Goal: Task Accomplishment & Management: Manage account settings

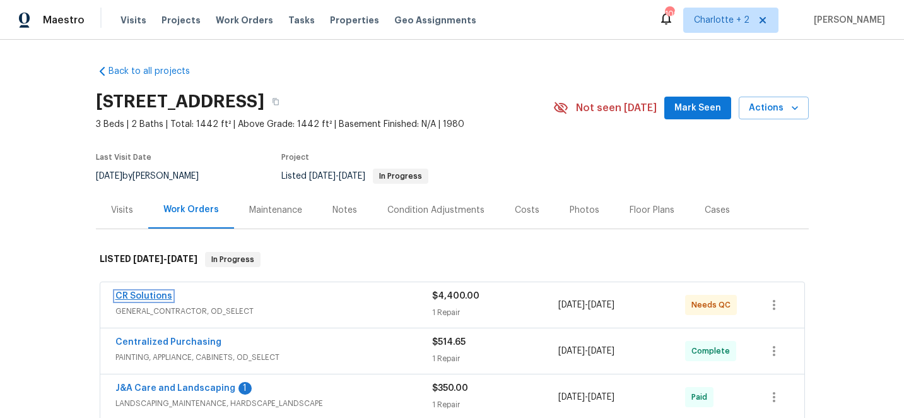
click at [155, 292] on link "CR Solutions" at bounding box center [144, 296] width 57 height 9
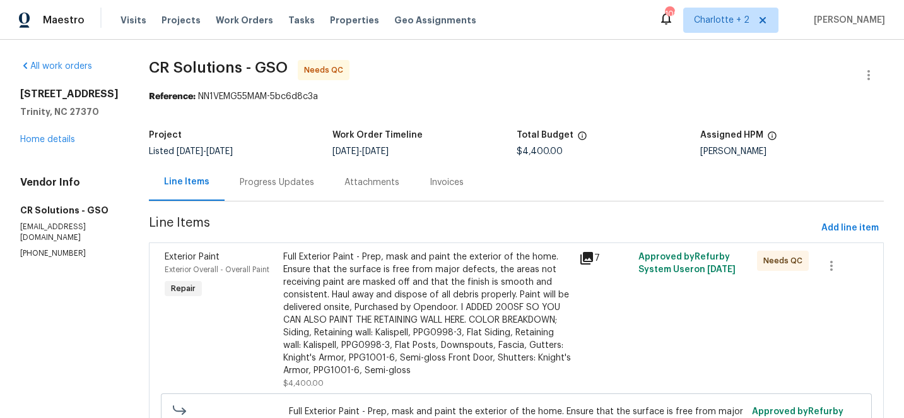
click at [372, 278] on div "Full Exterior Paint - Prep, mask and paint the exterior of the home. Ensure tha…" at bounding box center [427, 314] width 289 height 126
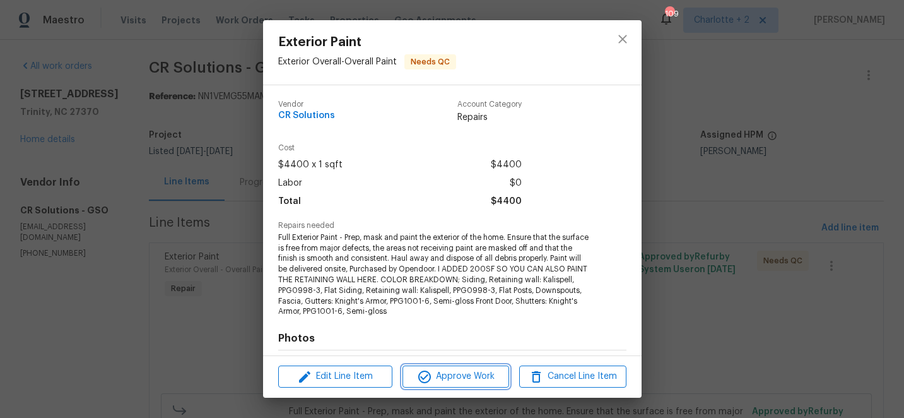
click at [478, 370] on span "Approve Work" at bounding box center [455, 377] width 99 height 16
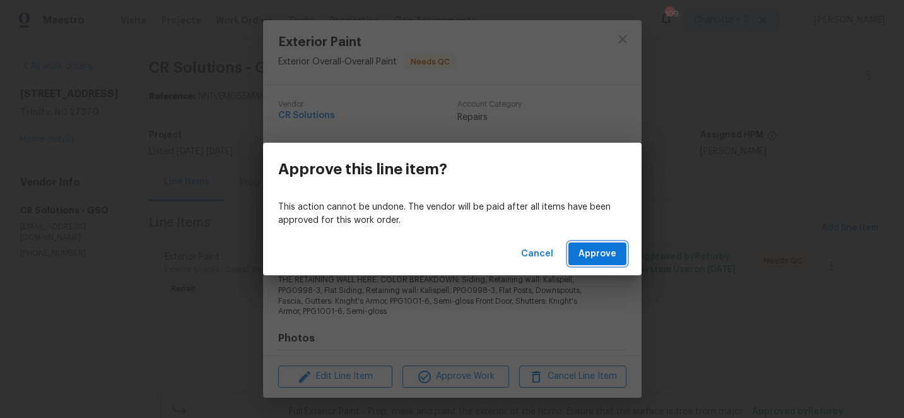
click at [596, 249] on span "Approve" at bounding box center [598, 254] width 38 height 16
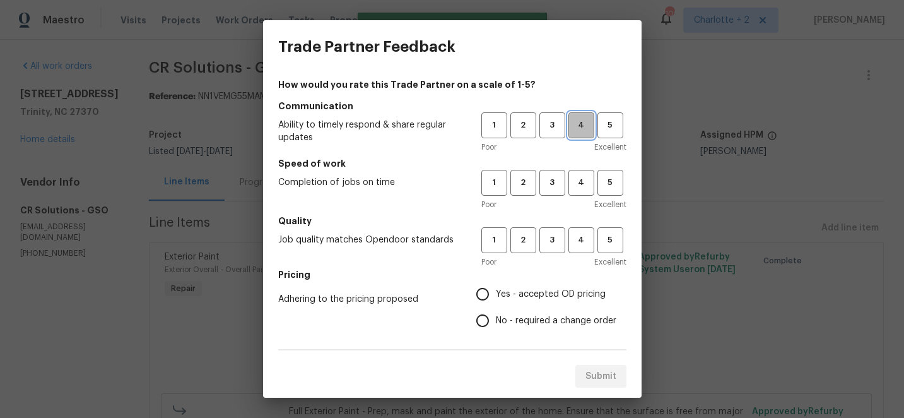
click at [583, 123] on span "4" at bounding box center [581, 125] width 23 height 15
click at [581, 181] on span "4" at bounding box center [581, 182] width 23 height 15
click at [581, 239] on span "4" at bounding box center [581, 240] width 23 height 15
click at [485, 292] on input "Yes - accepted OD pricing" at bounding box center [483, 294] width 27 height 27
radio input "true"
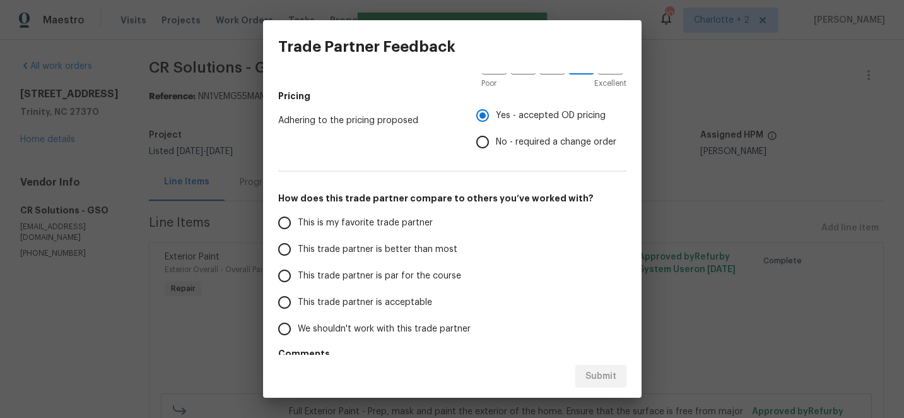
scroll to position [223, 0]
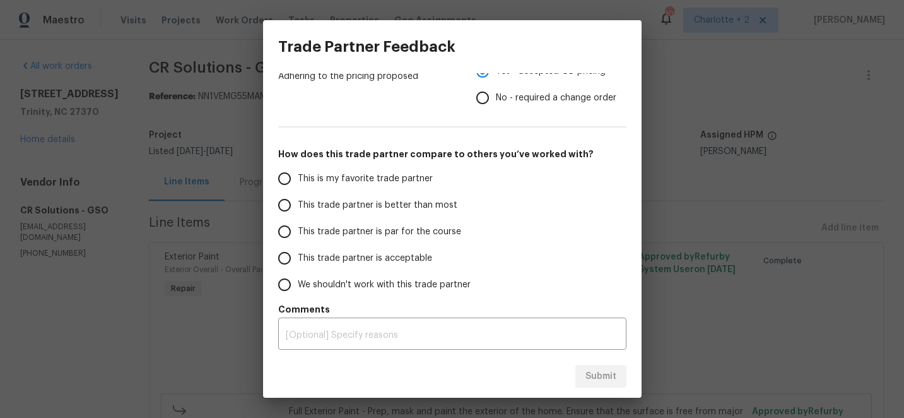
click at [289, 203] on input "This trade partner is better than most" at bounding box center [284, 205] width 27 height 27
click at [602, 375] on span "Submit" at bounding box center [601, 377] width 31 height 16
radio input "true"
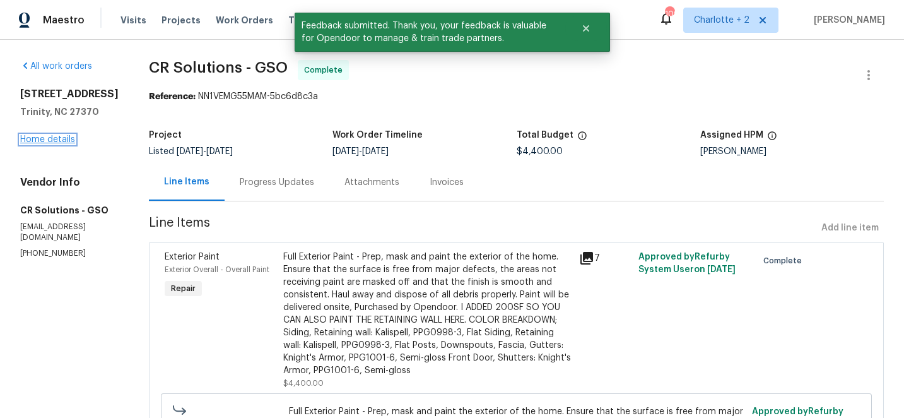
click at [60, 144] on link "Home details" at bounding box center [47, 139] width 55 height 9
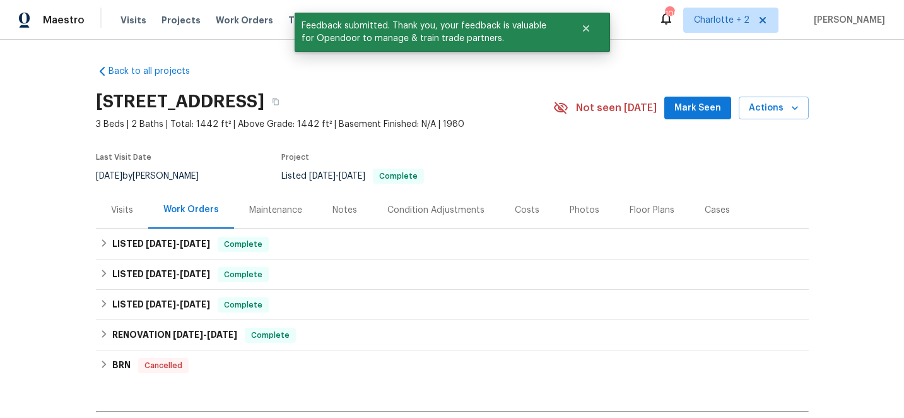
click at [579, 210] on div "Photos" at bounding box center [585, 210] width 30 height 13
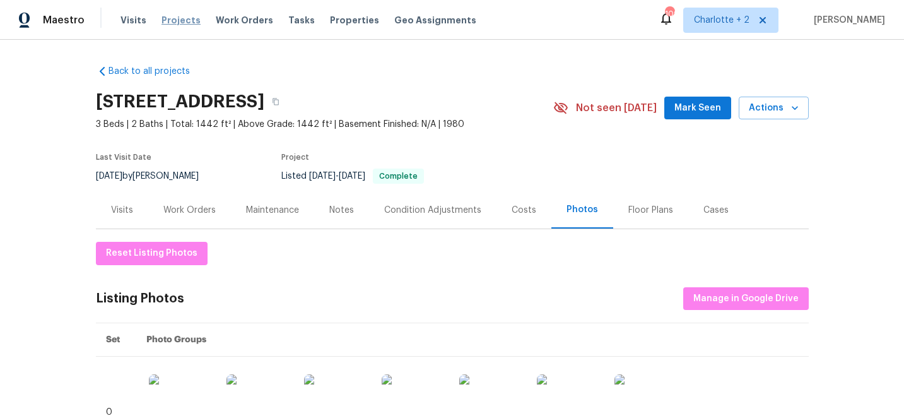
click at [172, 21] on span "Projects" at bounding box center [181, 20] width 39 height 13
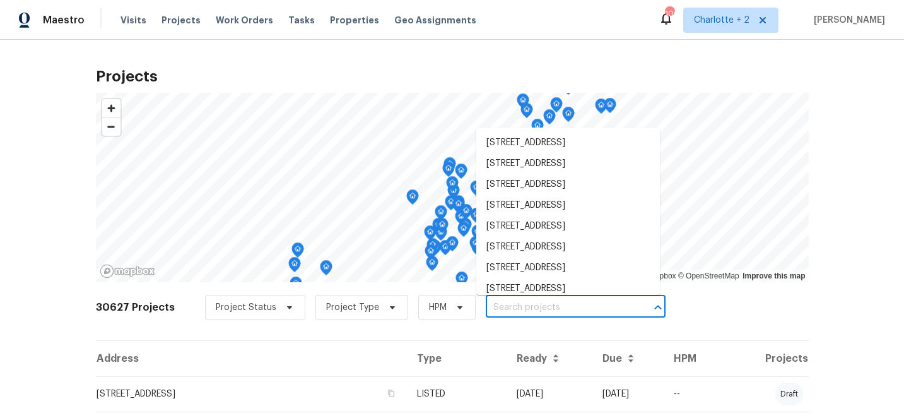
click at [498, 307] on input "text" at bounding box center [558, 308] width 145 height 20
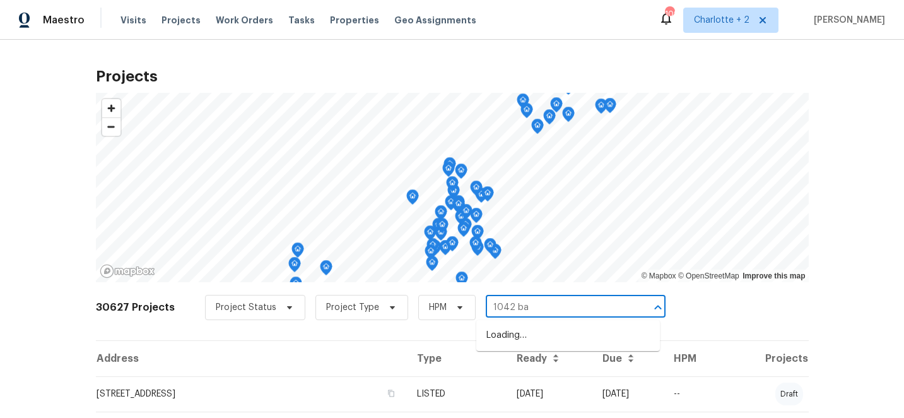
type input "1042 [MEDICAL_DATA]"
click at [529, 329] on li "[STREET_ADDRESS]" at bounding box center [569, 335] width 184 height 21
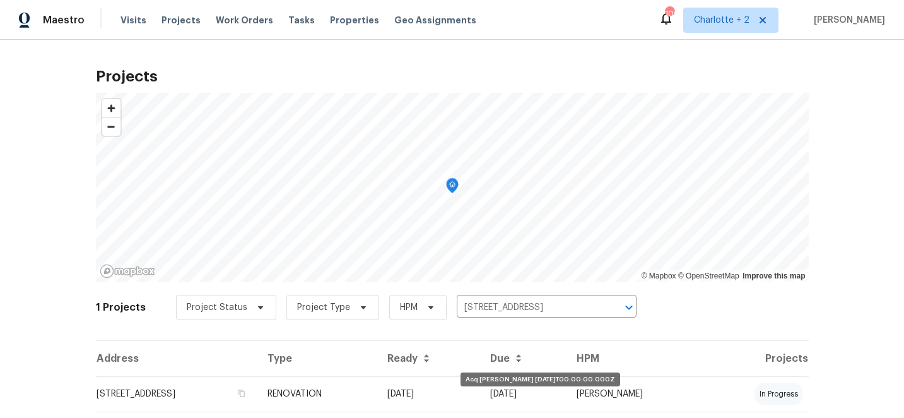
click at [481, 389] on td "[DATE]" at bounding box center [429, 393] width 104 height 35
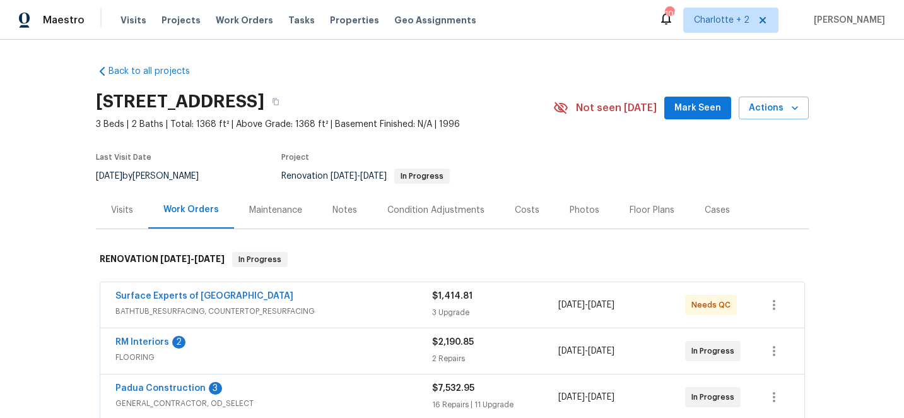
click at [574, 207] on div "Photos" at bounding box center [585, 210] width 30 height 13
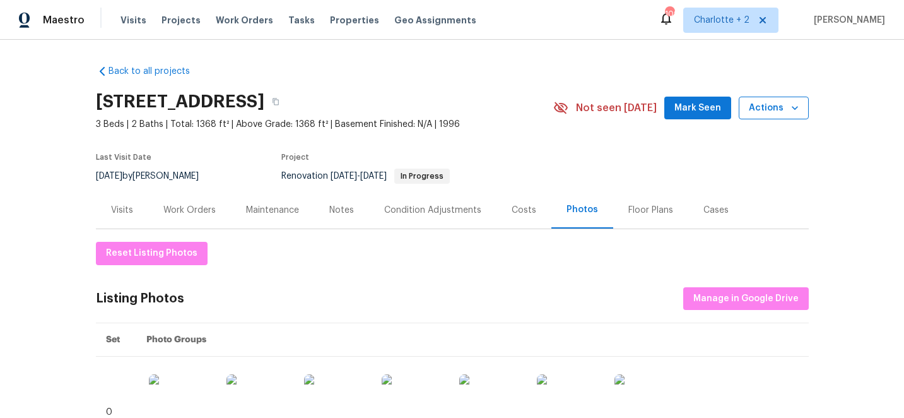
click at [787, 104] on span "Actions" at bounding box center [774, 108] width 50 height 16
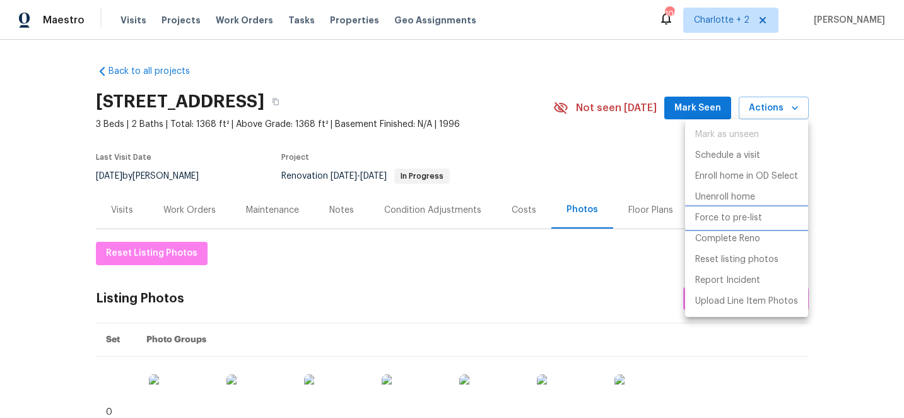
click at [749, 218] on p "Force to pre-list" at bounding box center [729, 217] width 67 height 13
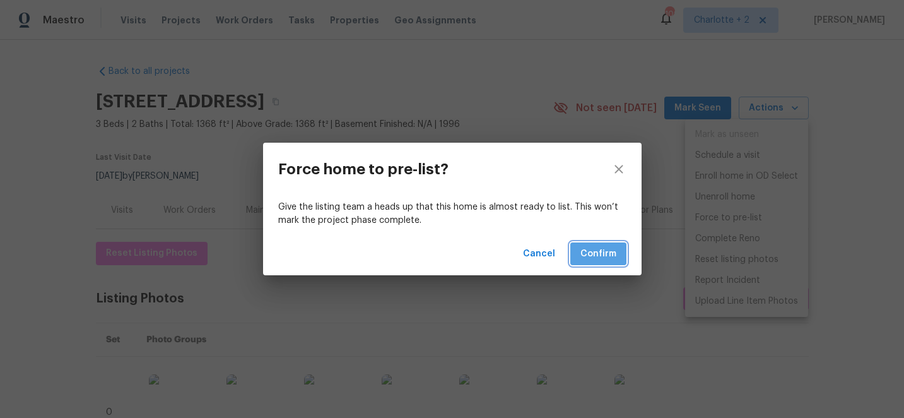
click at [606, 255] on span "Confirm" at bounding box center [599, 254] width 36 height 16
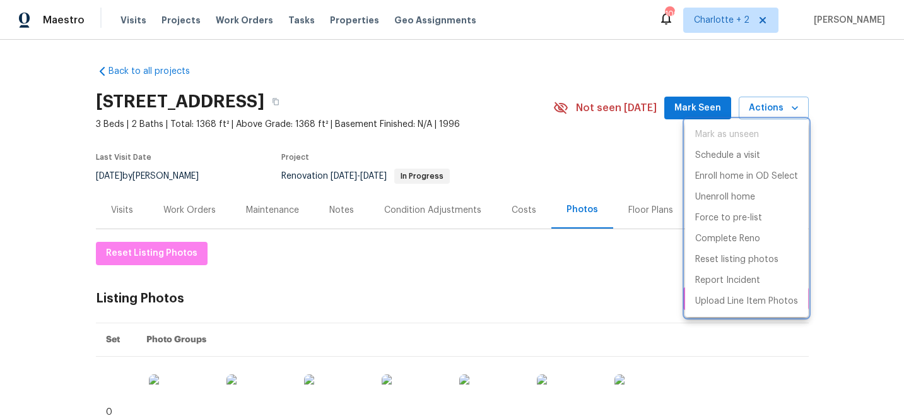
click at [517, 210] on div at bounding box center [452, 209] width 904 height 418
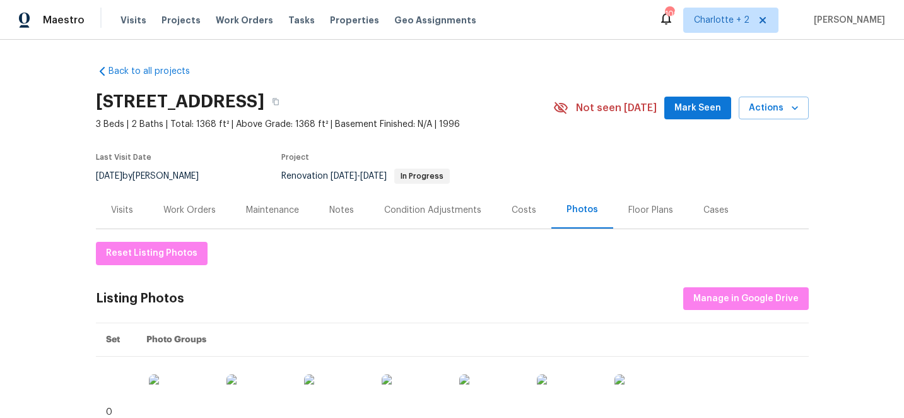
click at [523, 209] on div "Costs" at bounding box center [524, 210] width 25 height 13
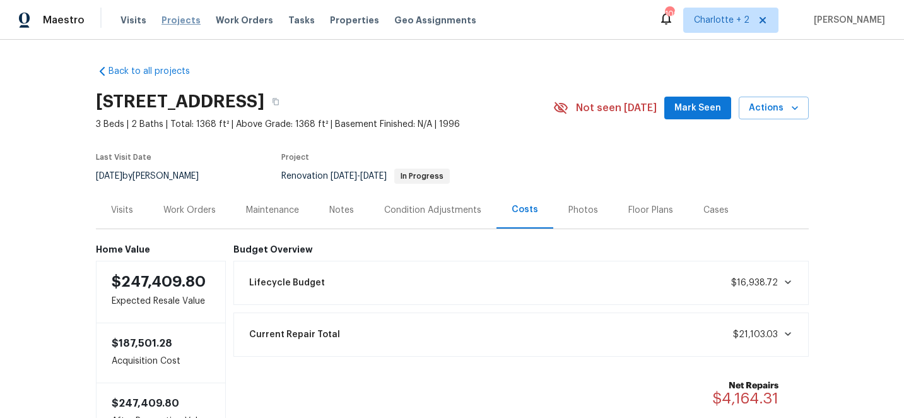
click at [174, 17] on span "Projects" at bounding box center [181, 20] width 39 height 13
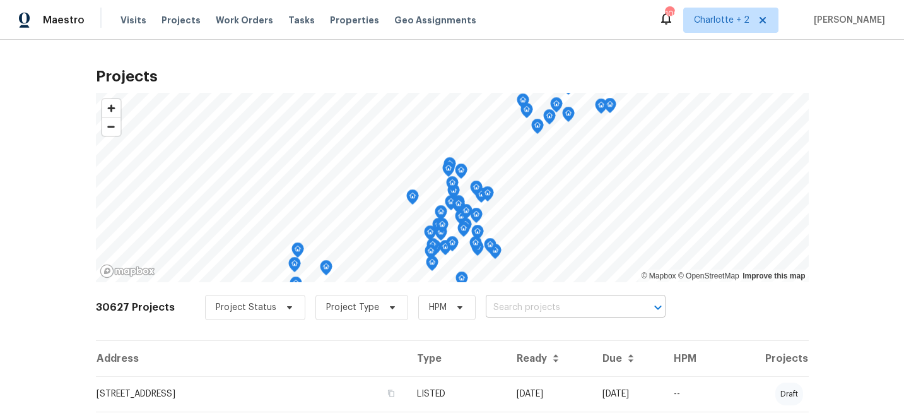
click at [504, 308] on input "text" at bounding box center [558, 308] width 145 height 20
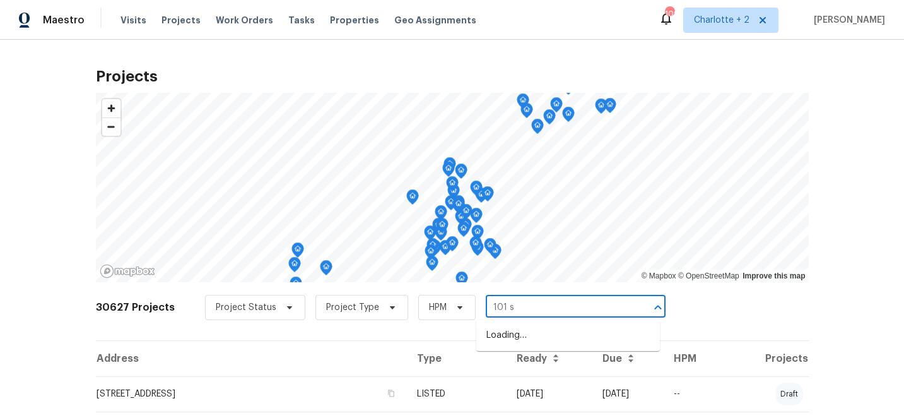
type input "101 st"
click at [533, 367] on li "[STREET_ADDRESS]" at bounding box center [569, 356] width 184 height 21
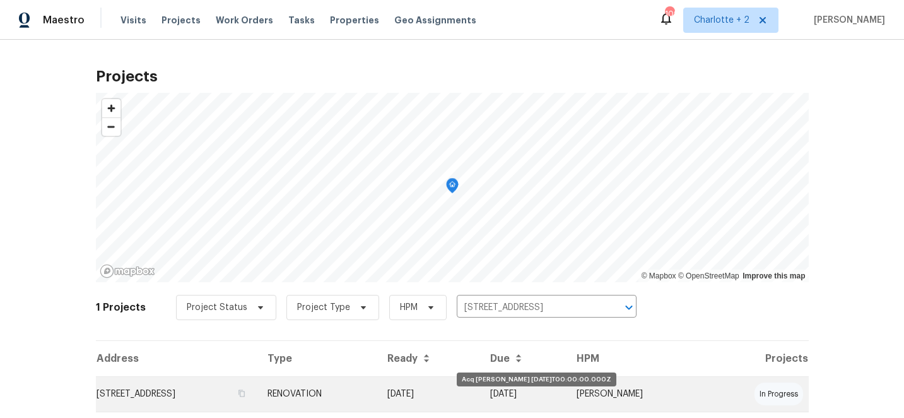
click at [481, 388] on td "[DATE]" at bounding box center [429, 393] width 104 height 35
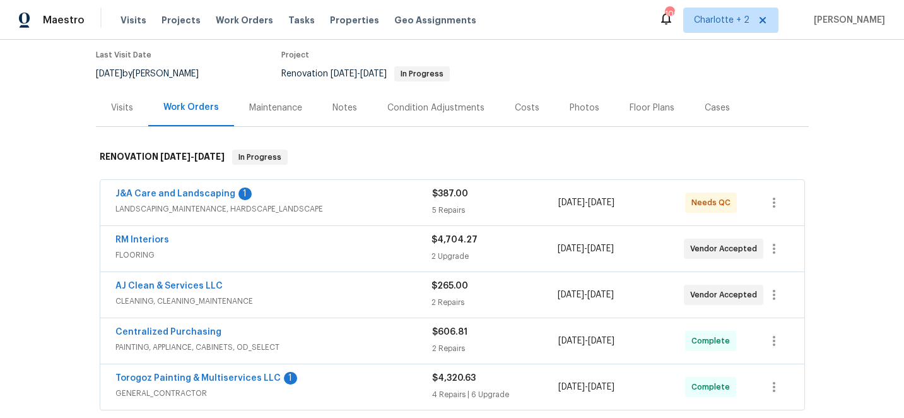
scroll to position [102, 0]
click at [522, 108] on div "Costs" at bounding box center [527, 108] width 25 height 13
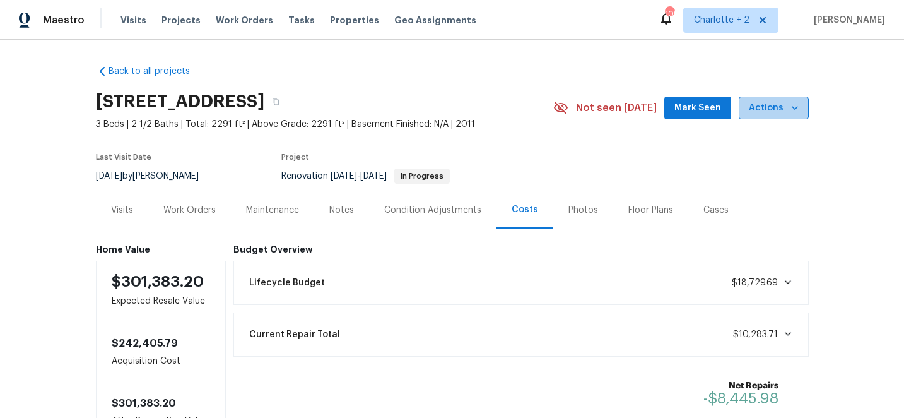
click at [793, 107] on icon "button" at bounding box center [795, 108] width 13 height 13
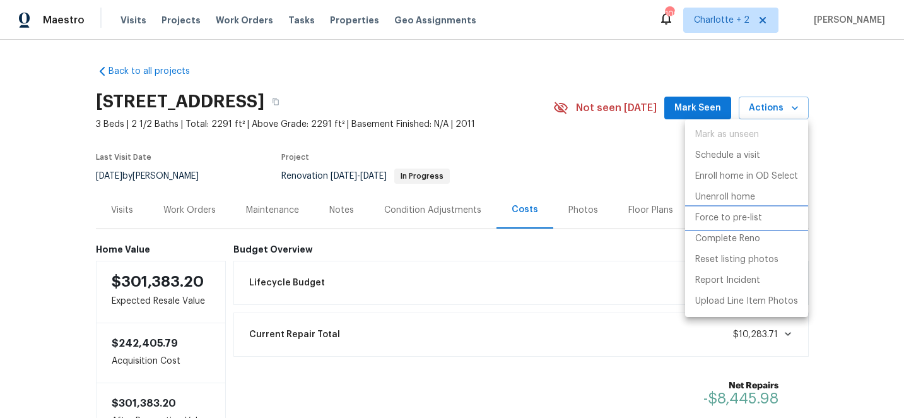
click at [738, 221] on p "Force to pre-list" at bounding box center [729, 217] width 67 height 13
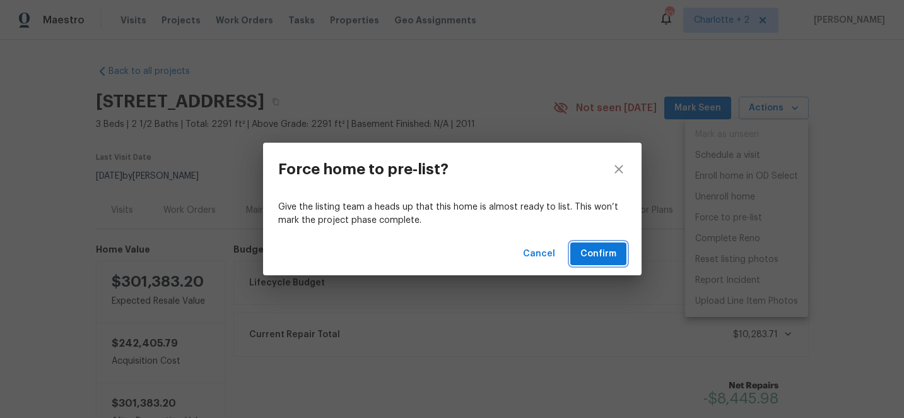
click at [605, 258] on span "Confirm" at bounding box center [599, 254] width 36 height 16
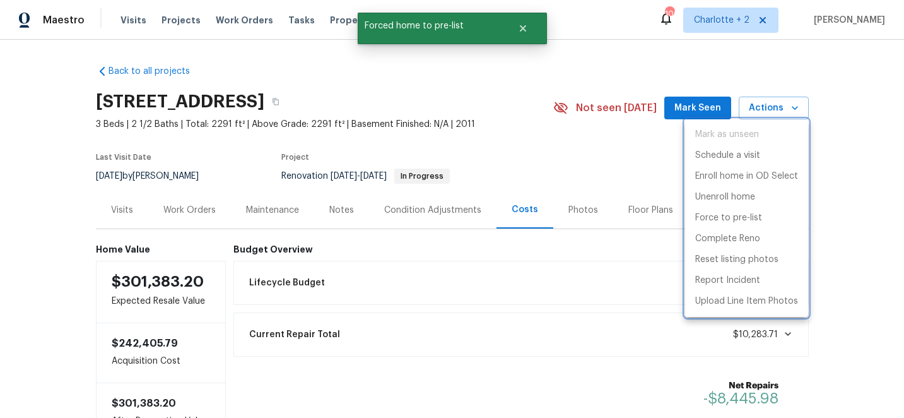
click at [491, 69] on div at bounding box center [452, 209] width 904 height 418
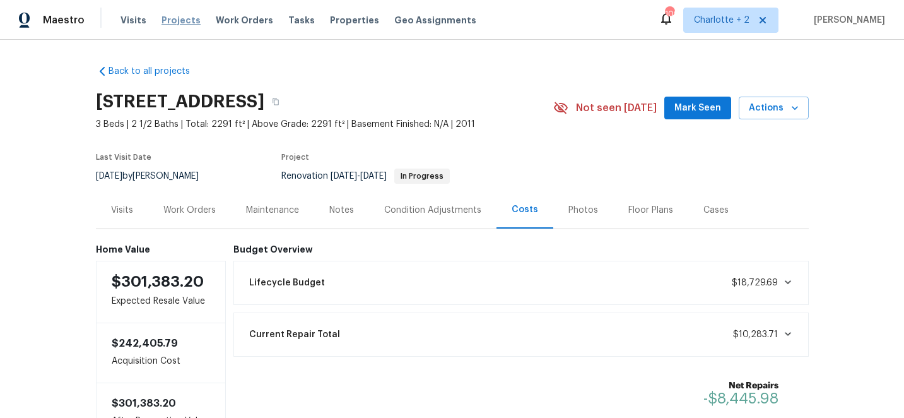
click at [172, 20] on span "Projects" at bounding box center [181, 20] width 39 height 13
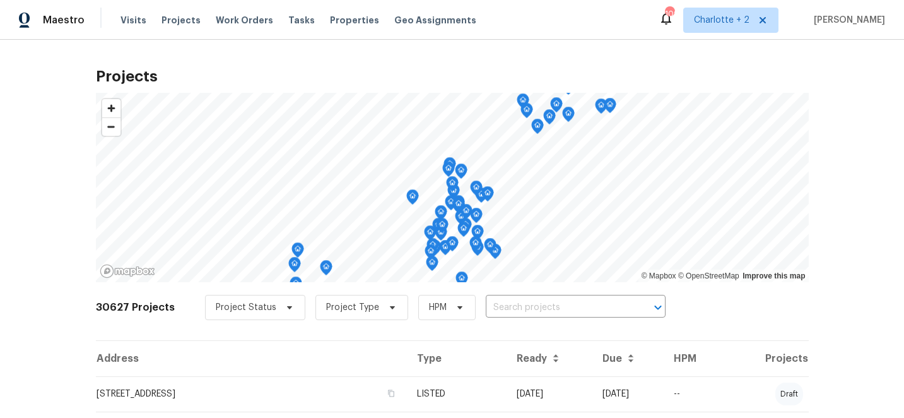
click at [533, 310] on input "text" at bounding box center [558, 308] width 145 height 20
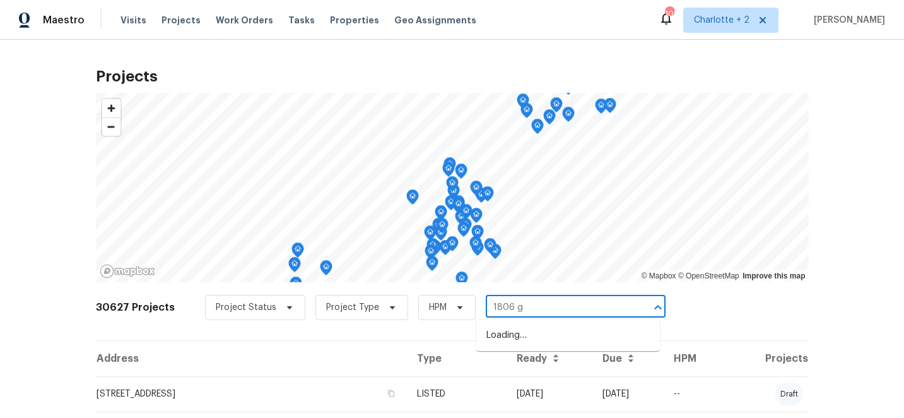
type input "1806 gl"
click at [532, 346] on li "[STREET_ADDRESS]" at bounding box center [569, 335] width 184 height 21
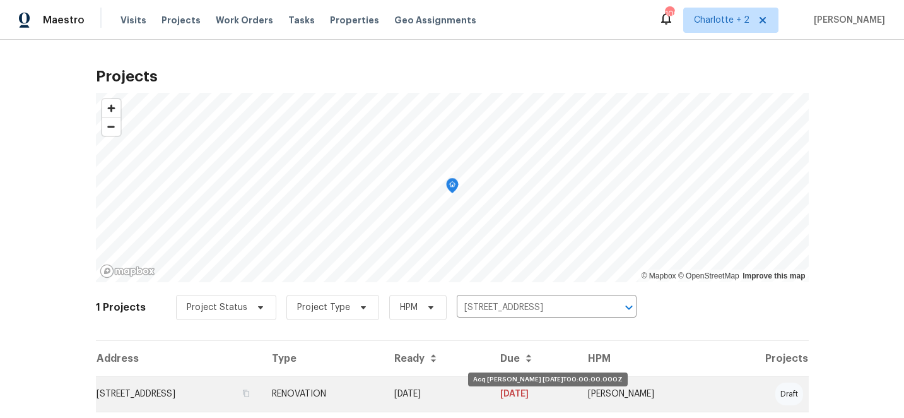
click at [384, 390] on td "RENOVATION" at bounding box center [323, 393] width 122 height 35
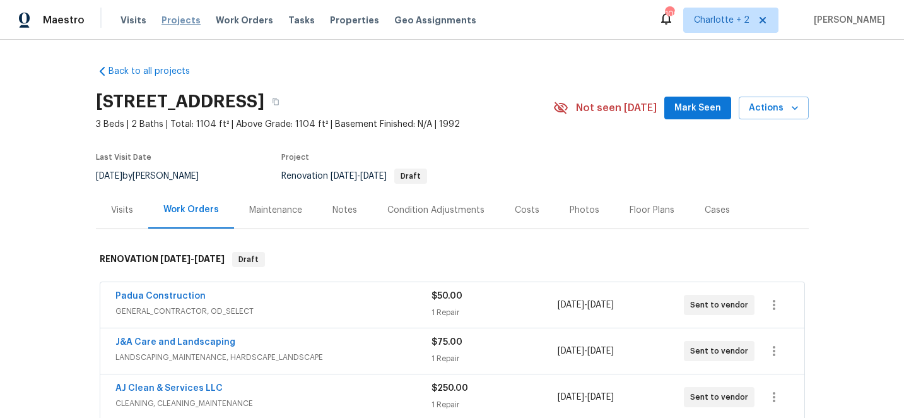
click at [177, 16] on span "Projects" at bounding box center [181, 20] width 39 height 13
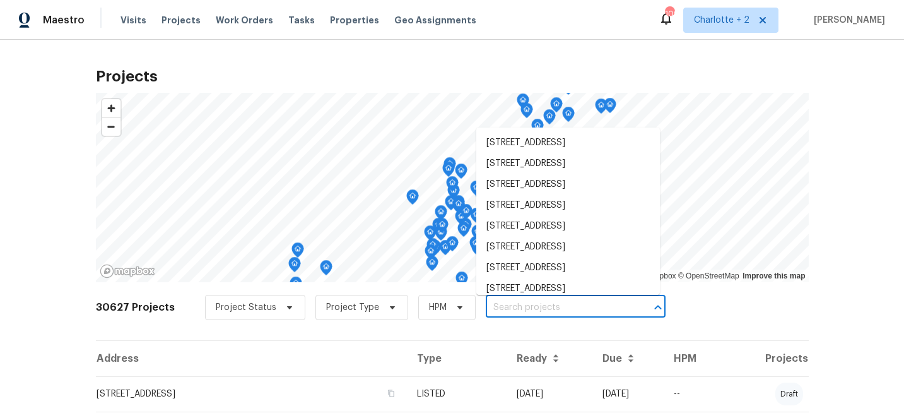
click at [547, 308] on input "text" at bounding box center [558, 308] width 145 height 20
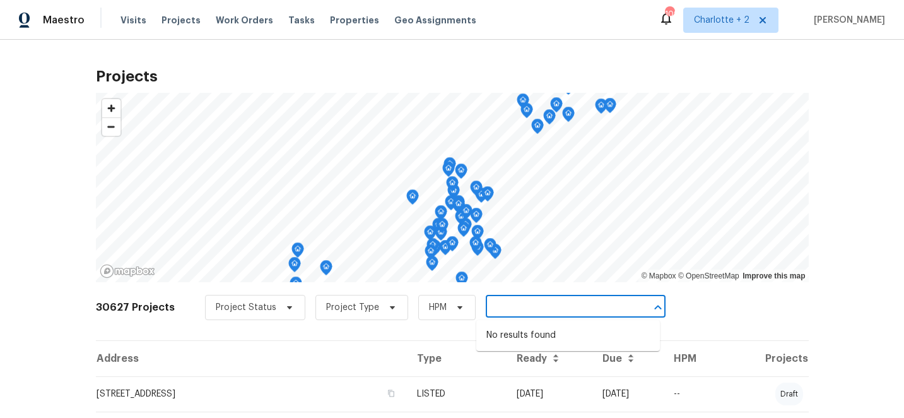
type input "8"
type input "8 [PERSON_NAME]"
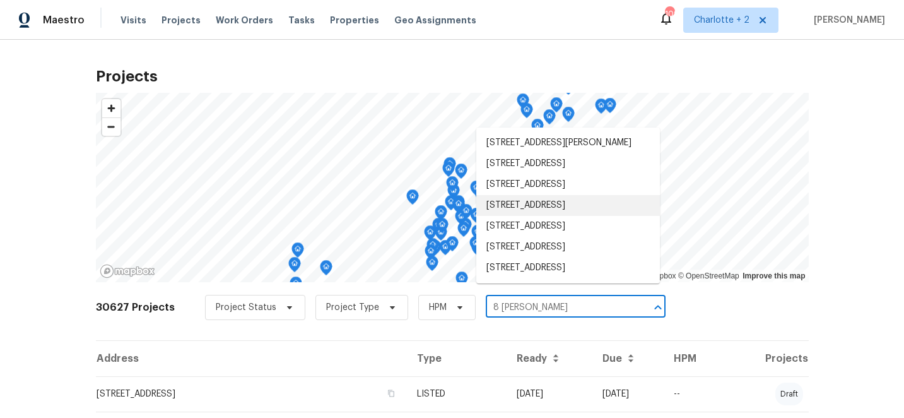
scroll to position [81, 0]
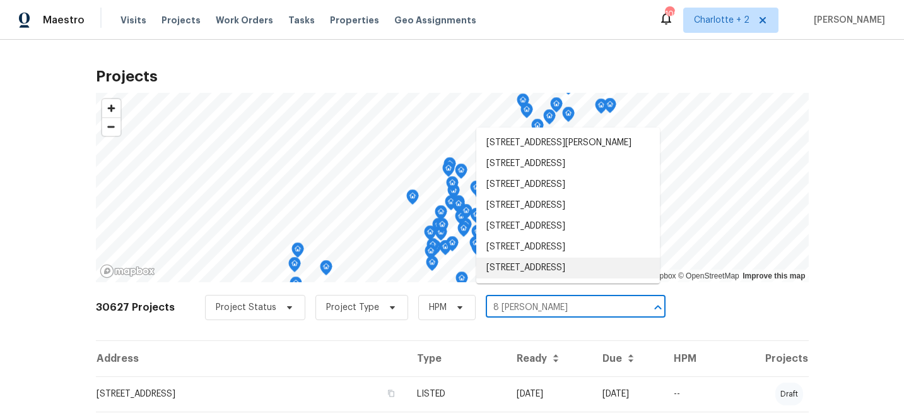
click at [555, 270] on li "[STREET_ADDRESS]" at bounding box center [569, 268] width 184 height 21
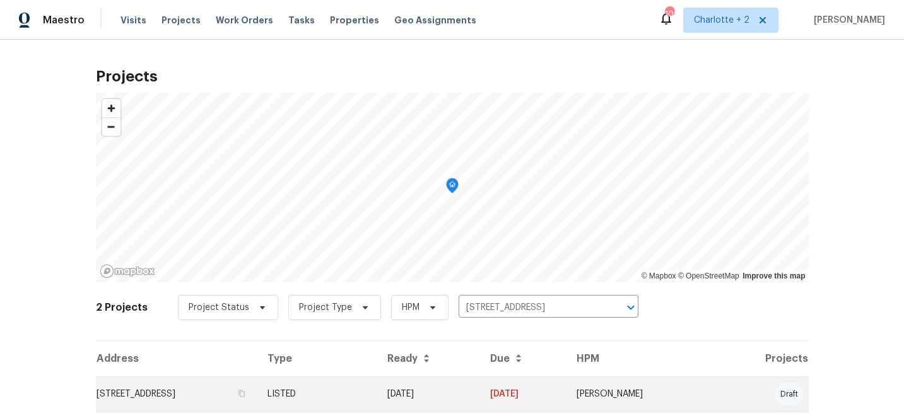
click at [481, 391] on td "[DATE]" at bounding box center [429, 393] width 104 height 35
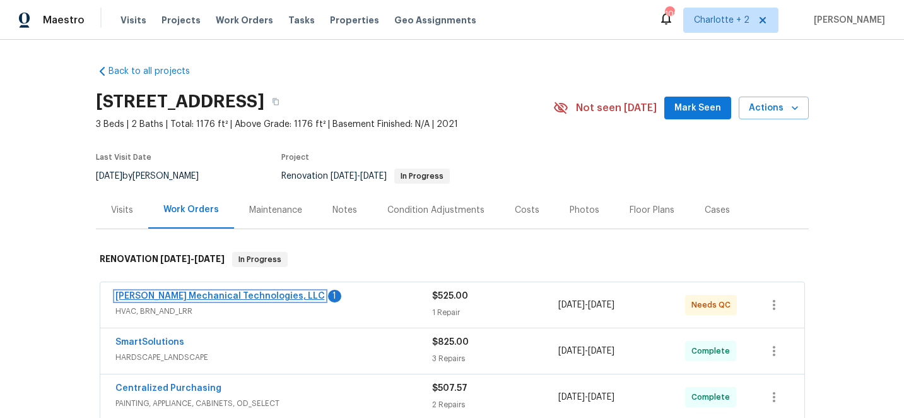
click at [230, 300] on link "[PERSON_NAME] Mechanical Technologies, LLC" at bounding box center [221, 296] width 210 height 9
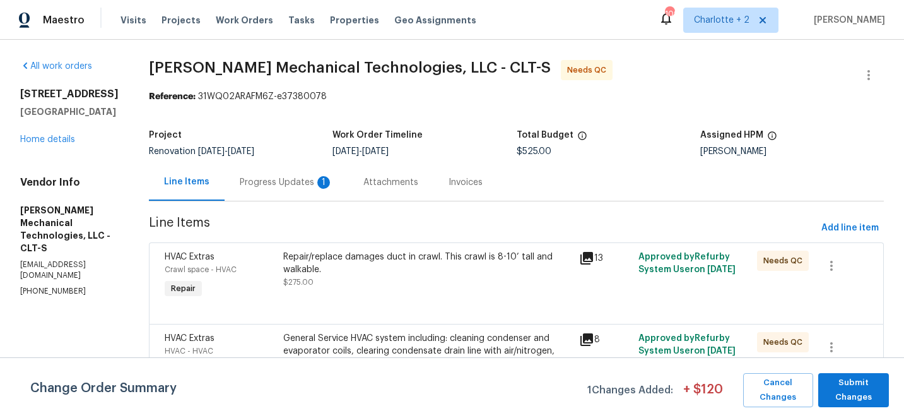
click at [319, 183] on div "Progress Updates 1" at bounding box center [286, 182] width 93 height 13
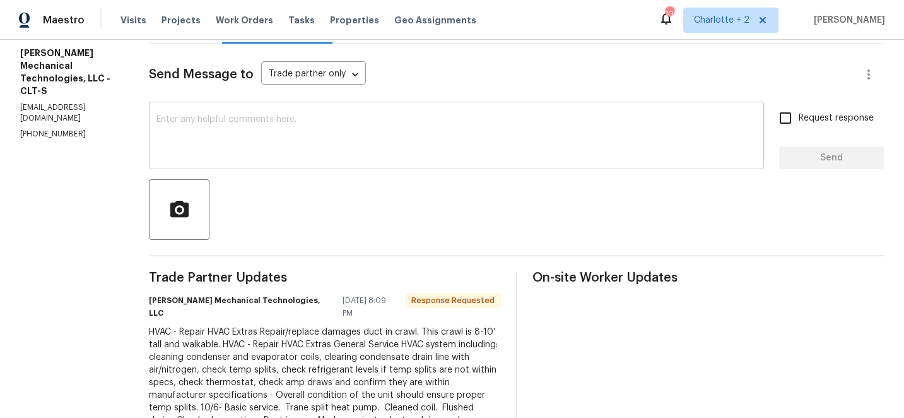
scroll to position [312, 0]
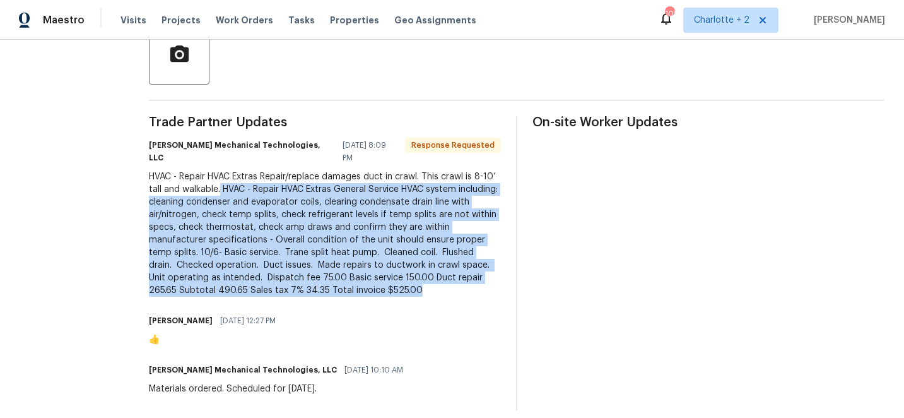
drag, startPoint x: 260, startPoint y: 176, endPoint x: 481, endPoint y: 273, distance: 241.3
click at [481, 273] on div "HVAC - Repair HVAC Extras Repair/replace damages duct in crawl. This crawl is 8…" at bounding box center [325, 233] width 352 height 126
copy div "HVAC - Repair HVAC Extras General Service HVAC system including: cleaning conde…"
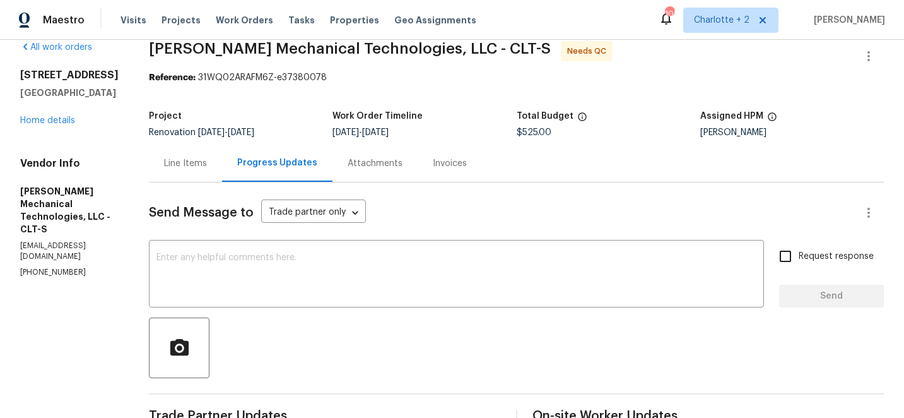
scroll to position [12, 0]
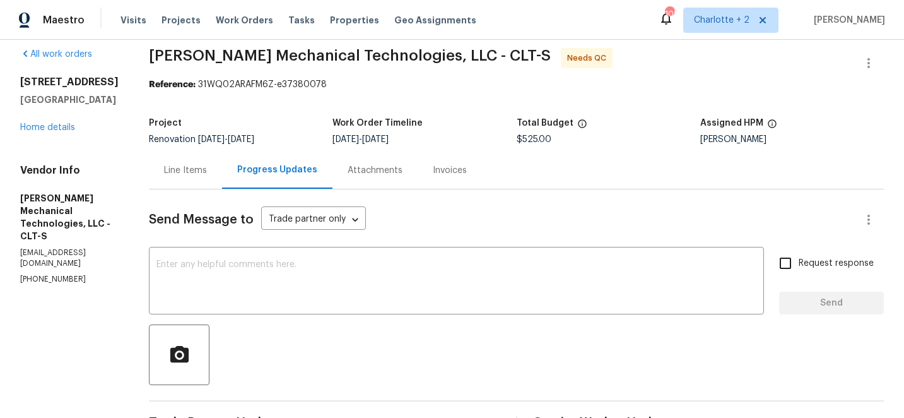
click at [207, 165] on div "Line Items" at bounding box center [185, 170] width 43 height 13
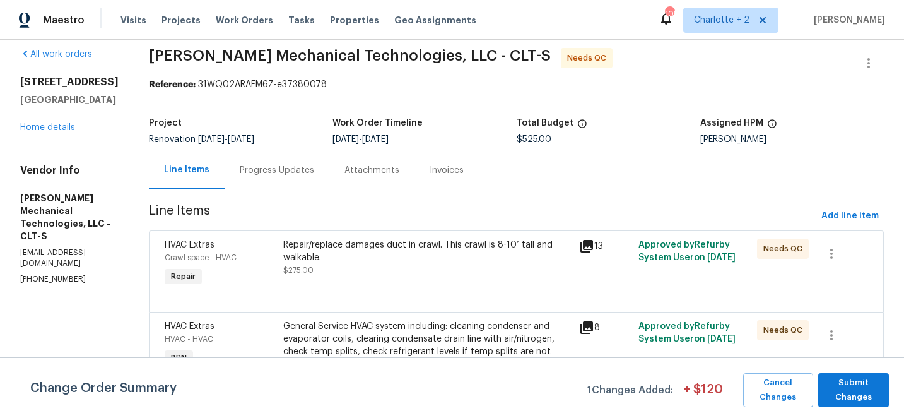
scroll to position [62, 0]
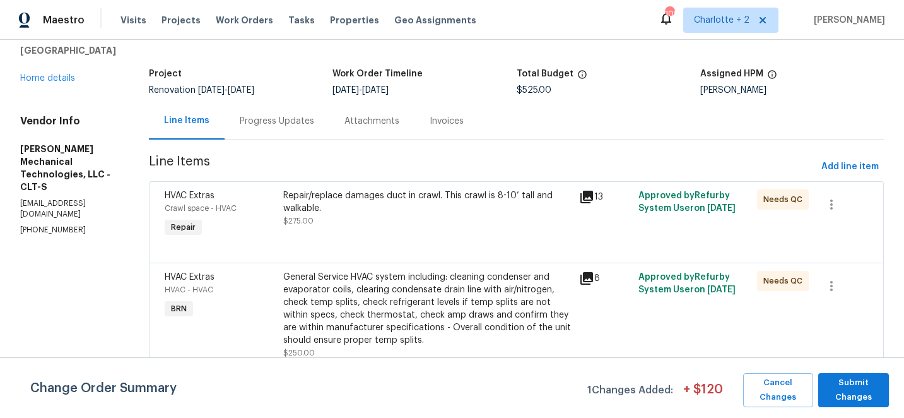
click at [379, 198] on div "Repair/replace damages duct in crawl. This crawl is 8-10’ tall and walkable." at bounding box center [427, 201] width 289 height 25
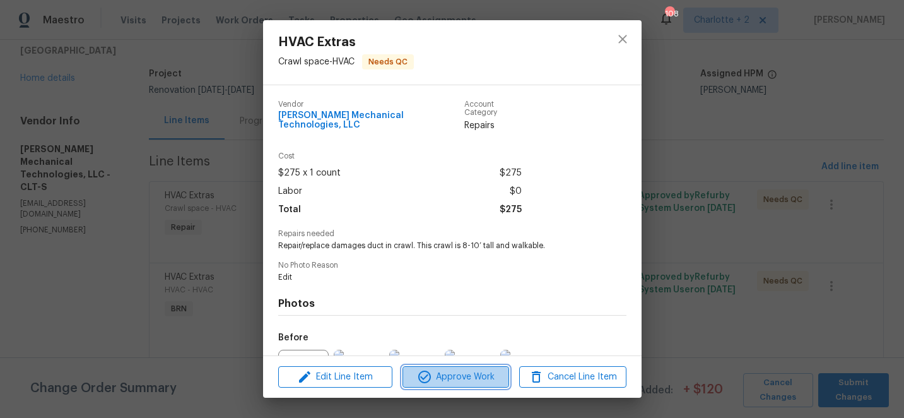
click at [463, 372] on span "Approve Work" at bounding box center [455, 377] width 99 height 16
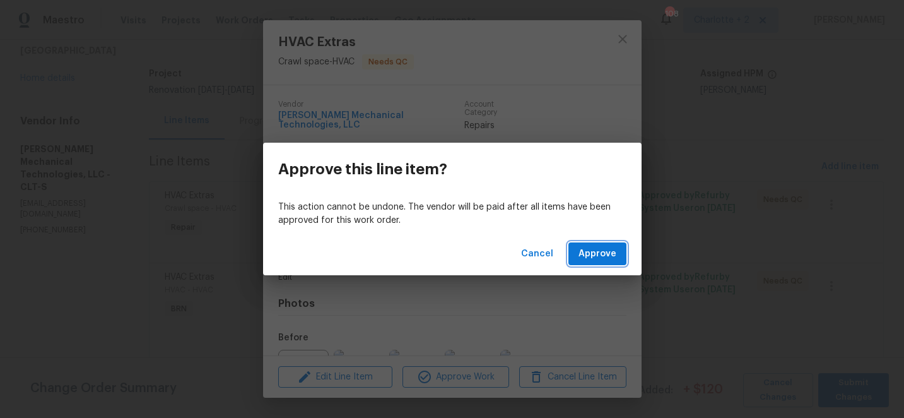
click at [601, 254] on span "Approve" at bounding box center [598, 254] width 38 height 16
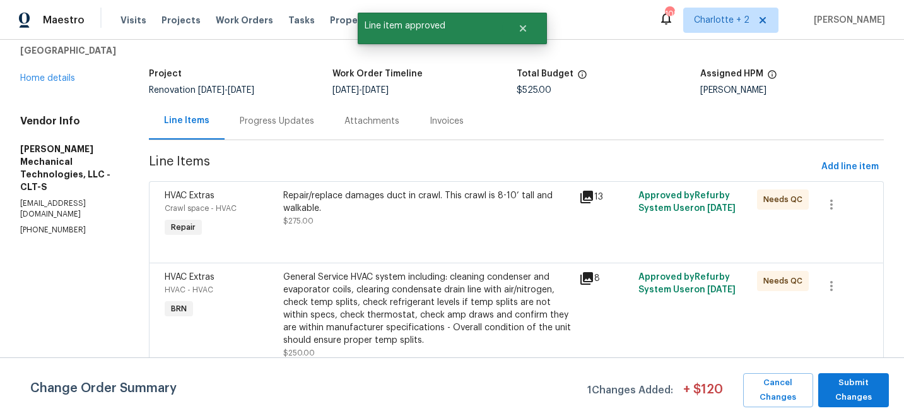
scroll to position [0, 0]
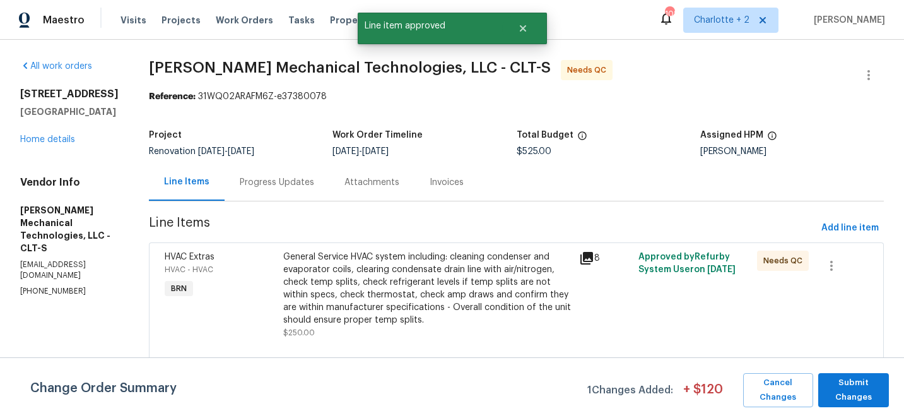
click at [410, 261] on div "General Service HVAC system including: cleaning condenser and evaporator coils,…" at bounding box center [427, 289] width 289 height 76
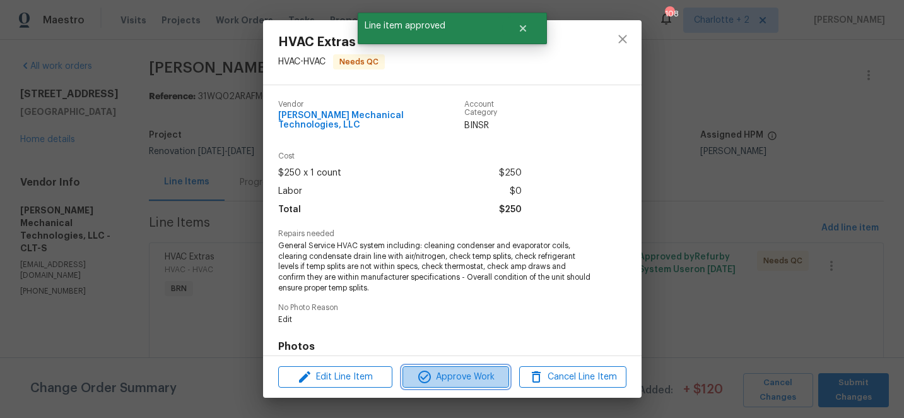
click at [461, 379] on span "Approve Work" at bounding box center [455, 377] width 99 height 16
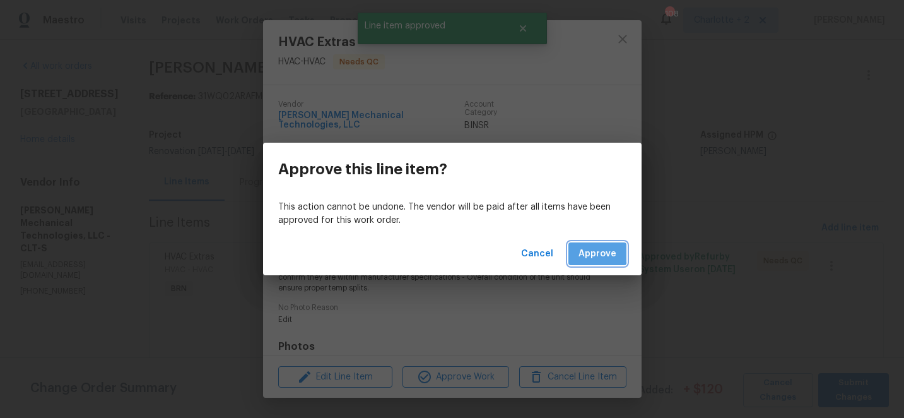
click at [596, 252] on span "Approve" at bounding box center [598, 254] width 38 height 16
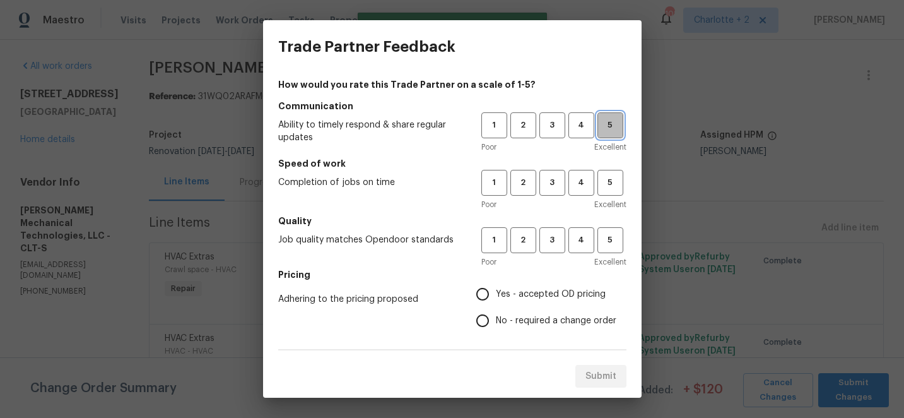
click at [617, 119] on span "5" at bounding box center [610, 125] width 23 height 15
drag, startPoint x: 617, startPoint y: 185, endPoint x: 617, endPoint y: 222, distance: 37.2
click at [617, 185] on span "5" at bounding box center [610, 182] width 23 height 15
click at [609, 243] on span "5" at bounding box center [610, 240] width 23 height 15
click at [483, 302] on input "Yes - accepted OD pricing" at bounding box center [483, 294] width 27 height 27
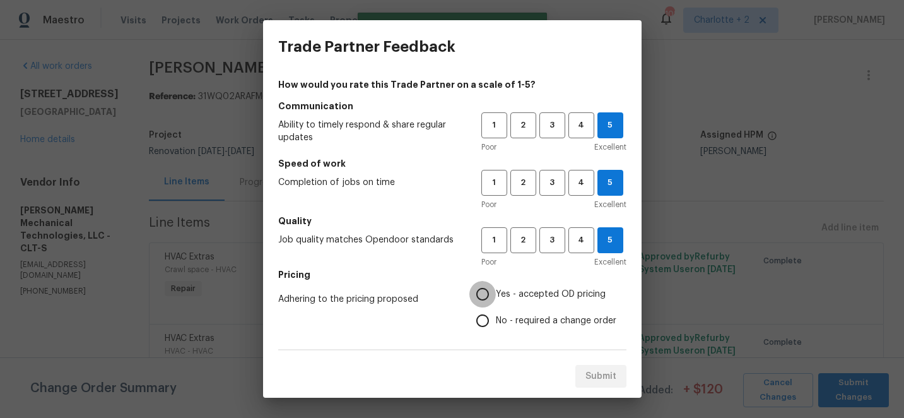
radio input "true"
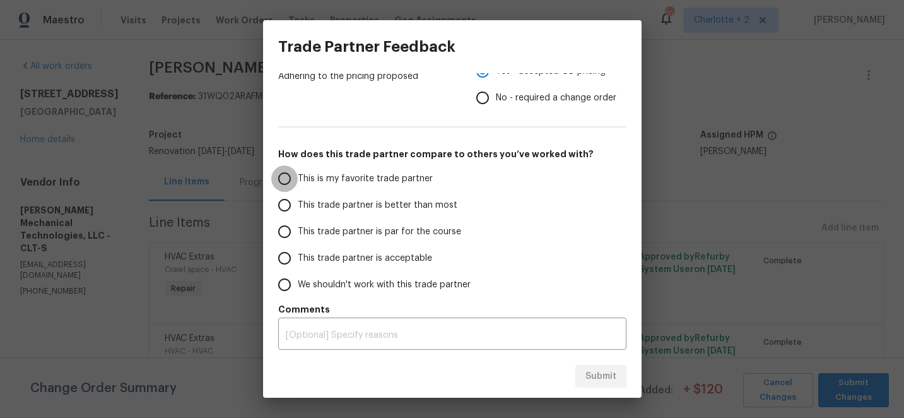
click at [285, 178] on input "This is my favorite trade partner" at bounding box center [284, 178] width 27 height 27
click at [601, 377] on span "Submit" at bounding box center [601, 377] width 31 height 16
radio input "true"
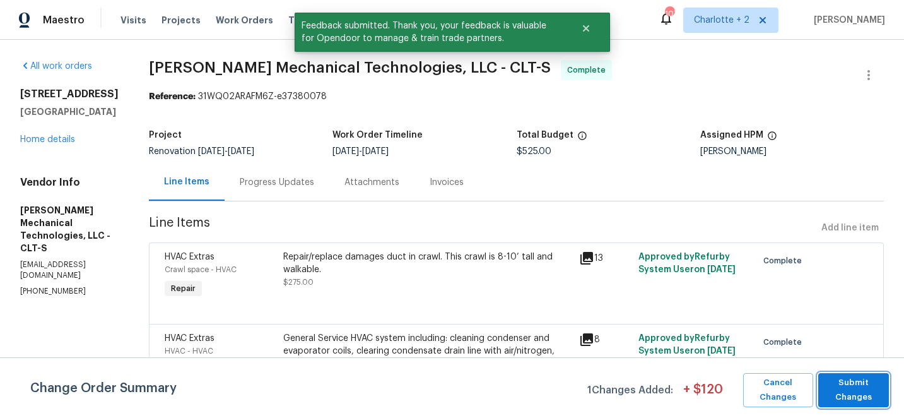
click at [850, 386] on span "Submit Changes" at bounding box center [854, 390] width 58 height 29
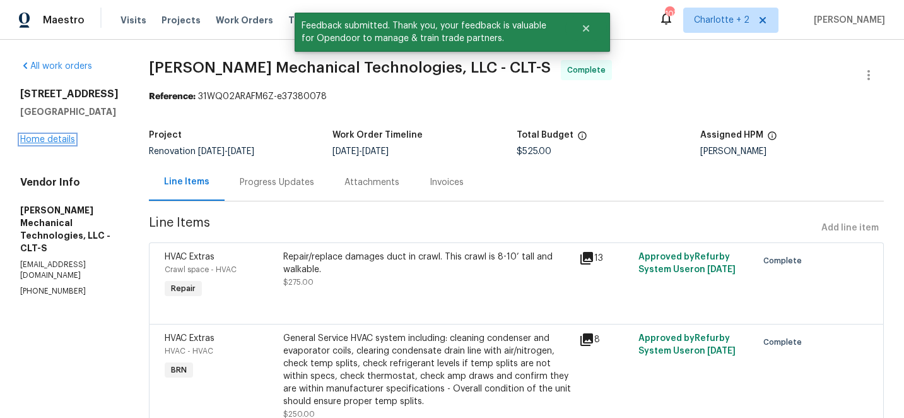
click at [52, 139] on link "Home details" at bounding box center [47, 139] width 55 height 9
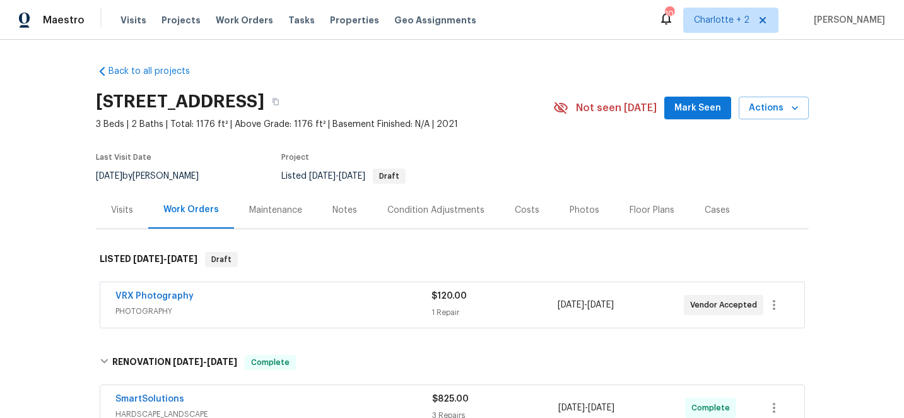
click at [527, 207] on div "Costs" at bounding box center [527, 210] width 25 height 13
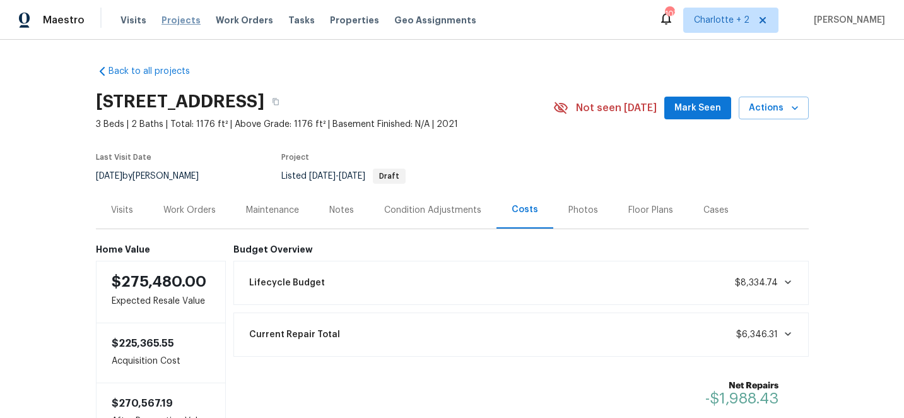
click at [170, 20] on span "Projects" at bounding box center [181, 20] width 39 height 13
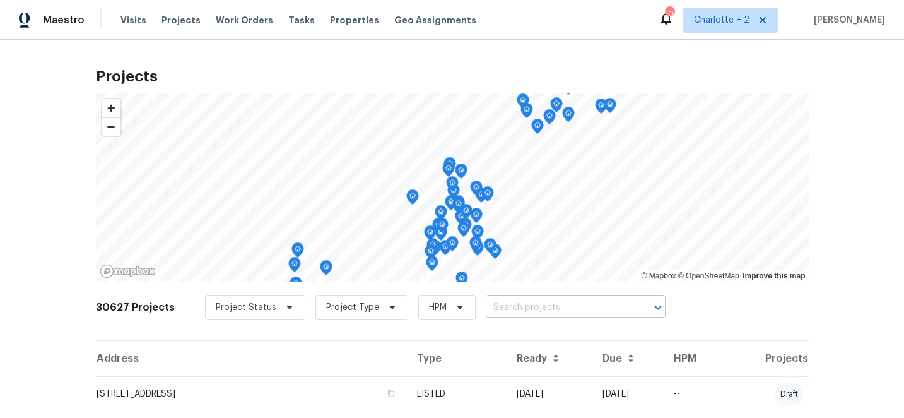
click at [513, 309] on input "text" at bounding box center [558, 308] width 145 height 20
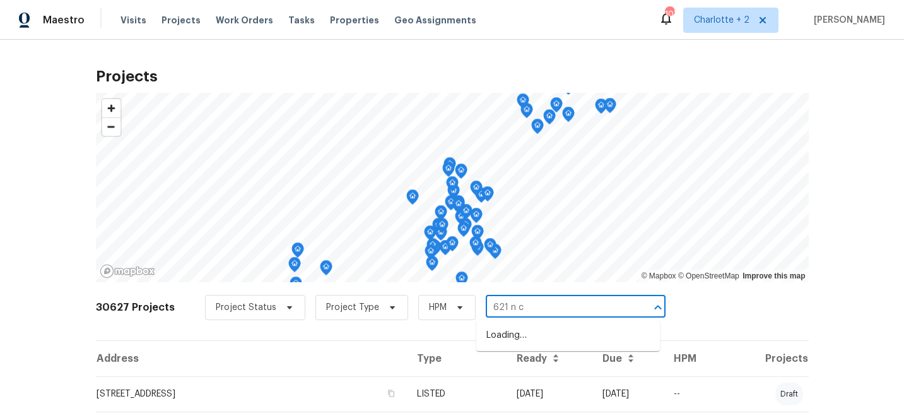
type input "621 n cr"
click at [521, 344] on li "[STREET_ADDRESS][PERSON_NAME]" at bounding box center [569, 335] width 184 height 21
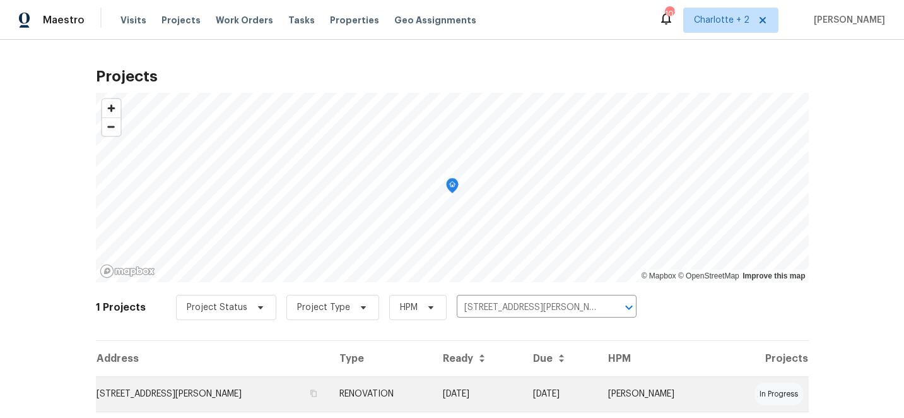
click at [434, 389] on td "RENOVATION" at bounding box center [381, 393] width 104 height 35
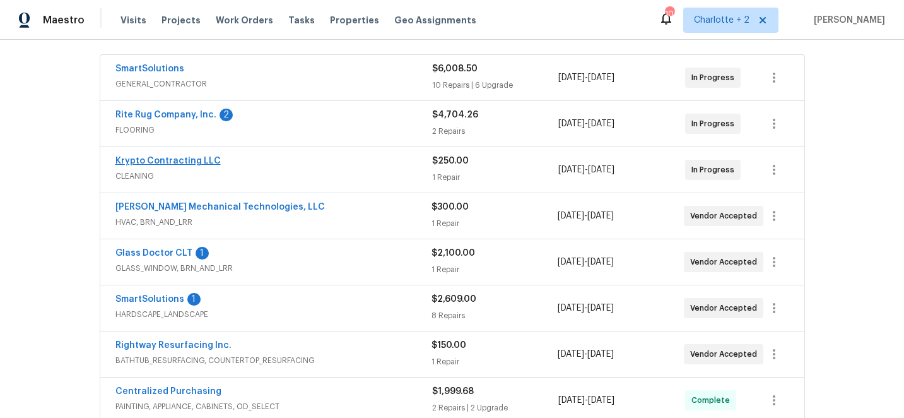
scroll to position [232, 0]
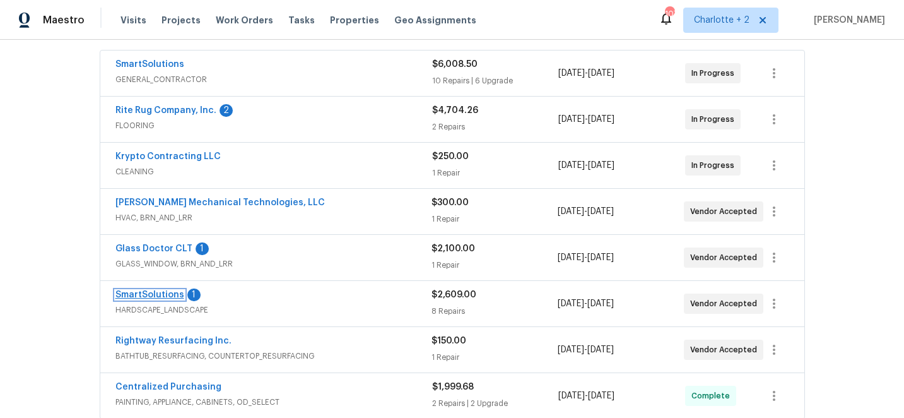
click at [141, 293] on link "SmartSolutions" at bounding box center [150, 294] width 69 height 9
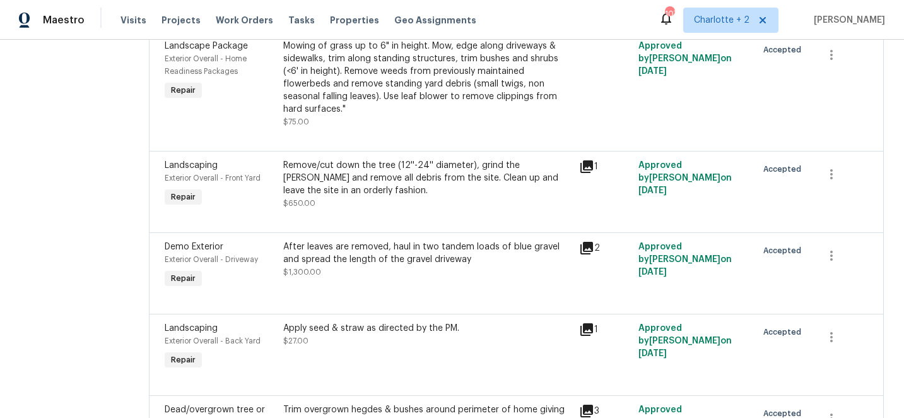
scroll to position [301, 0]
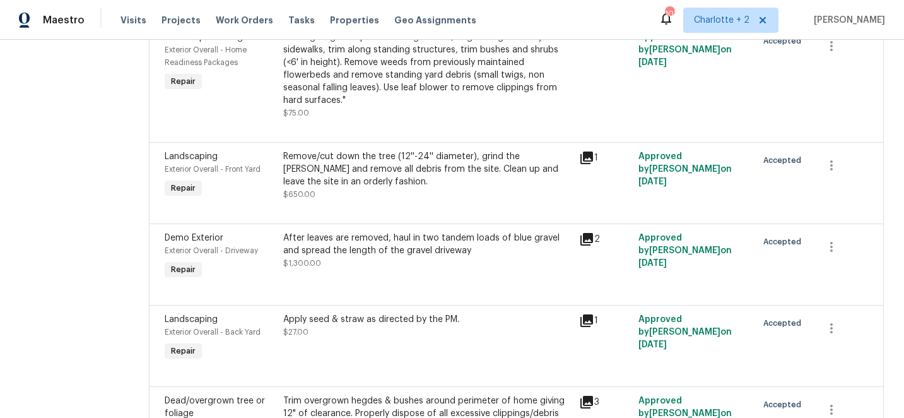
click at [382, 169] on div "Remove/cut down the tree (12''-24'' diameter), grind the [PERSON_NAME] and remo…" at bounding box center [427, 169] width 289 height 38
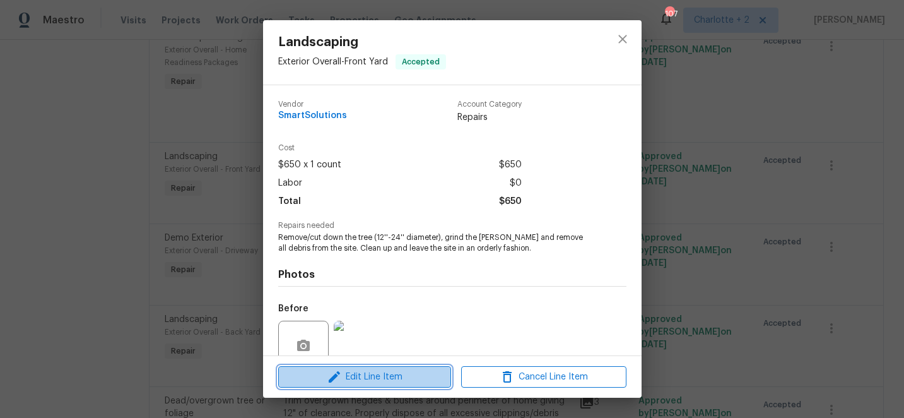
click at [374, 379] on span "Edit Line Item" at bounding box center [364, 377] width 165 height 16
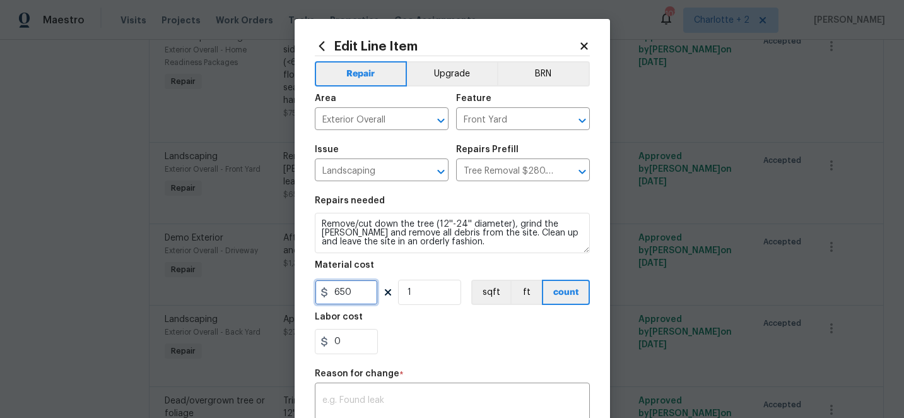
click at [355, 298] on input "650" at bounding box center [346, 292] width 63 height 25
type input "1050"
click at [365, 400] on textarea at bounding box center [453, 409] width 260 height 27
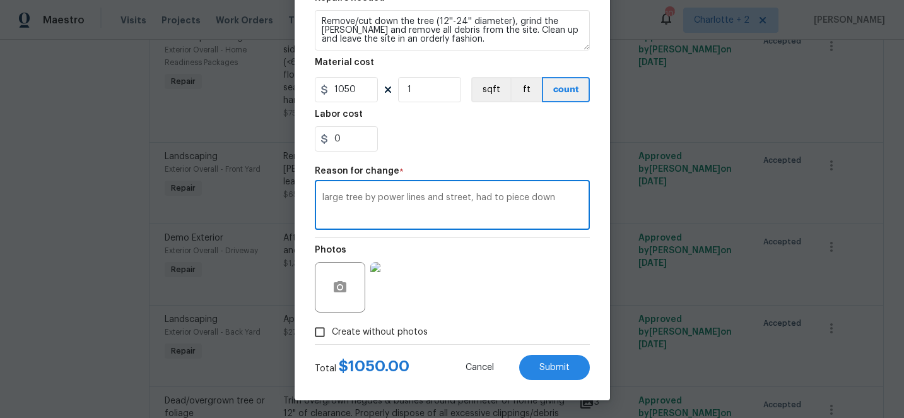
scroll to position [204, 0]
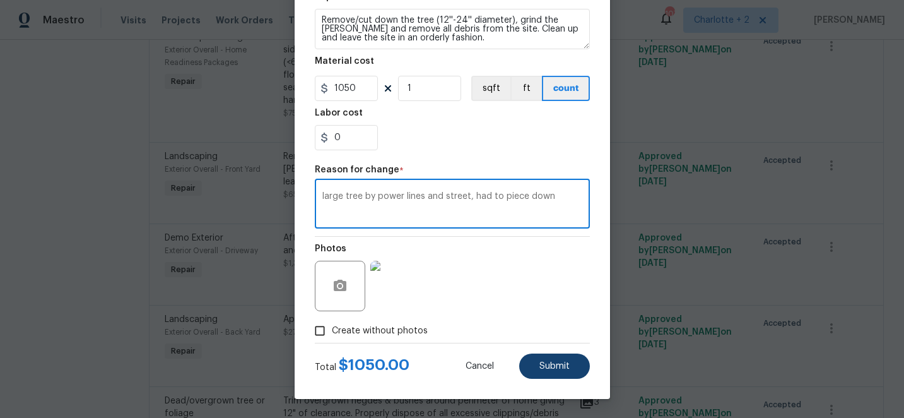
type textarea "large tree by power lines and street, had to piece down"
click at [548, 365] on span "Submit" at bounding box center [555, 366] width 30 height 9
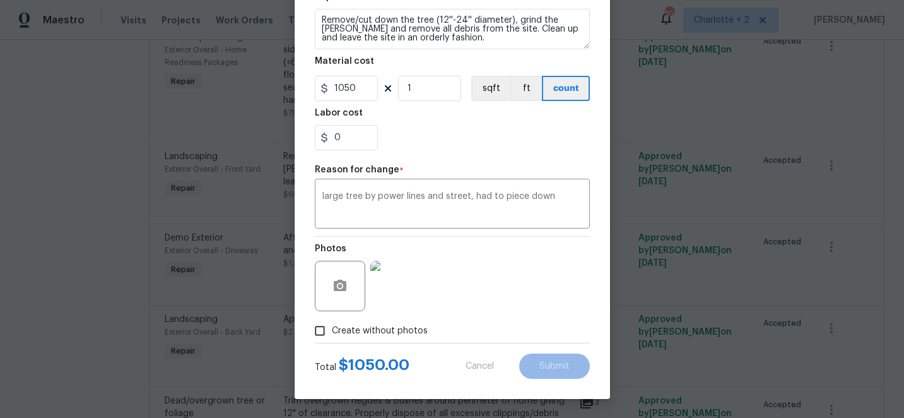
type input "650"
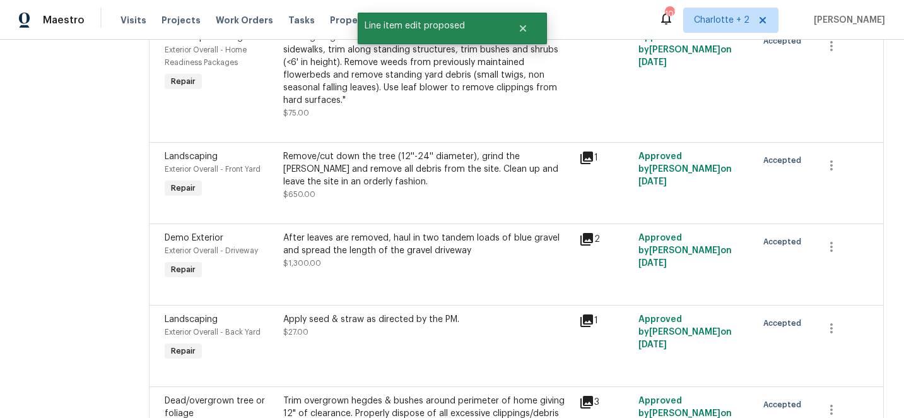
scroll to position [0, 0]
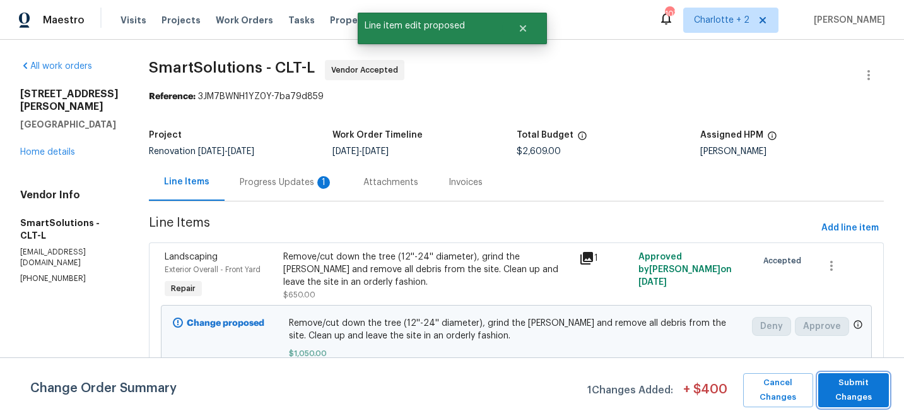
click at [854, 394] on span "Submit Changes" at bounding box center [854, 390] width 58 height 29
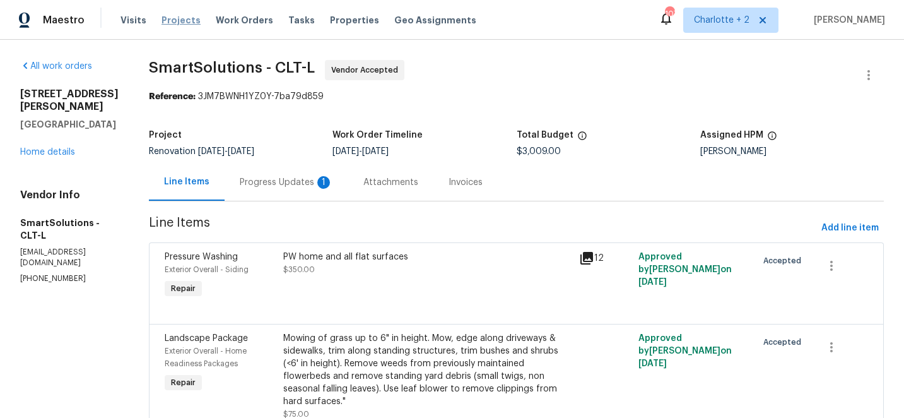
click at [168, 21] on span "Projects" at bounding box center [181, 20] width 39 height 13
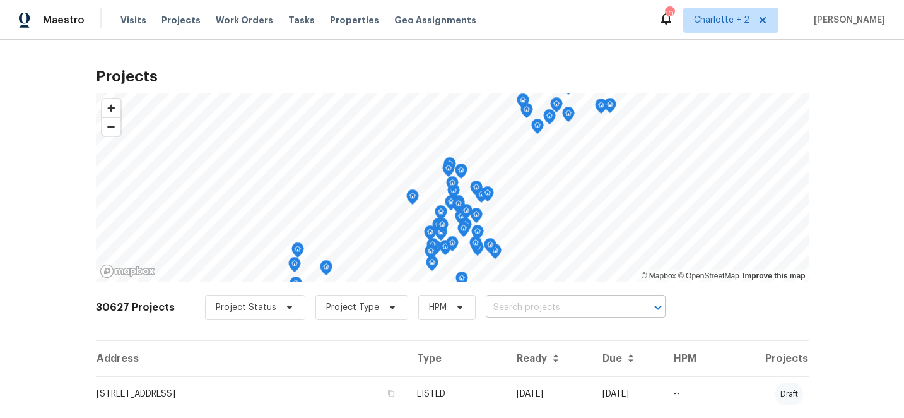
click at [533, 309] on input "text" at bounding box center [558, 308] width 145 height 20
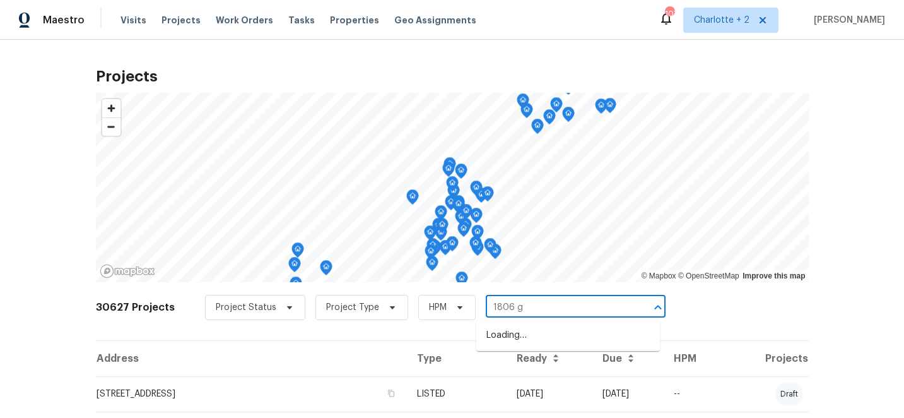
type input "1806 gl"
click at [550, 337] on li "[STREET_ADDRESS]" at bounding box center [569, 335] width 184 height 21
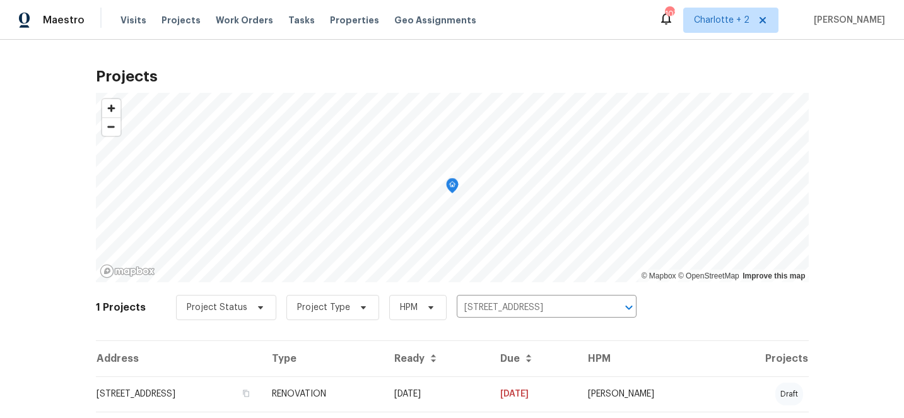
scroll to position [34, 0]
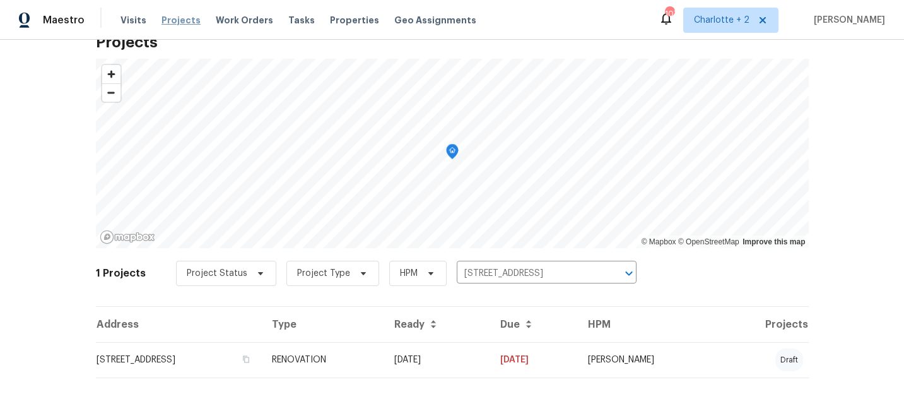
click at [174, 16] on span "Projects" at bounding box center [181, 20] width 39 height 13
click at [610, 270] on icon "Clear" at bounding box center [613, 273] width 13 height 13
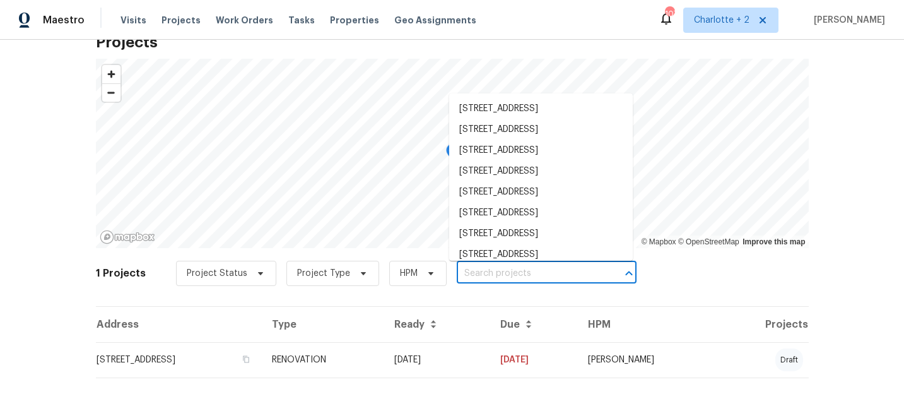
click at [498, 271] on input "text" at bounding box center [529, 274] width 145 height 20
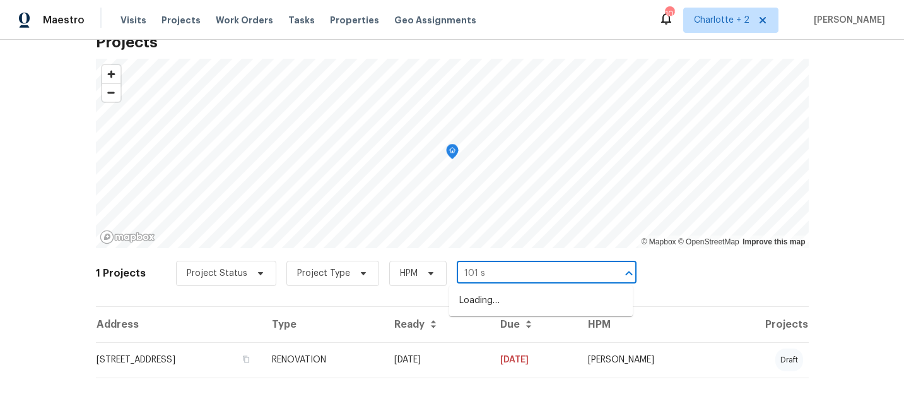
type input "101 st"
click at [504, 332] on li "[STREET_ADDRESS]" at bounding box center [541, 321] width 184 height 21
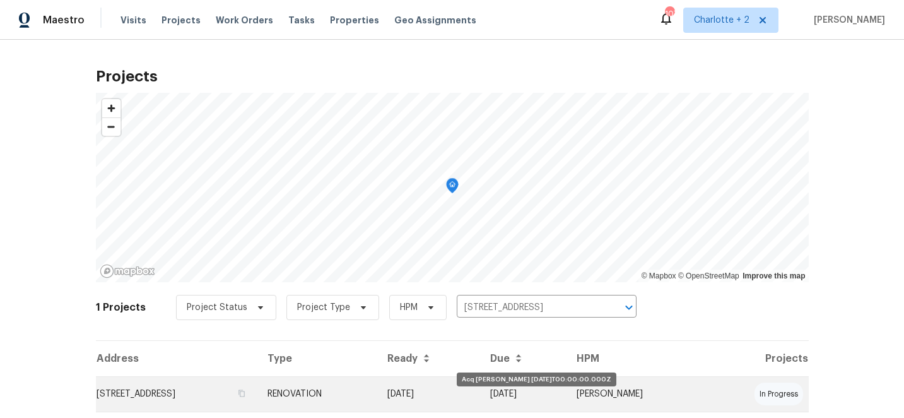
click at [481, 398] on td "[DATE]" at bounding box center [429, 393] width 104 height 35
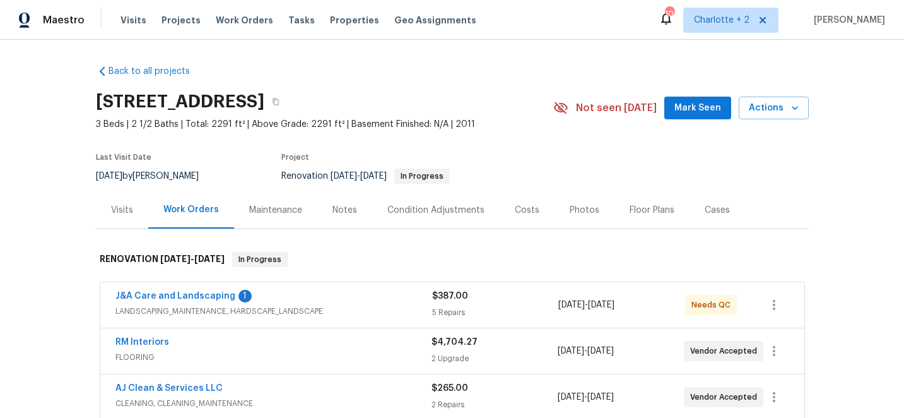
click at [581, 208] on div "Photos" at bounding box center [585, 210] width 30 height 13
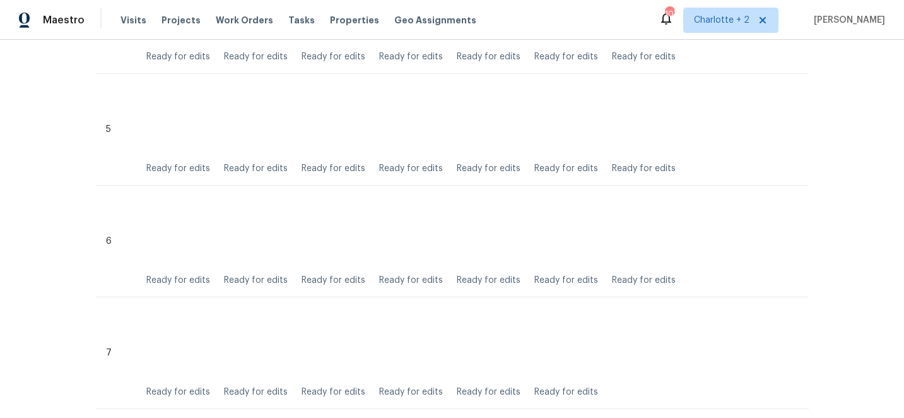
scroll to position [1029, 0]
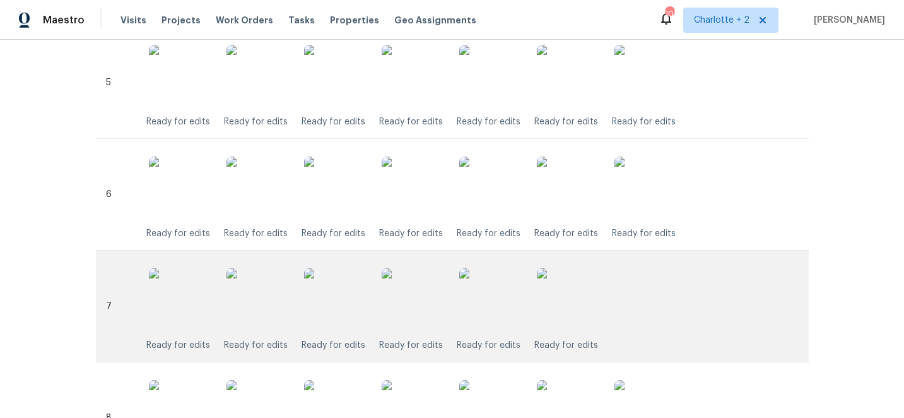
click at [426, 311] on img at bounding box center [413, 299] width 63 height 63
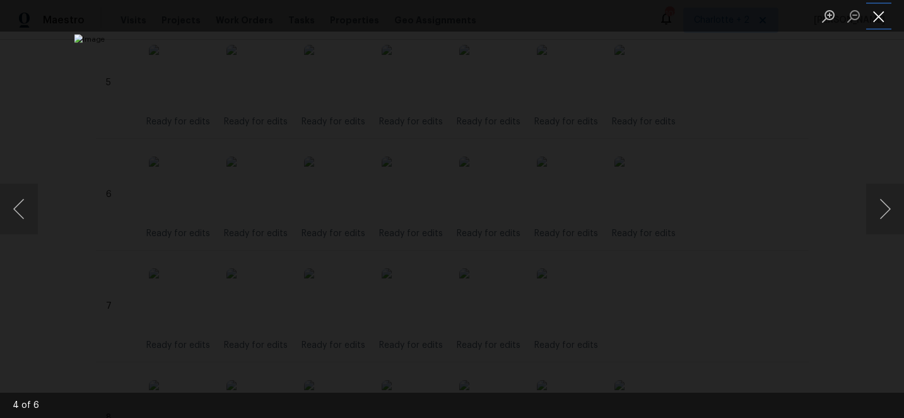
click at [882, 17] on button "Close lightbox" at bounding box center [879, 16] width 25 height 22
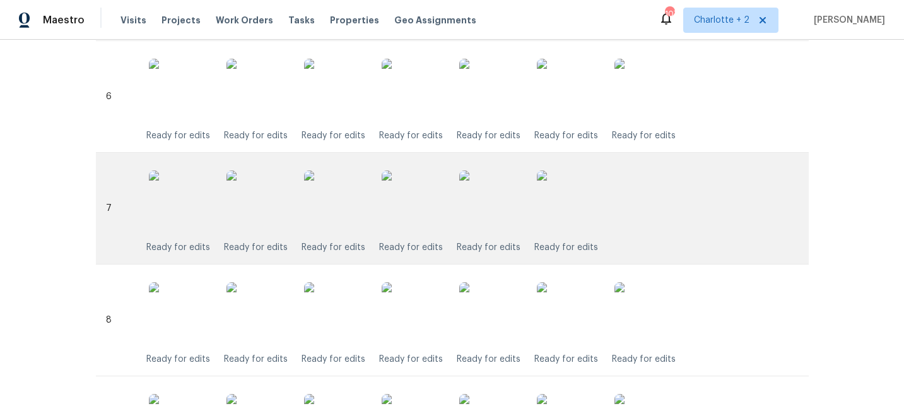
scroll to position [1126, 0]
click at [427, 201] on img at bounding box center [413, 202] width 63 height 63
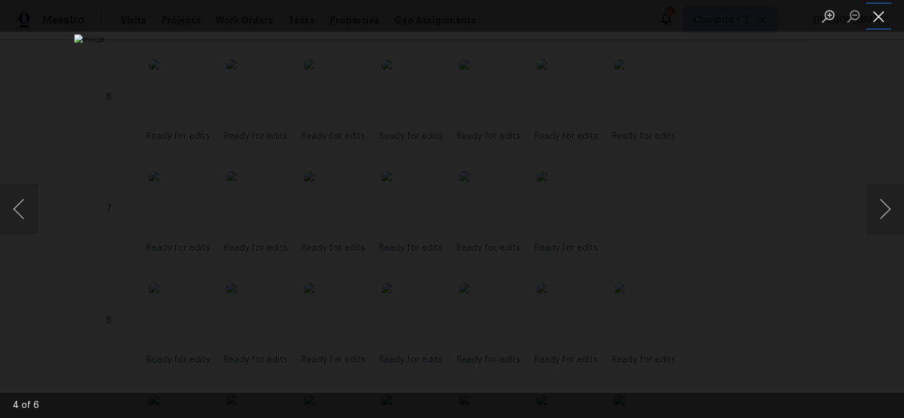
click at [882, 11] on button "Close lightbox" at bounding box center [879, 16] width 25 height 22
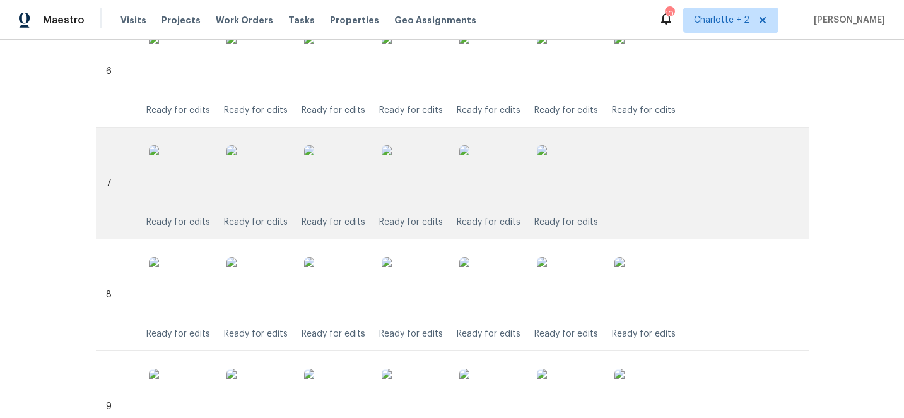
scroll to position [0, 0]
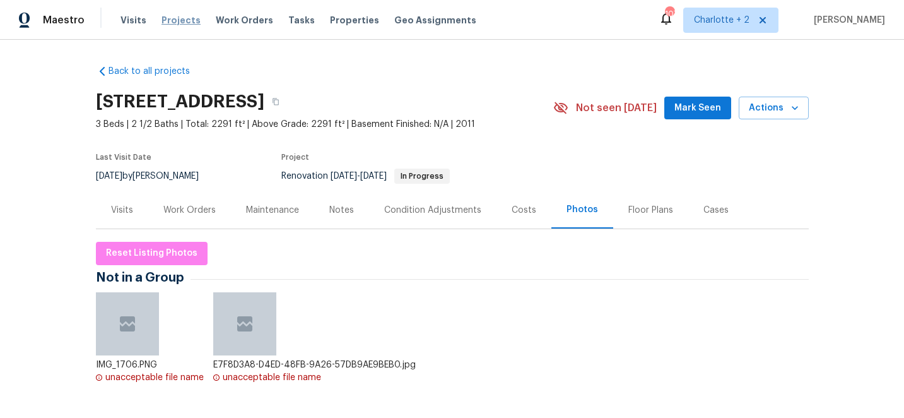
click at [169, 19] on span "Projects" at bounding box center [181, 20] width 39 height 13
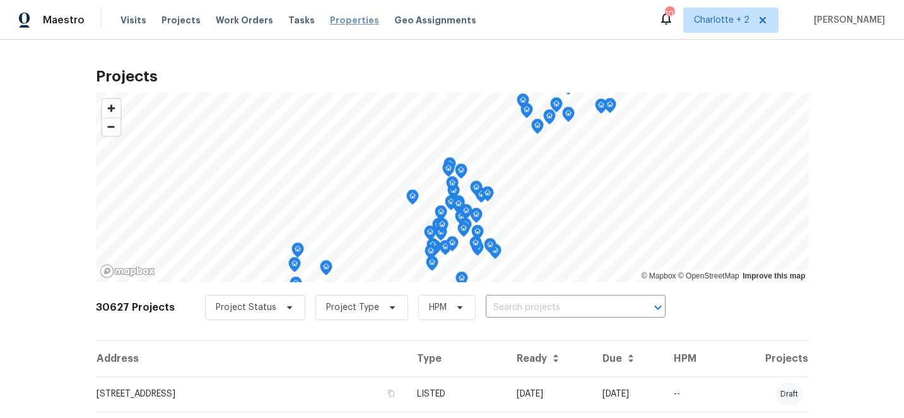
click at [330, 25] on span "Properties" at bounding box center [354, 20] width 49 height 13
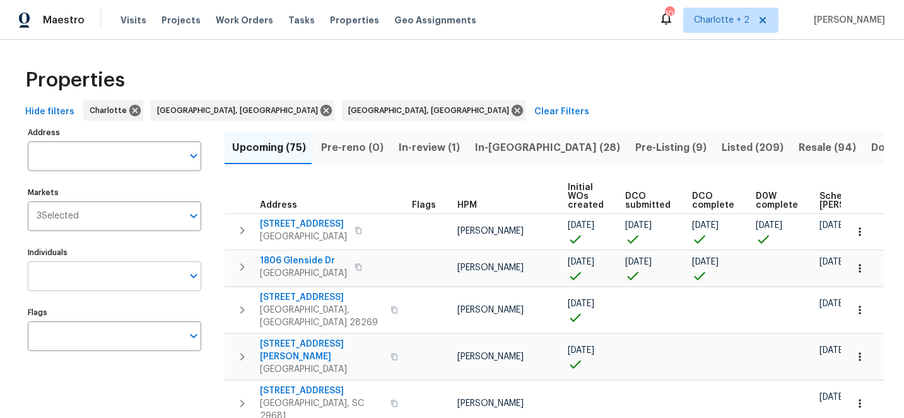
click at [76, 278] on input "Individuals" at bounding box center [105, 276] width 155 height 30
type input "[PERSON_NAME]"
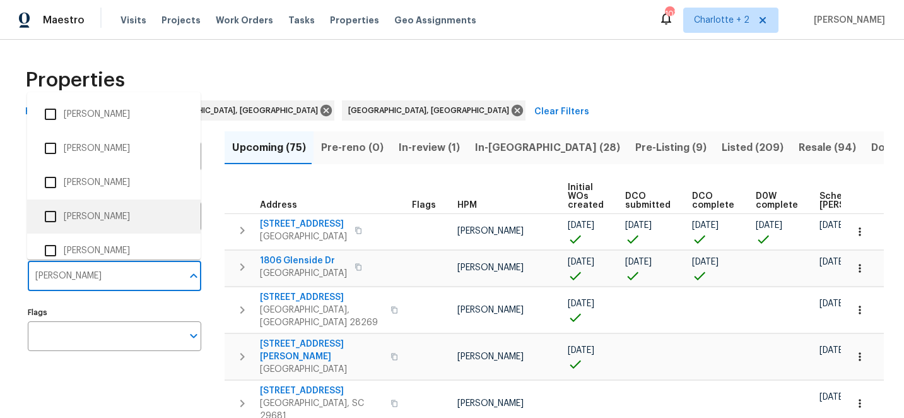
click at [54, 220] on input "checkbox" at bounding box center [50, 216] width 27 height 27
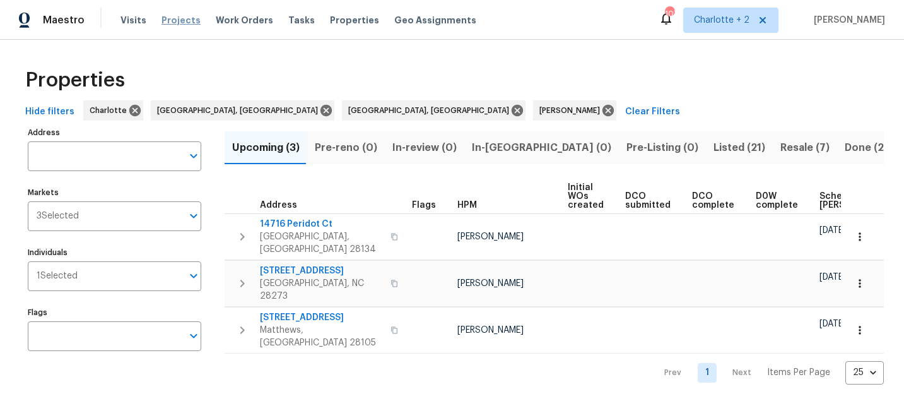
click at [182, 16] on span "Projects" at bounding box center [181, 20] width 39 height 13
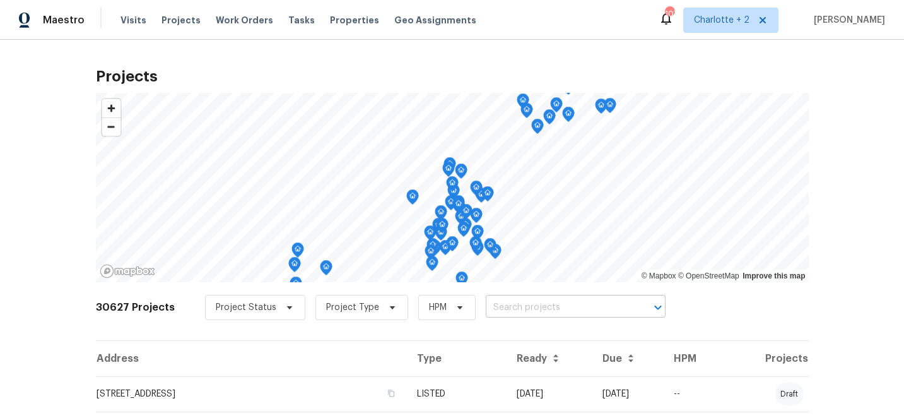
click at [501, 305] on input "text" at bounding box center [558, 308] width 145 height 20
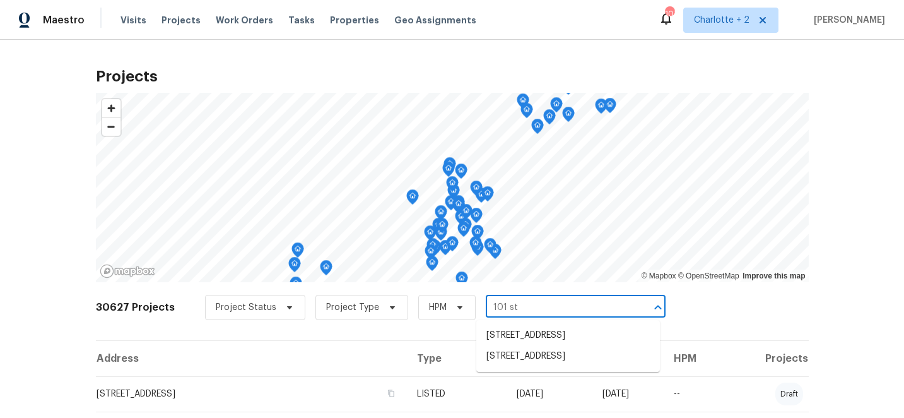
type input "101 sti"
click at [526, 340] on li "[STREET_ADDRESS]" at bounding box center [569, 335] width 184 height 21
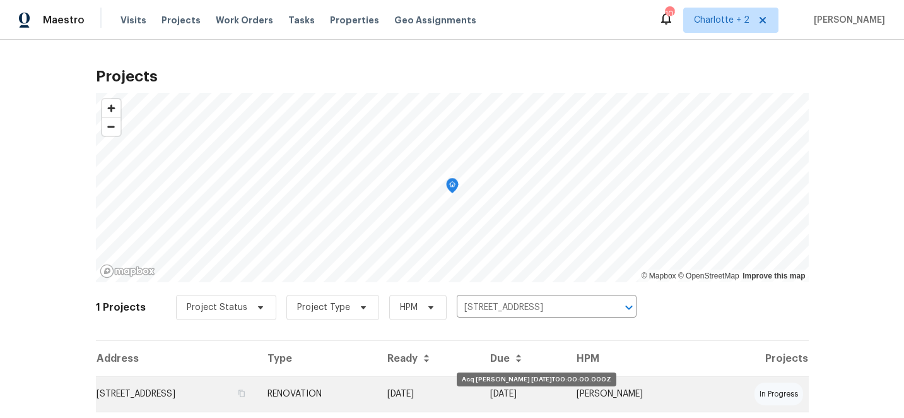
click at [481, 386] on td "[DATE]" at bounding box center [429, 393] width 104 height 35
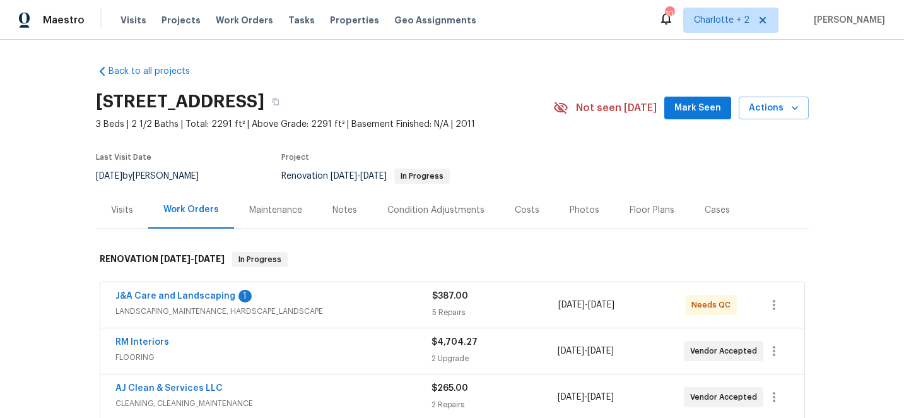
click at [576, 211] on div "Photos" at bounding box center [585, 210] width 30 height 13
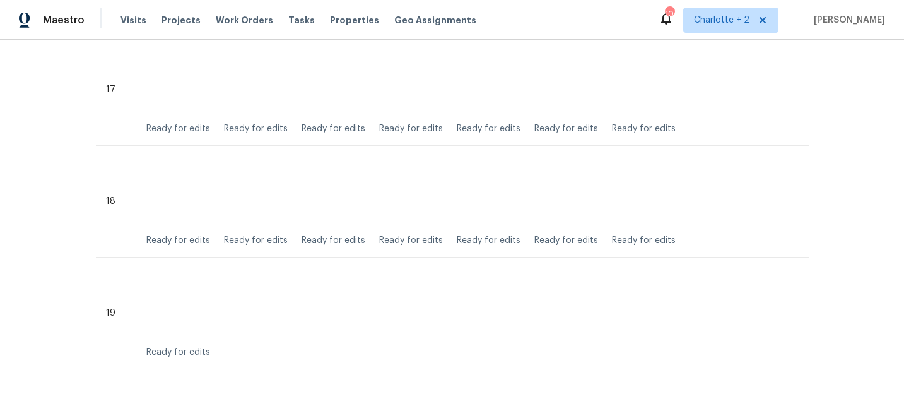
scroll to position [2361, 0]
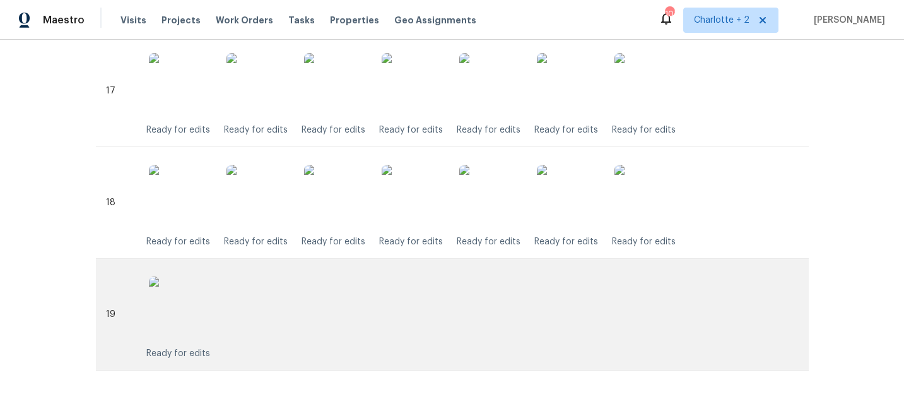
click at [186, 305] on img at bounding box center [180, 307] width 63 height 63
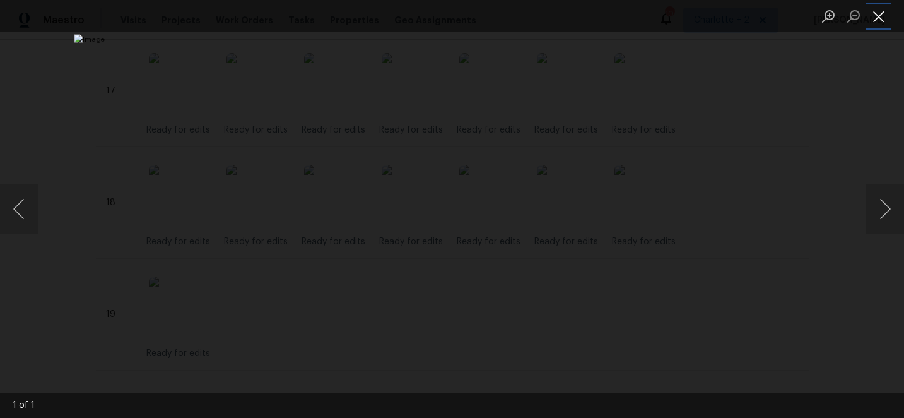
click at [877, 15] on button "Close lightbox" at bounding box center [879, 16] width 25 height 22
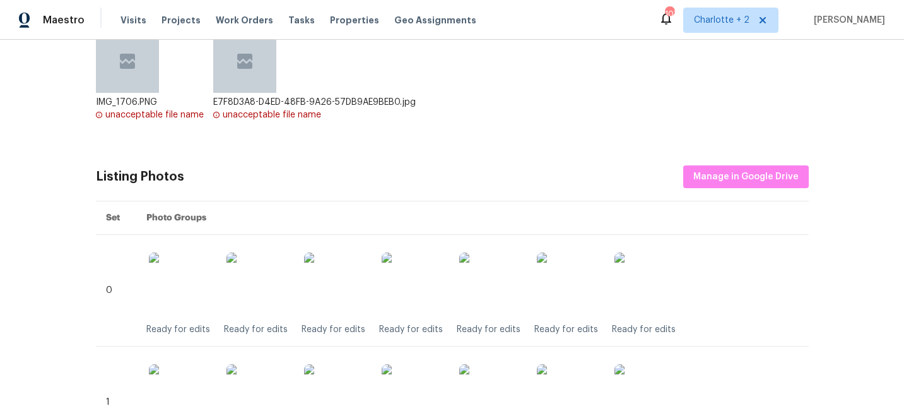
scroll to position [0, 0]
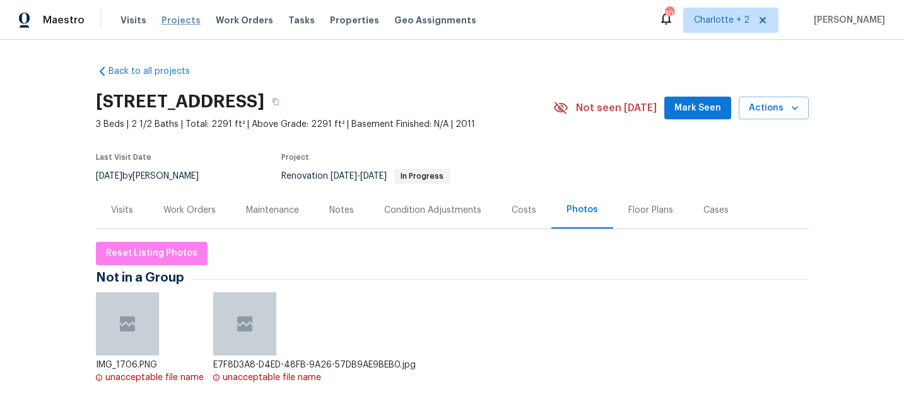
click at [169, 20] on span "Projects" at bounding box center [181, 20] width 39 height 13
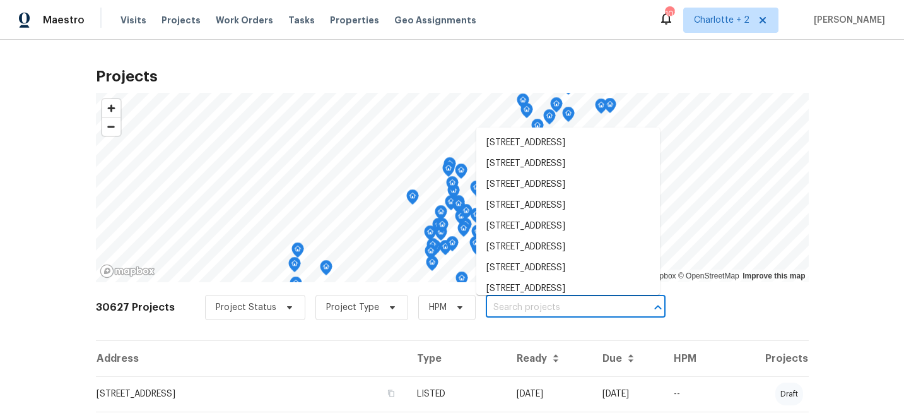
click at [518, 306] on input "text" at bounding box center [558, 308] width 145 height 20
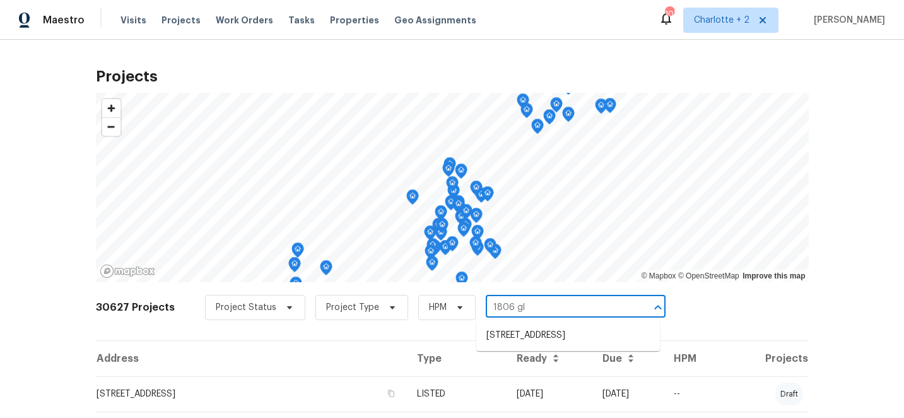
type input "1806 gle"
click at [520, 340] on li "[STREET_ADDRESS]" at bounding box center [569, 335] width 184 height 21
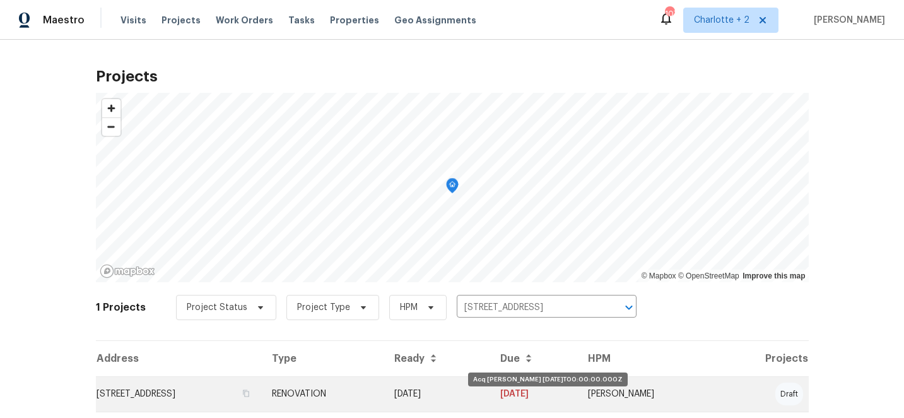
click at [490, 393] on td "[DATE]" at bounding box center [437, 393] width 106 height 35
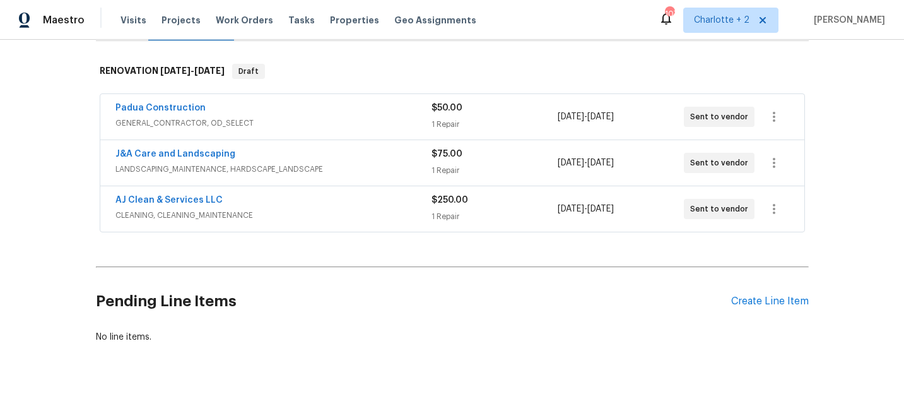
scroll to position [199, 0]
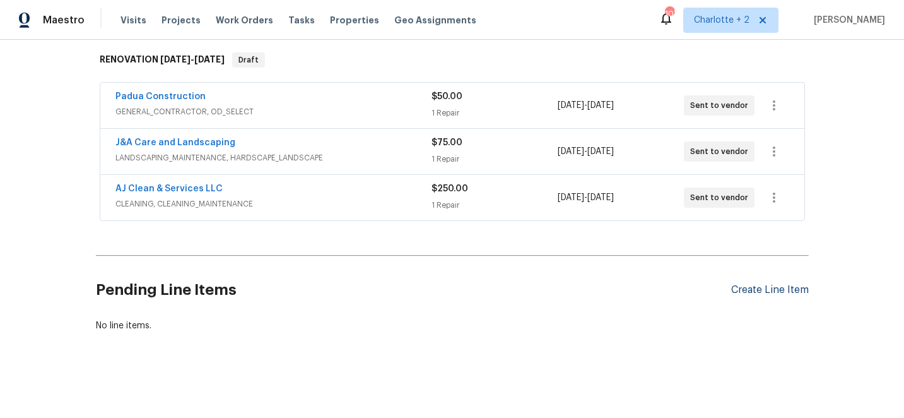
click at [771, 289] on div "Create Line Item" at bounding box center [771, 290] width 78 height 12
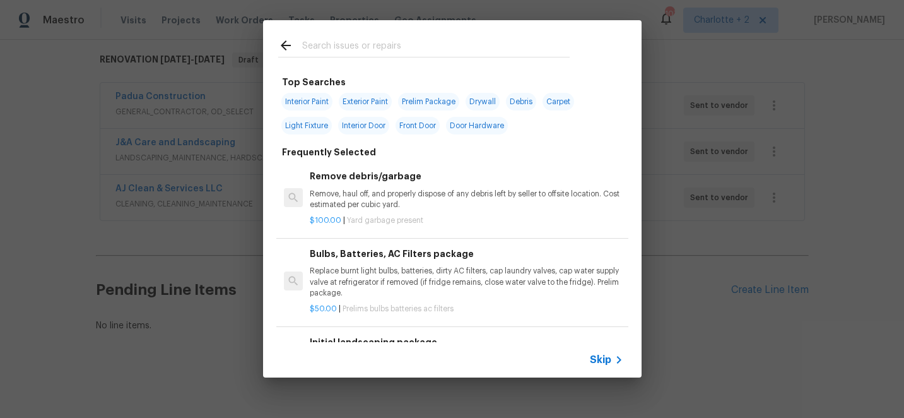
click at [367, 40] on input "text" at bounding box center [436, 47] width 268 height 19
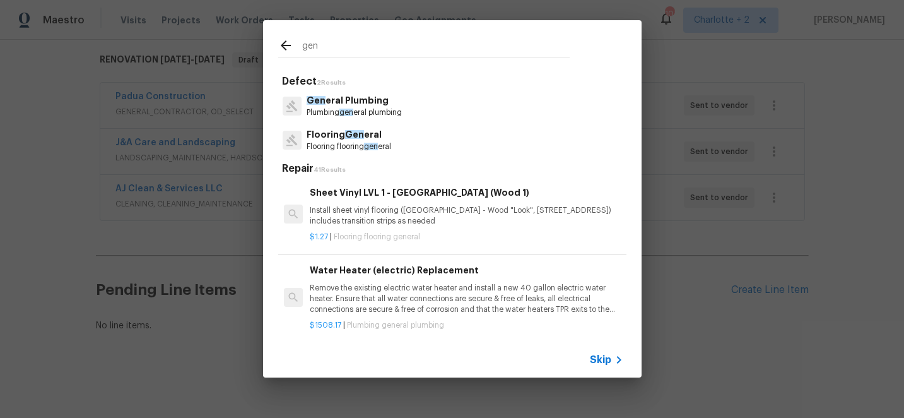
type input "gen"
click at [353, 139] on span "Gen" at bounding box center [354, 134] width 19 height 9
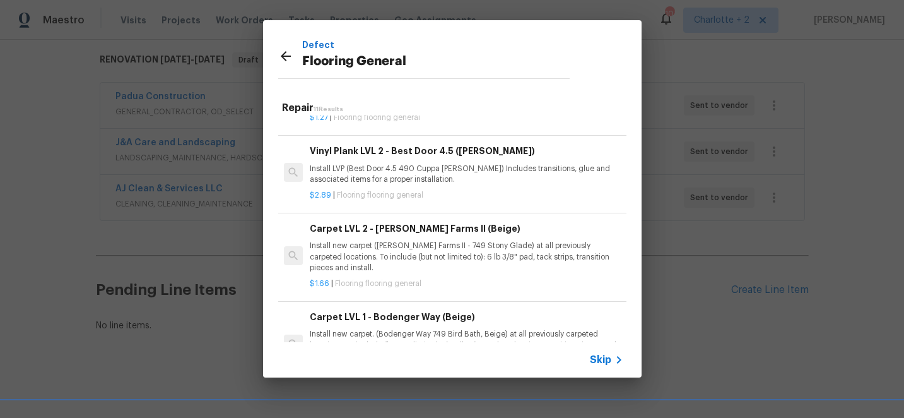
scroll to position [300, 0]
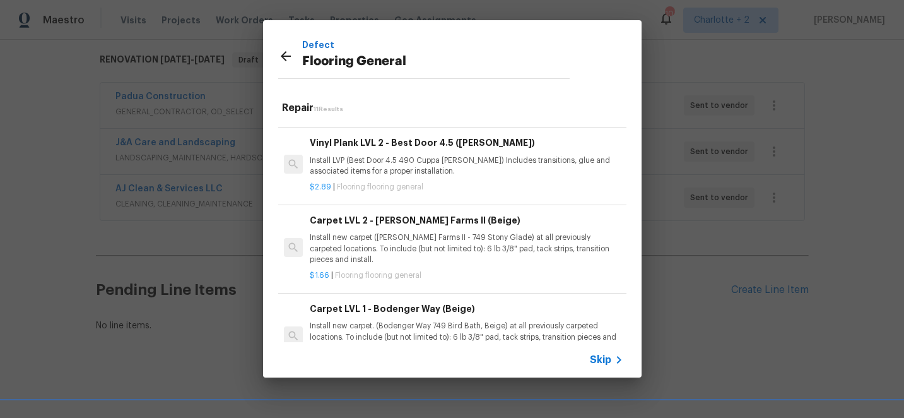
click at [437, 318] on div "Carpet LVL 1 - Bodenger Way (Beige) Install new carpet. (Bodenger Way 749 Bird …" at bounding box center [466, 328] width 313 height 52
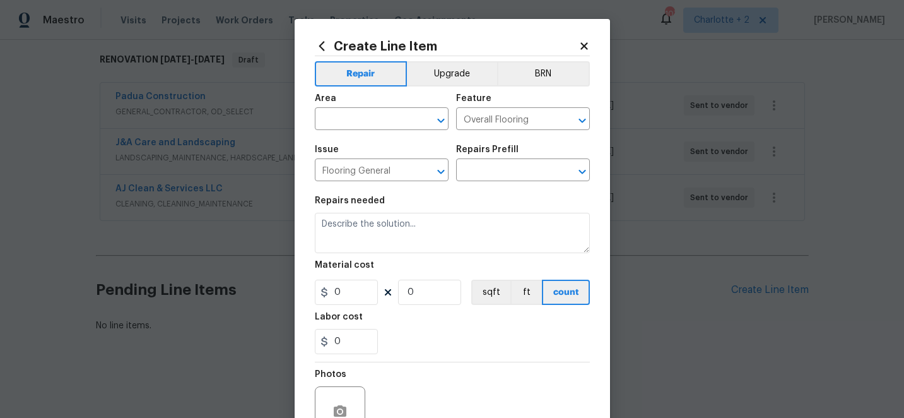
type input "Carpet LVL 1 - Bodenger Way (Beige) $1.28"
type textarea "Install new carpet. (Bodenger Way 749 Bird Bath, Beige) at all previously carpe…"
type input "1.28"
type input "1"
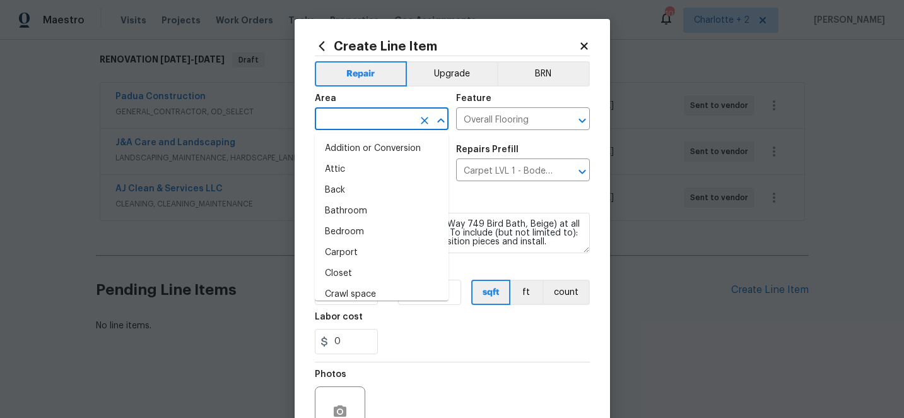
click at [379, 122] on input "text" at bounding box center [364, 120] width 98 height 20
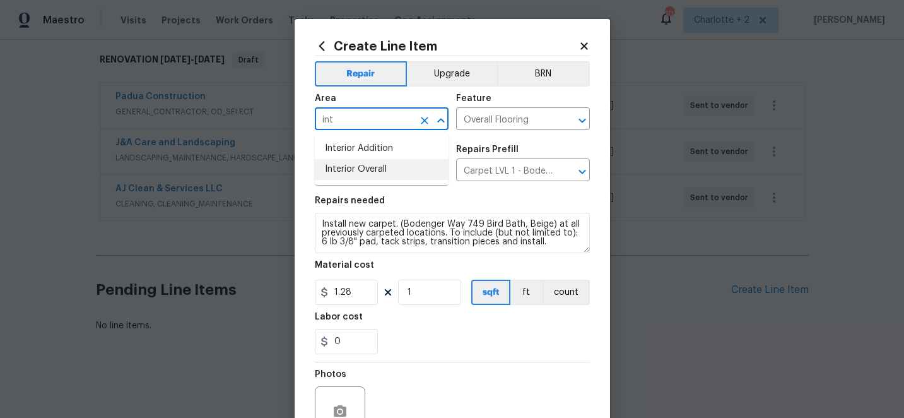
click at [365, 169] on li "Interior Overall" at bounding box center [382, 169] width 134 height 21
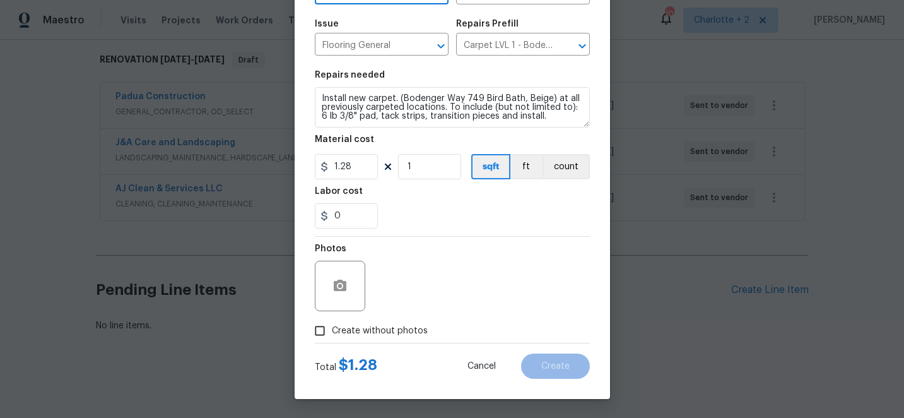
type input "Interior Overall"
click at [321, 335] on input "Create without photos" at bounding box center [320, 331] width 24 height 24
checkbox input "true"
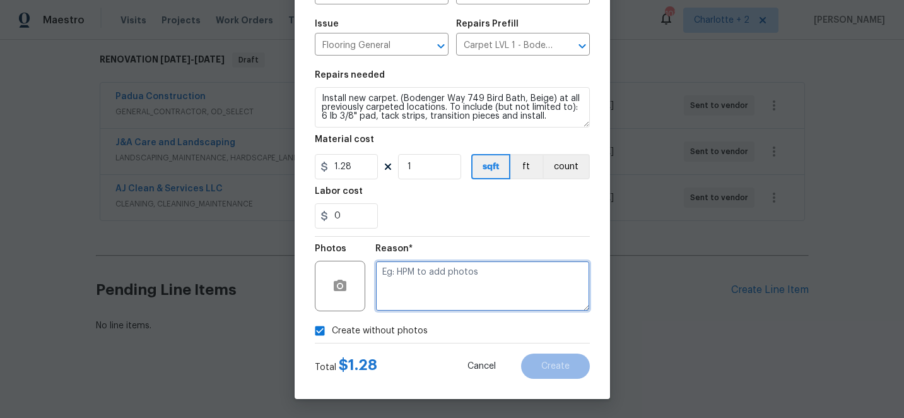
click at [461, 295] on textarea at bounding box center [483, 286] width 215 height 50
type textarea "edit"
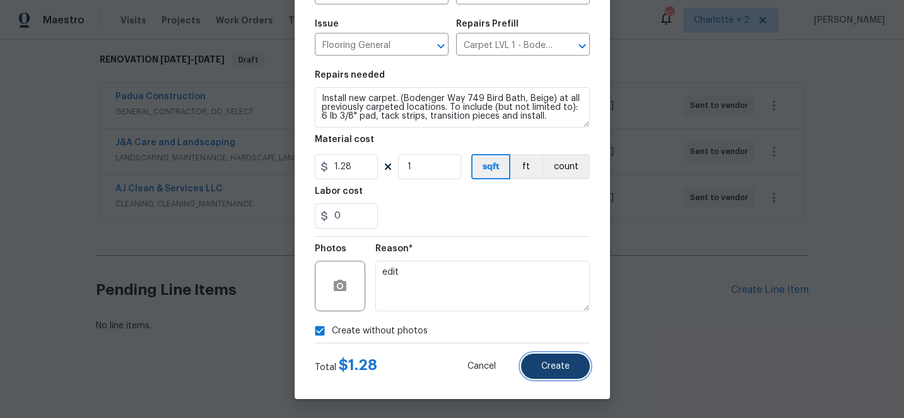
click at [564, 367] on span "Create" at bounding box center [556, 366] width 28 height 9
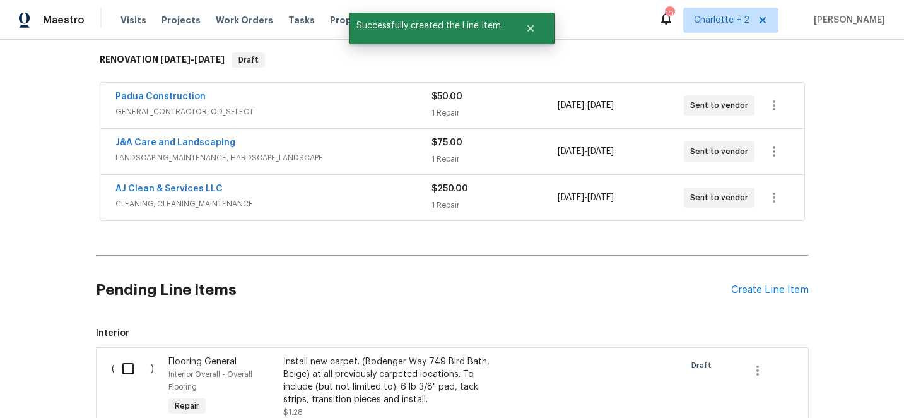
click at [127, 370] on input "checkbox" at bounding box center [133, 368] width 36 height 27
checkbox input "true"
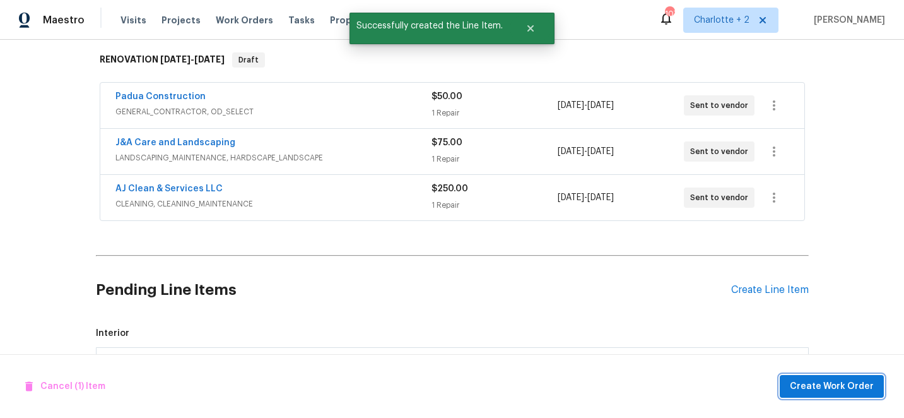
click at [867, 397] on button "Create Work Order" at bounding box center [832, 386] width 104 height 23
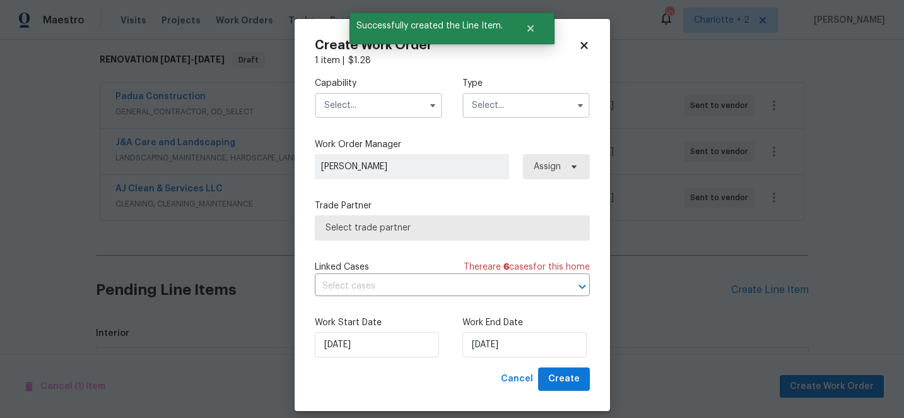
click at [347, 105] on input "text" at bounding box center [378, 105] width 127 height 25
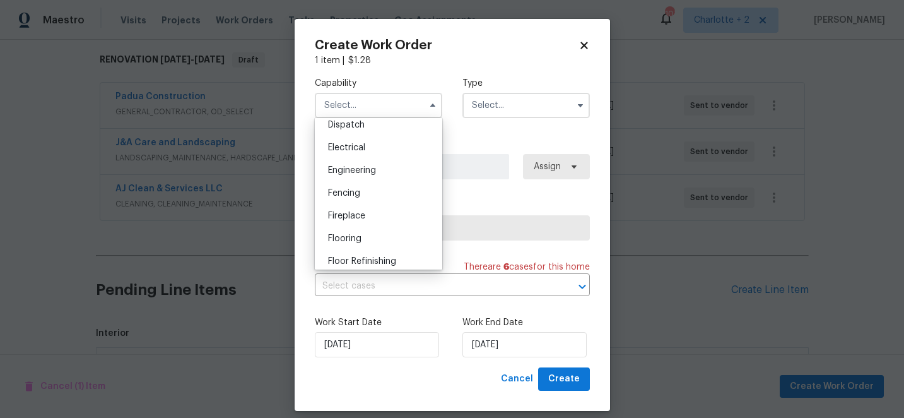
scroll to position [410, 0]
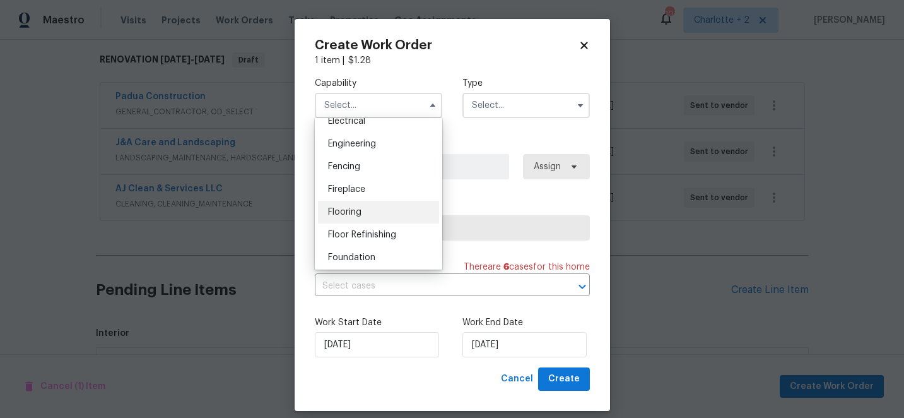
click at [348, 211] on span "Flooring" at bounding box center [344, 212] width 33 height 9
type input "Flooring"
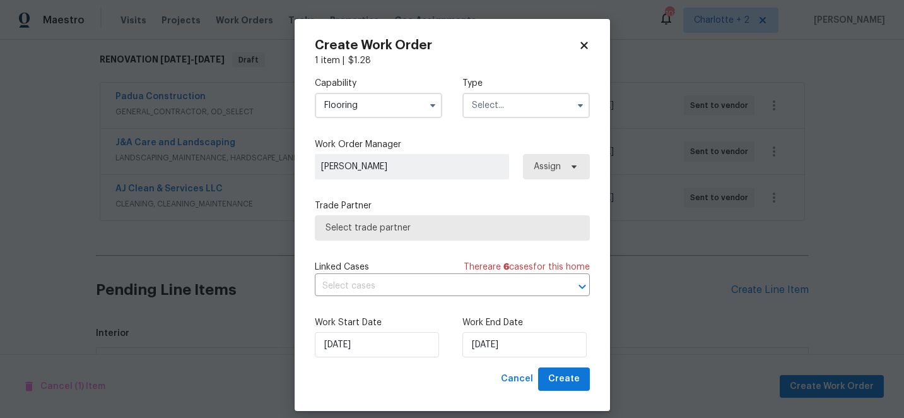
click at [492, 101] on input "text" at bounding box center [526, 105] width 127 height 25
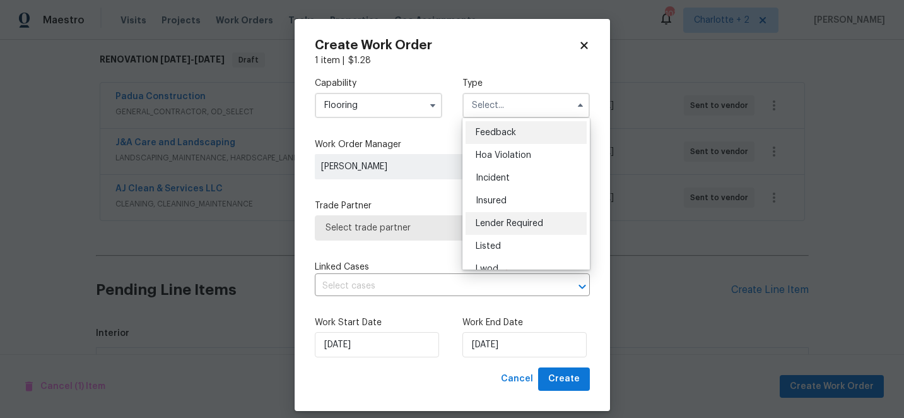
scroll to position [150, 0]
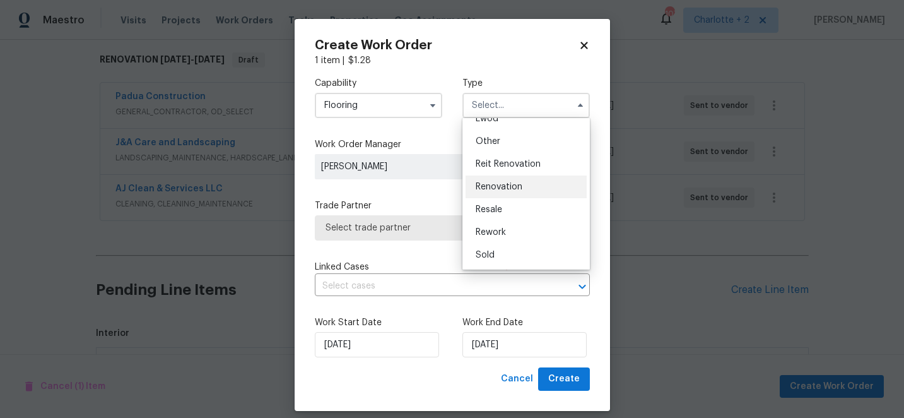
click at [506, 186] on span "Renovation" at bounding box center [499, 186] width 47 height 9
type input "Renovation"
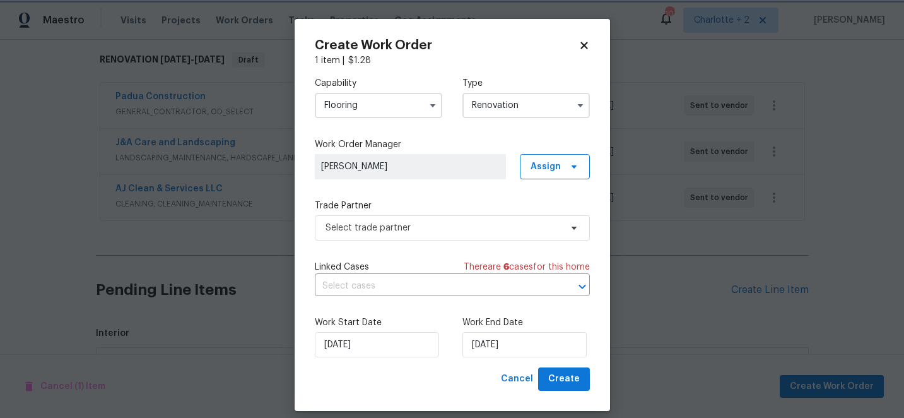
scroll to position [0, 0]
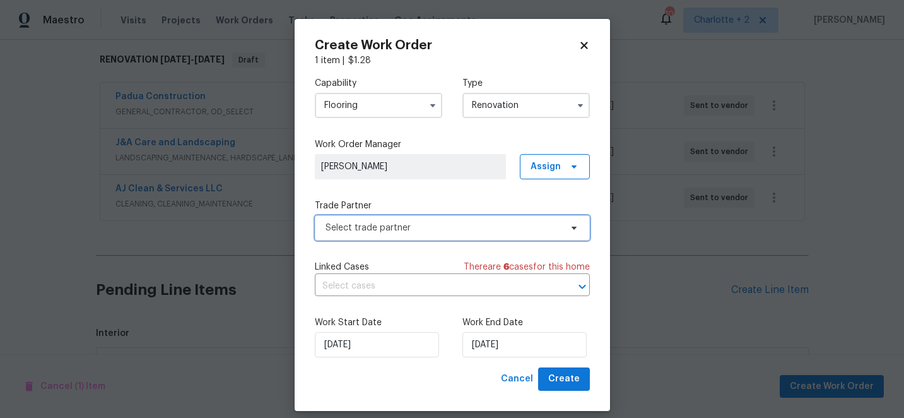
click at [455, 225] on span "Select trade partner" at bounding box center [443, 228] width 235 height 13
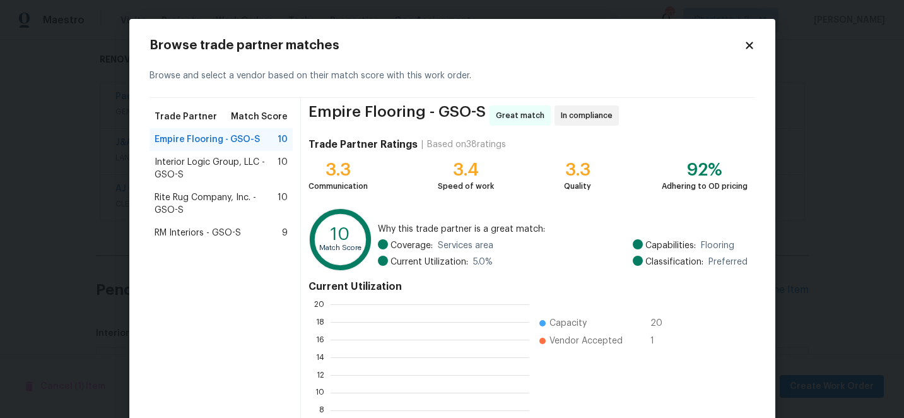
scroll to position [177, 199]
click at [201, 235] on span "RM Interiors - GSO-S" at bounding box center [198, 233] width 86 height 13
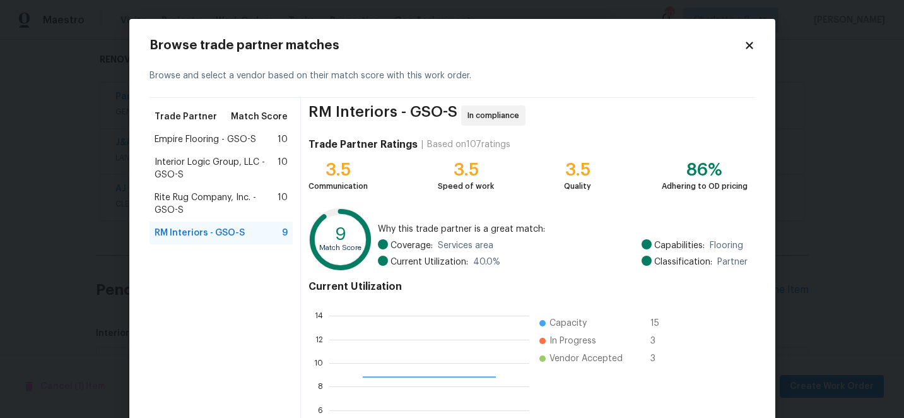
scroll to position [139, 0]
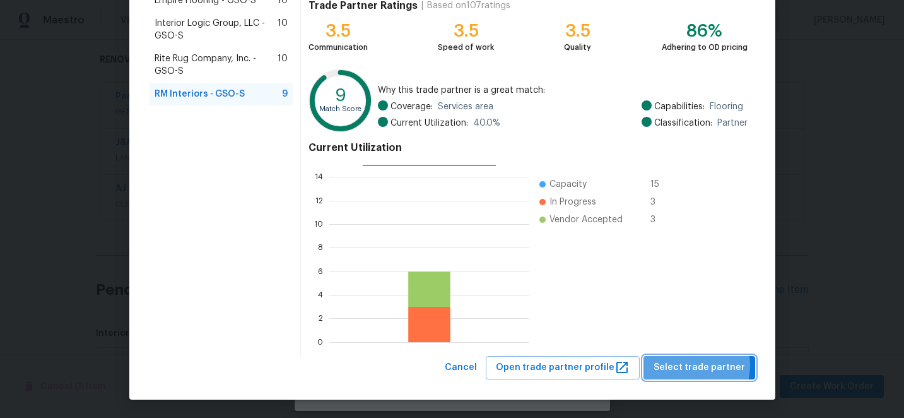
click at [696, 365] on span "Select trade partner" at bounding box center [700, 368] width 92 height 16
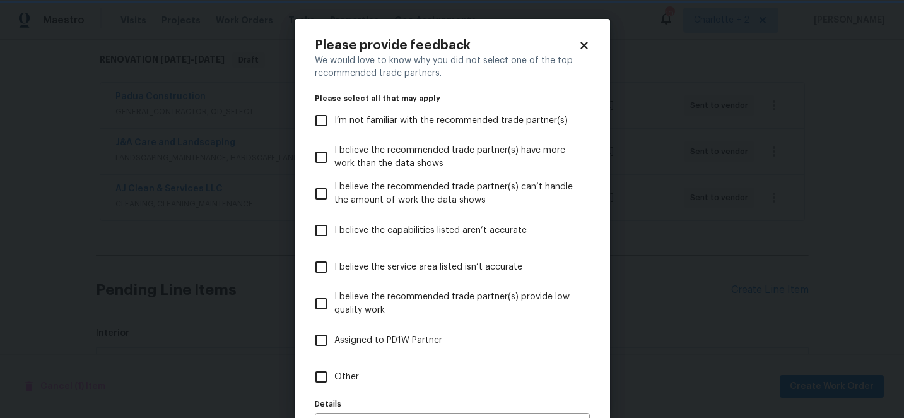
scroll to position [0, 0]
click at [323, 231] on input "I believe the capabilities listed aren’t accurate" at bounding box center [321, 230] width 27 height 27
checkbox input "true"
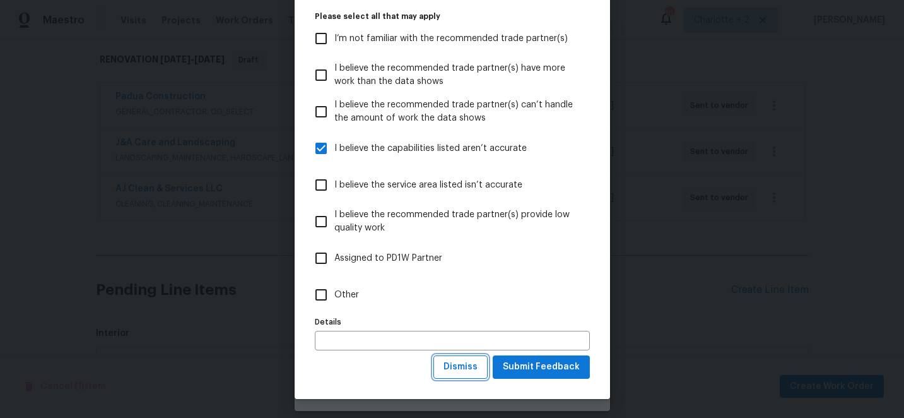
click at [460, 367] on span "Dismiss" at bounding box center [461, 367] width 34 height 16
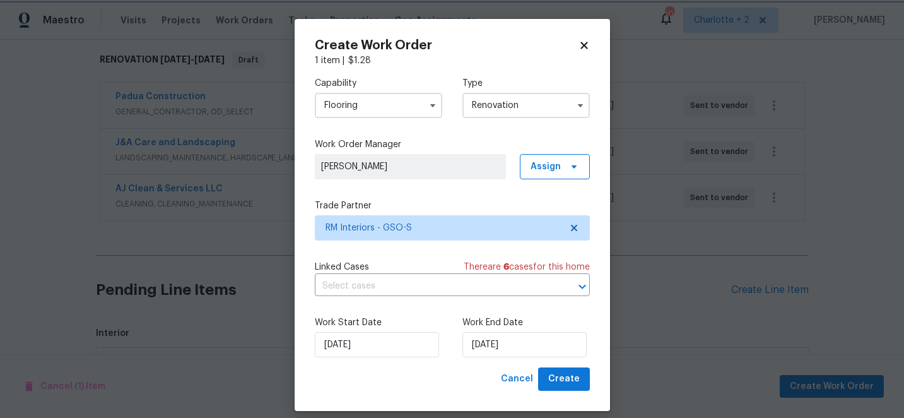
scroll to position [0, 0]
click at [583, 381] on button "Create" at bounding box center [564, 378] width 52 height 23
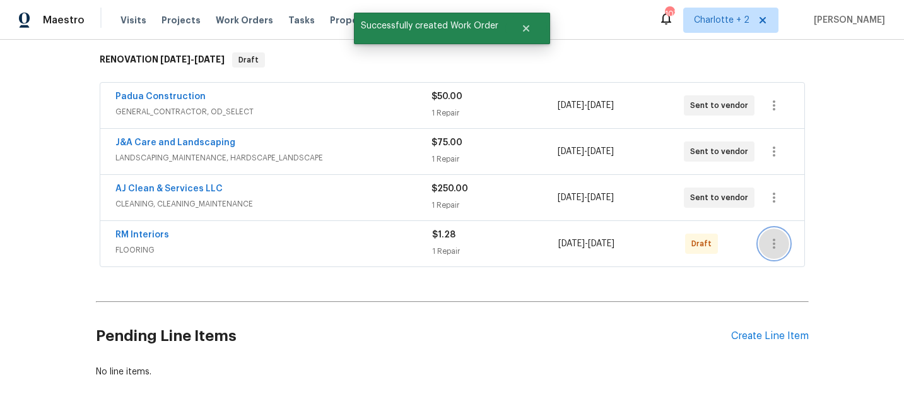
click at [771, 249] on icon "button" at bounding box center [774, 243] width 15 height 15
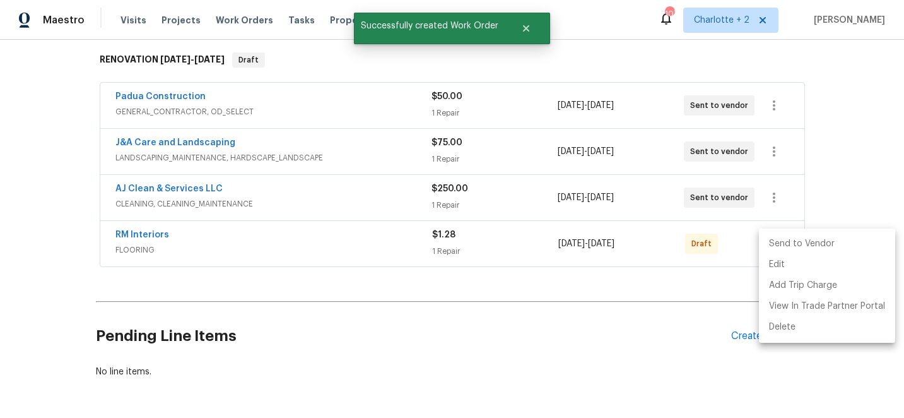
click at [785, 246] on li "Send to Vendor" at bounding box center [827, 244] width 136 height 21
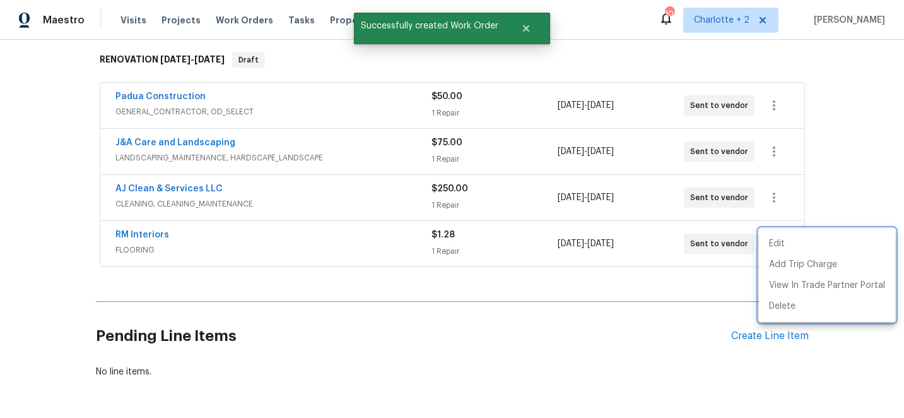
click at [830, 150] on div at bounding box center [452, 209] width 904 height 418
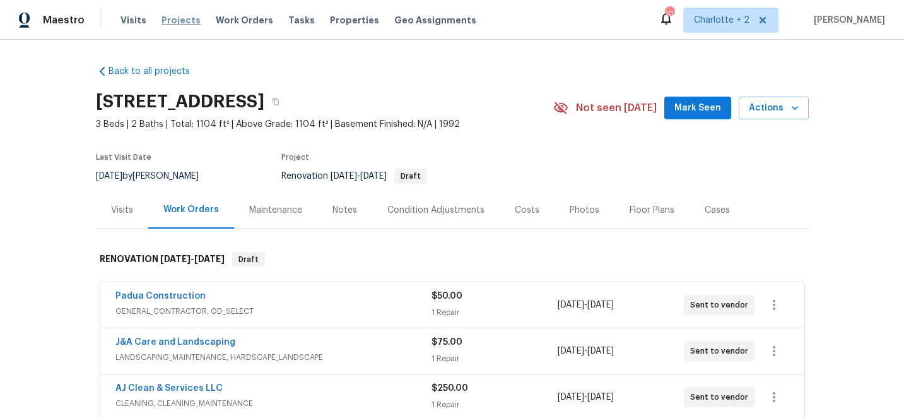
click at [170, 20] on span "Projects" at bounding box center [181, 20] width 39 height 13
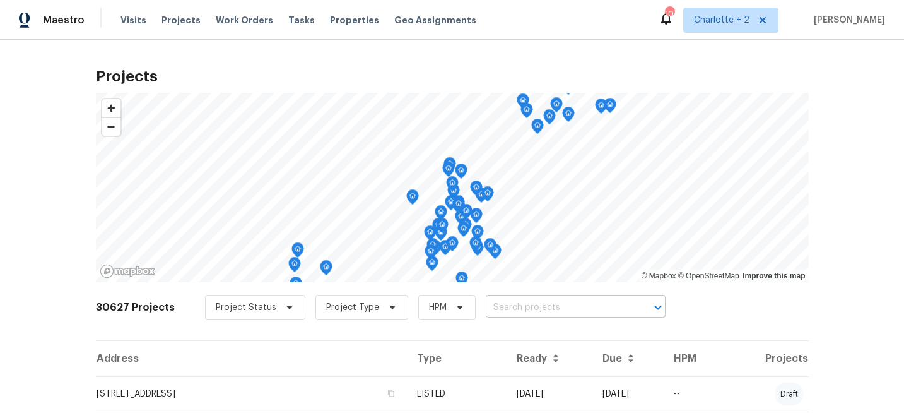
click at [520, 307] on input "text" at bounding box center [558, 308] width 145 height 20
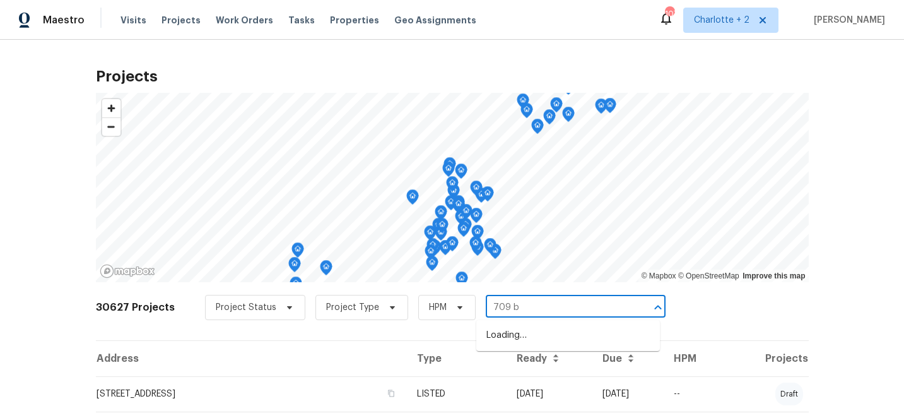
type input "709 br"
click at [538, 367] on li "[STREET_ADDRESS]" at bounding box center [569, 356] width 184 height 21
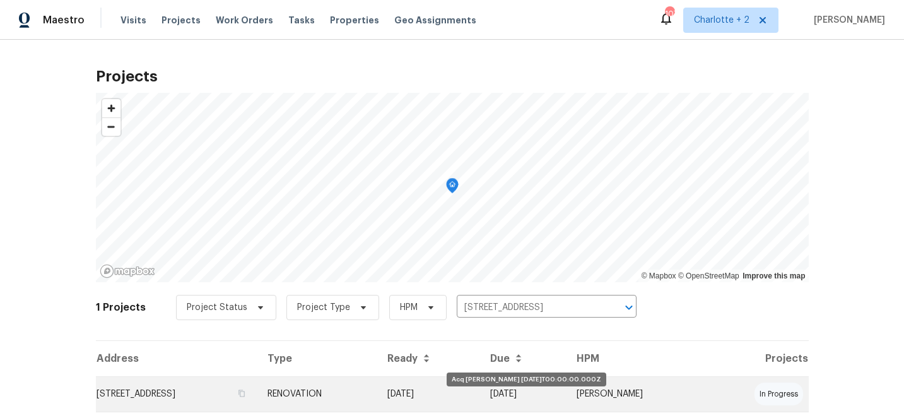
click at [481, 393] on td "[DATE]" at bounding box center [429, 393] width 104 height 35
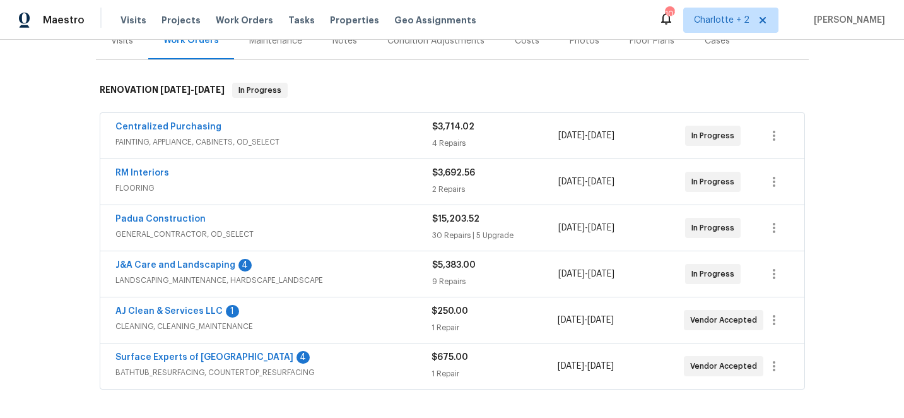
scroll to position [172, 0]
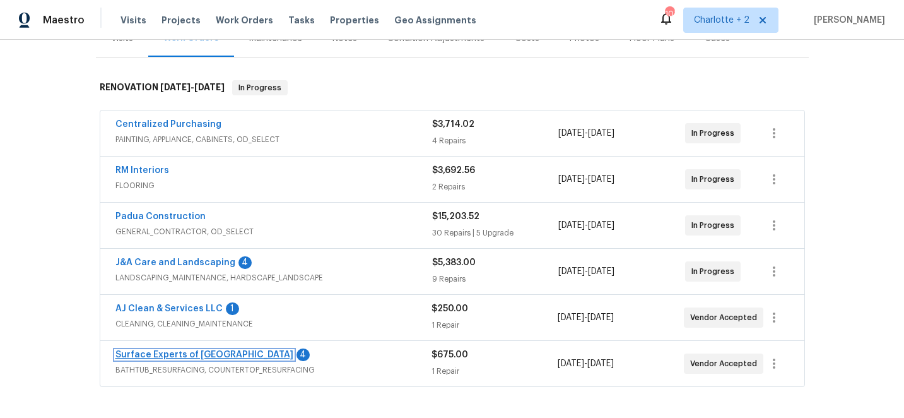
click at [197, 354] on link "Surface Experts of [GEOGRAPHIC_DATA]" at bounding box center [205, 354] width 178 height 9
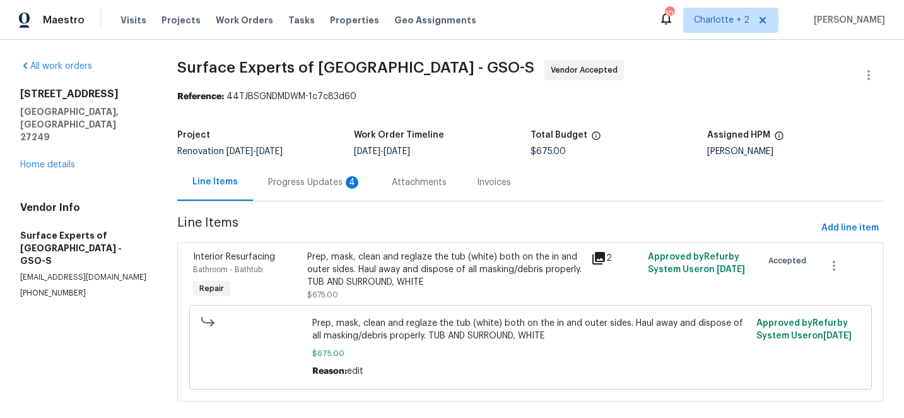
click at [314, 180] on div "Progress Updates 4" at bounding box center [314, 182] width 93 height 13
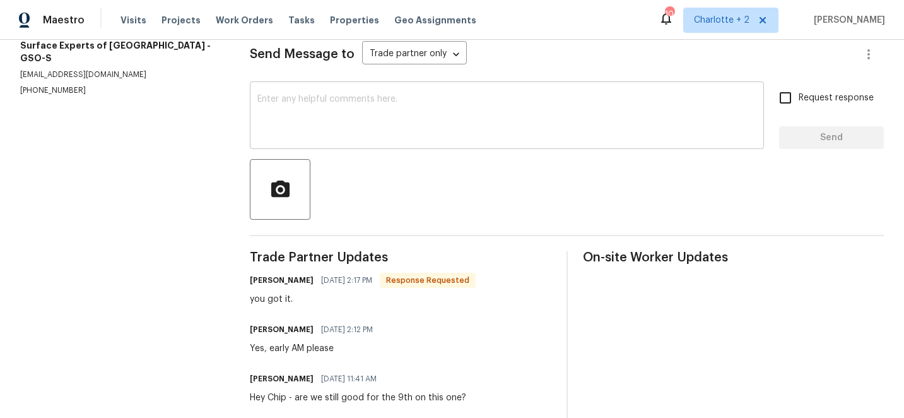
scroll to position [179, 0]
click at [335, 106] on textarea at bounding box center [507, 115] width 499 height 44
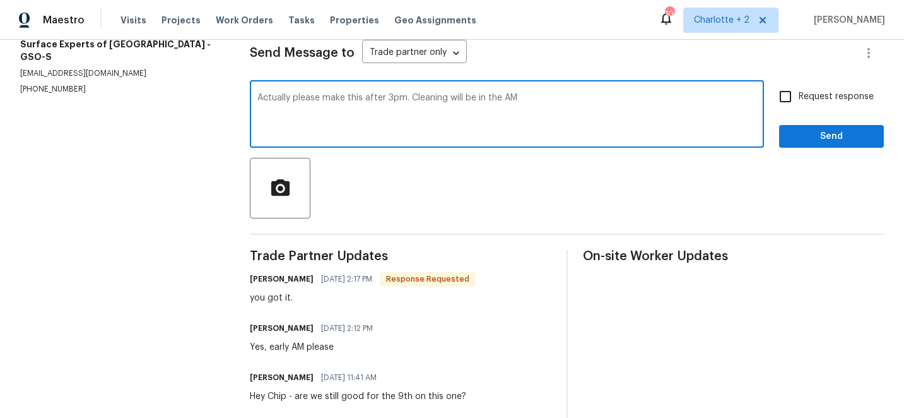
type textarea "Actually please make this after 3pm. Cleaning will be in the AM"
click at [787, 98] on input "Request response" at bounding box center [786, 96] width 27 height 27
checkbox input "true"
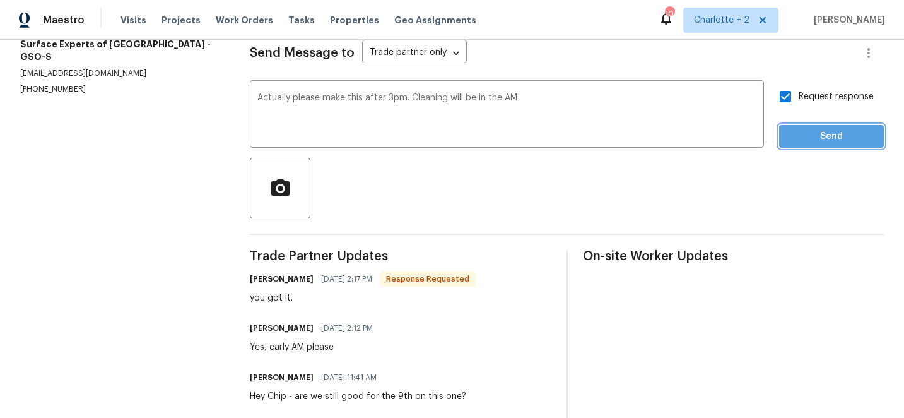
click at [827, 136] on span "Send" at bounding box center [832, 137] width 85 height 16
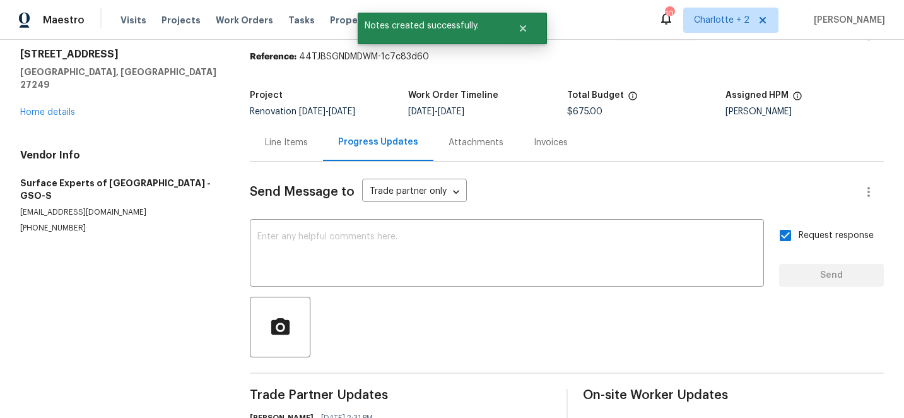
scroll to position [0, 0]
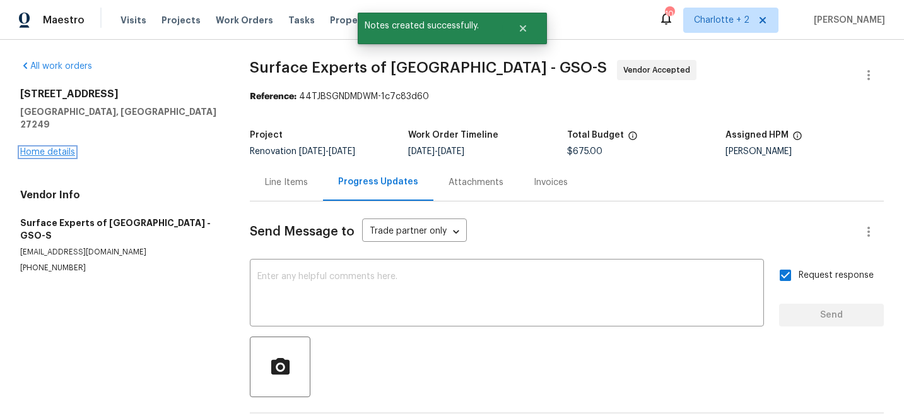
click at [61, 148] on link "Home details" at bounding box center [47, 152] width 55 height 9
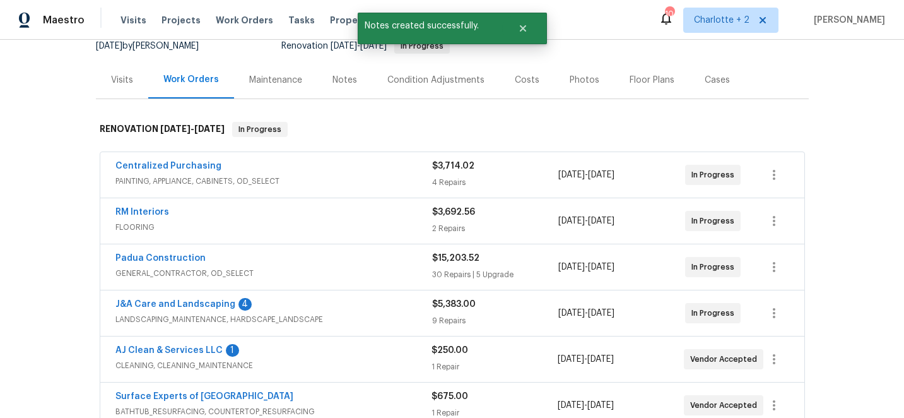
scroll to position [133, 0]
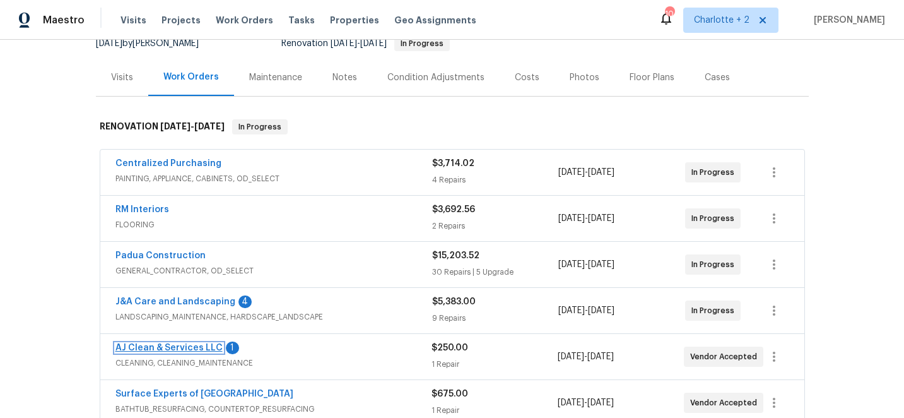
click at [181, 347] on link "AJ Clean & Services LLC" at bounding box center [169, 347] width 107 height 9
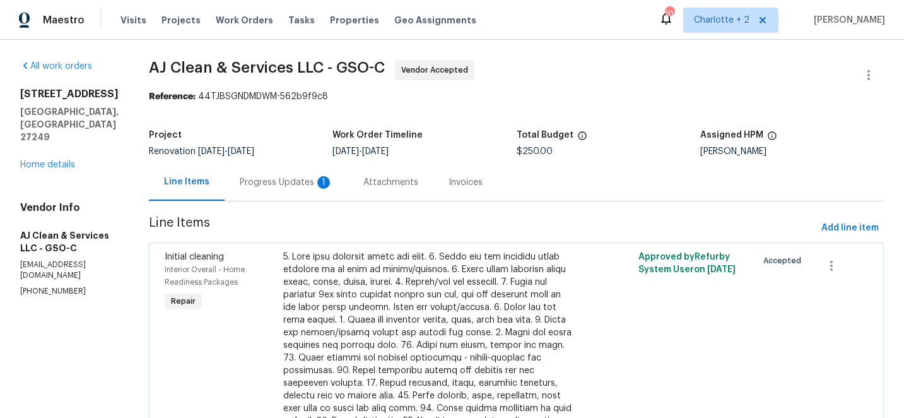
click at [302, 184] on div "Progress Updates 1" at bounding box center [286, 182] width 93 height 13
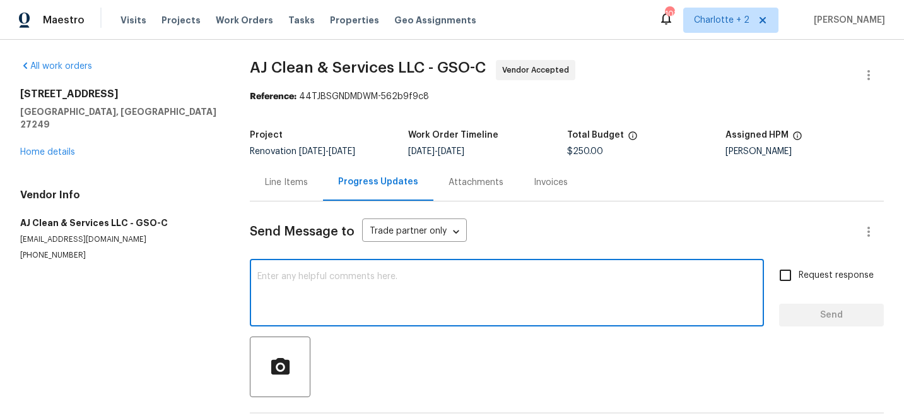
click at [352, 276] on textarea at bounding box center [507, 294] width 499 height 44
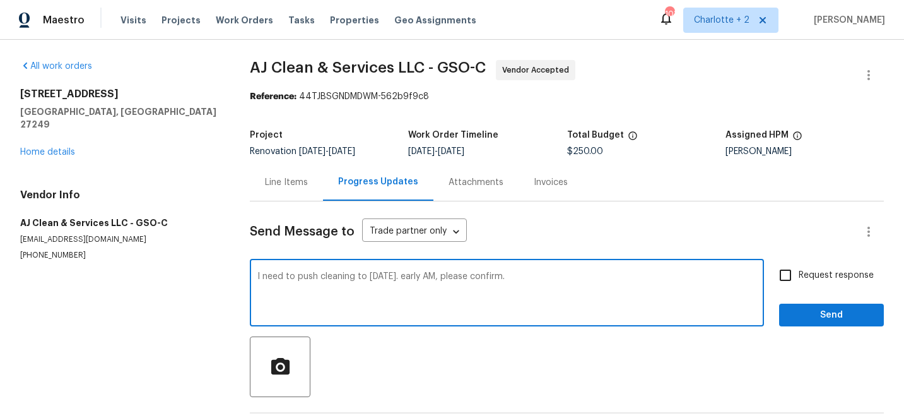
click at [378, 278] on textarea "I need to push cleaning to [DATE]. early AM, please confirm." at bounding box center [507, 294] width 499 height 44
click at [526, 279] on textarea "I need to push cleaning to [DATE]. early AM, please confirm." at bounding box center [507, 294] width 499 height 44
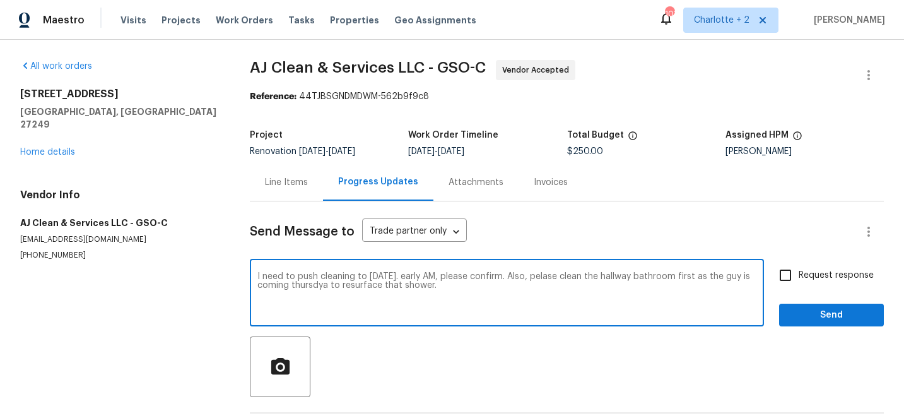
click at [552, 276] on textarea "I need to push cleaning to [DATE]. early AM, please confirm. Also, pelase clean…" at bounding box center [507, 294] width 499 height 44
type textarea "I need to push cleaning to [DATE]. early AM, please confirm. Also, please clean…"
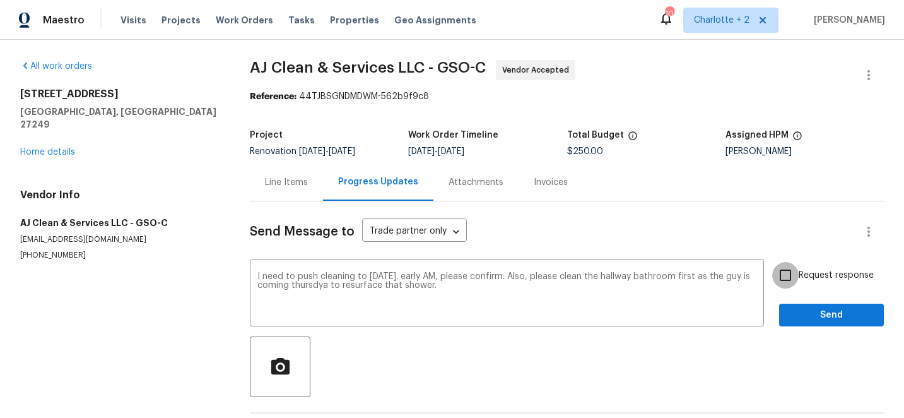
click at [790, 276] on input "Request response" at bounding box center [786, 275] width 27 height 27
checkbox input "true"
click at [823, 317] on span "Send" at bounding box center [832, 315] width 85 height 16
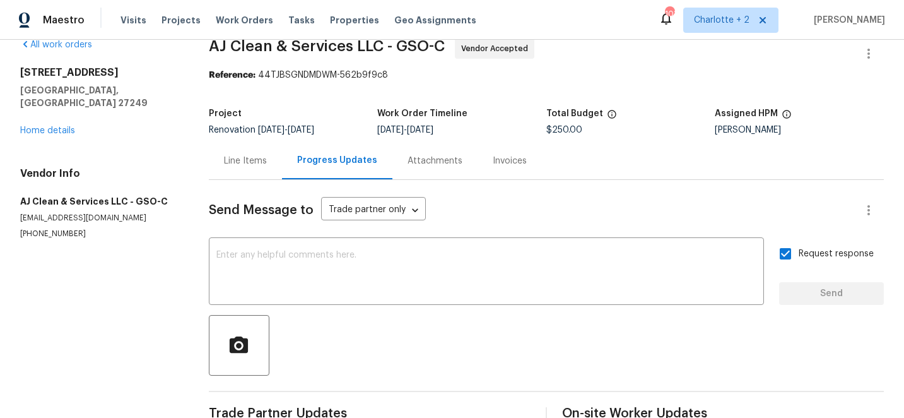
scroll to position [24, 0]
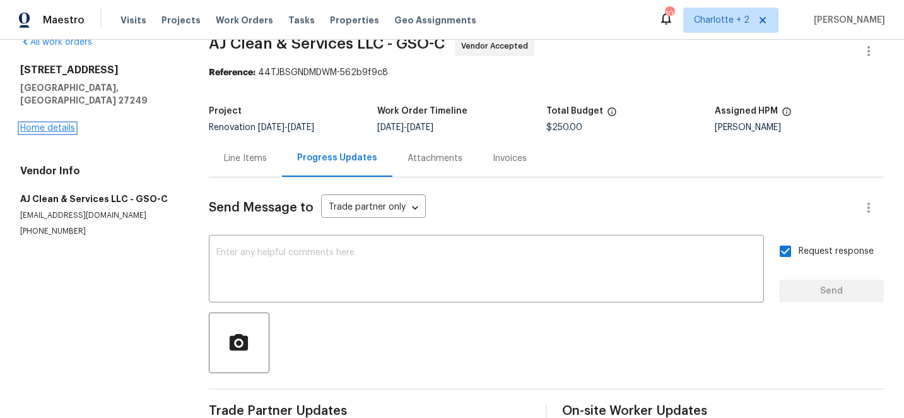
click at [59, 124] on link "Home details" at bounding box center [47, 128] width 55 height 9
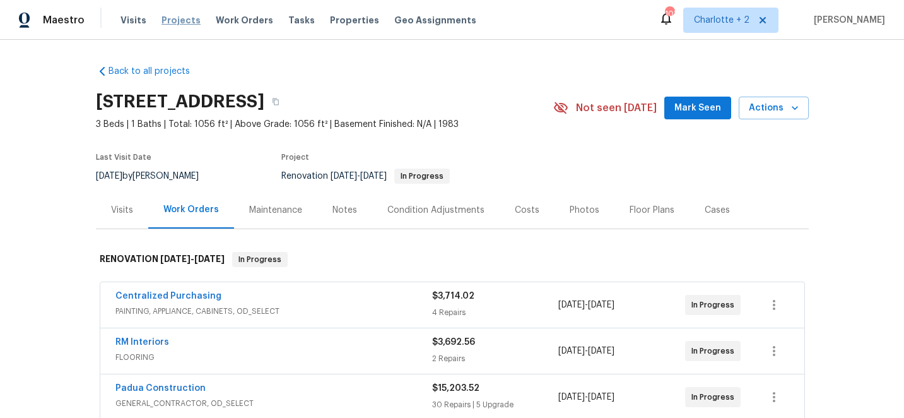
click at [179, 17] on span "Projects" at bounding box center [181, 20] width 39 height 13
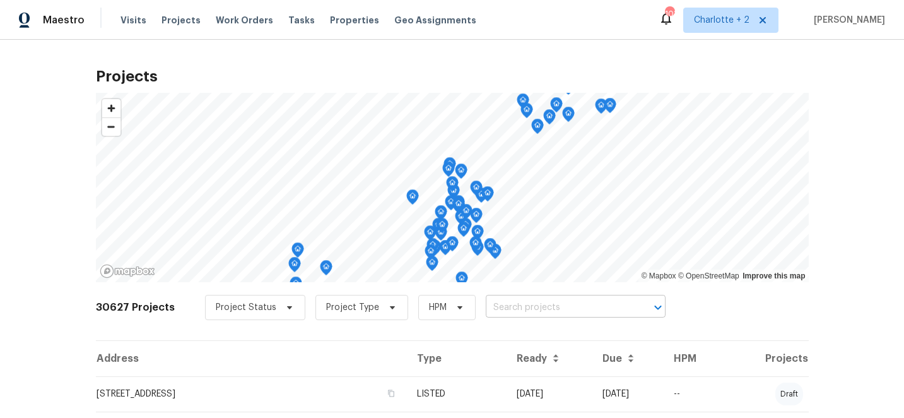
click at [517, 310] on input "text" at bounding box center [558, 308] width 145 height 20
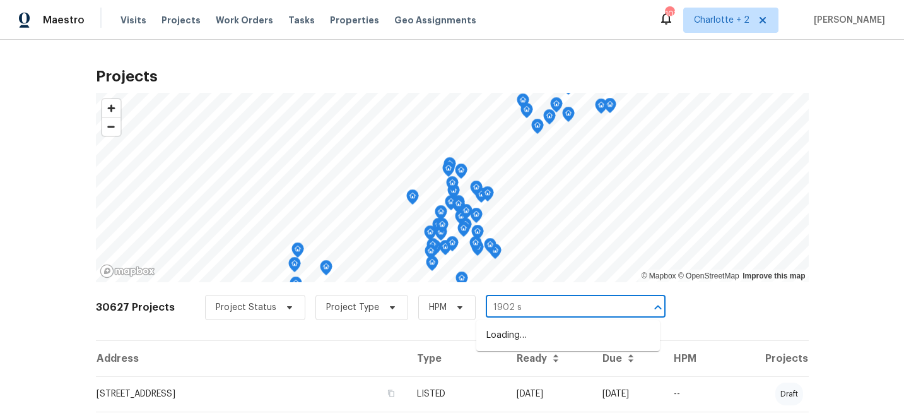
type input "1902 st"
click at [540, 339] on li "[STREET_ADDRESS]" at bounding box center [569, 335] width 184 height 21
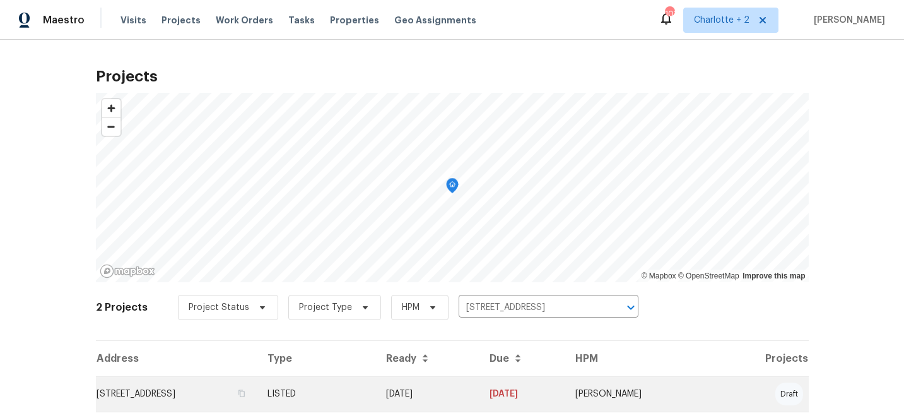
click at [479, 391] on td "[DATE]" at bounding box center [427, 393] width 103 height 35
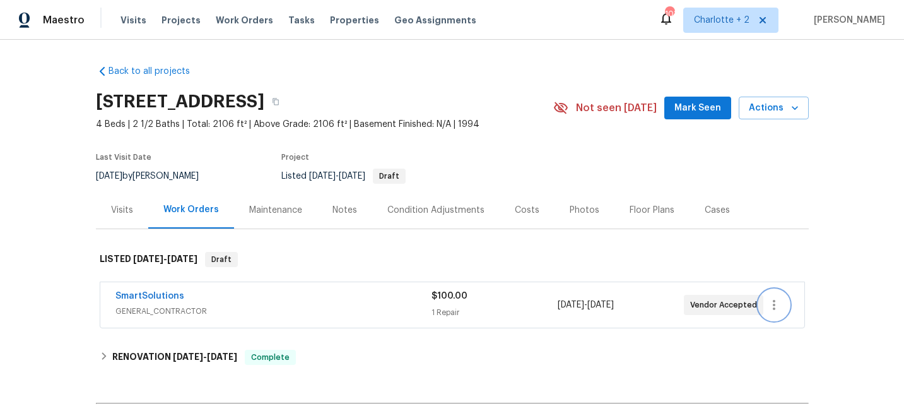
click at [771, 302] on icon "button" at bounding box center [774, 304] width 15 height 15
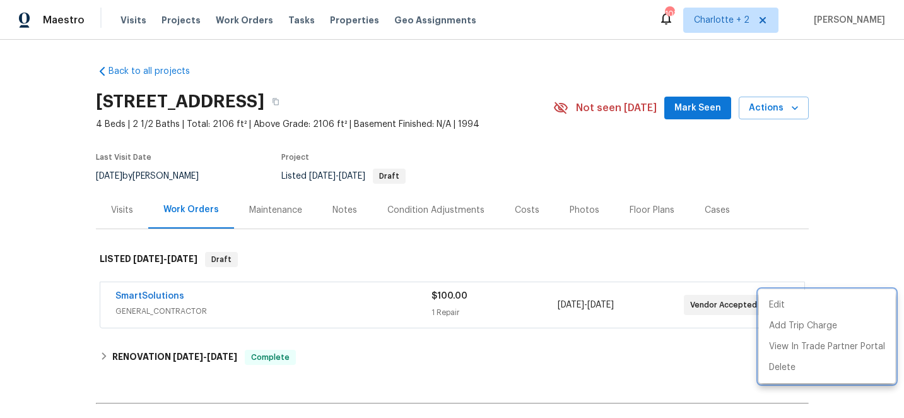
click at [819, 191] on div at bounding box center [452, 209] width 904 height 418
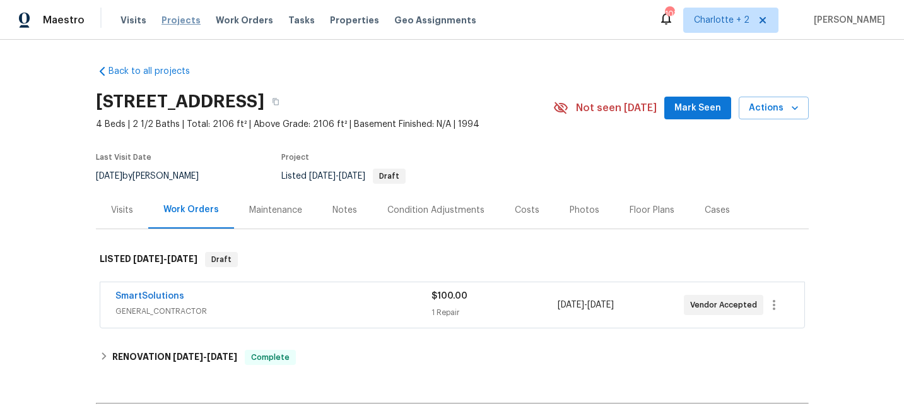
click at [175, 17] on span "Projects" at bounding box center [181, 20] width 39 height 13
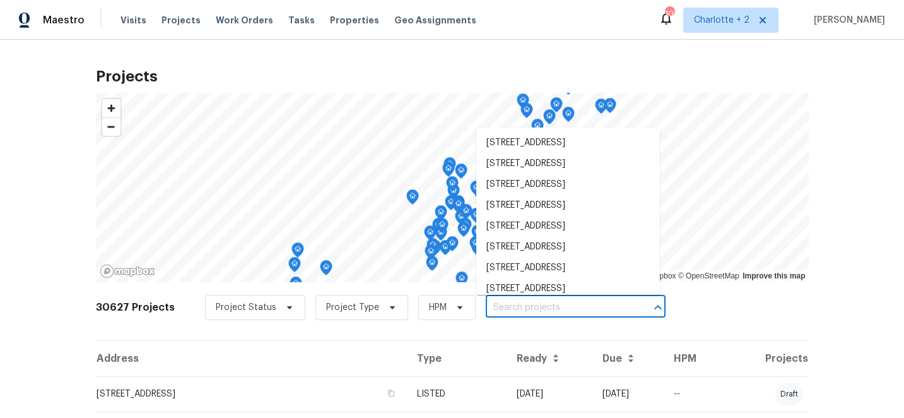
click at [523, 309] on input "text" at bounding box center [558, 308] width 145 height 20
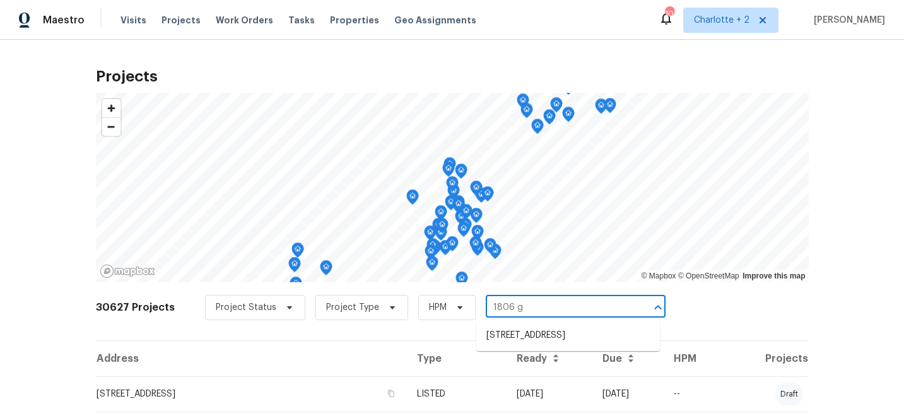
type input "1806 gl"
click at [548, 339] on li "[STREET_ADDRESS]" at bounding box center [569, 335] width 184 height 21
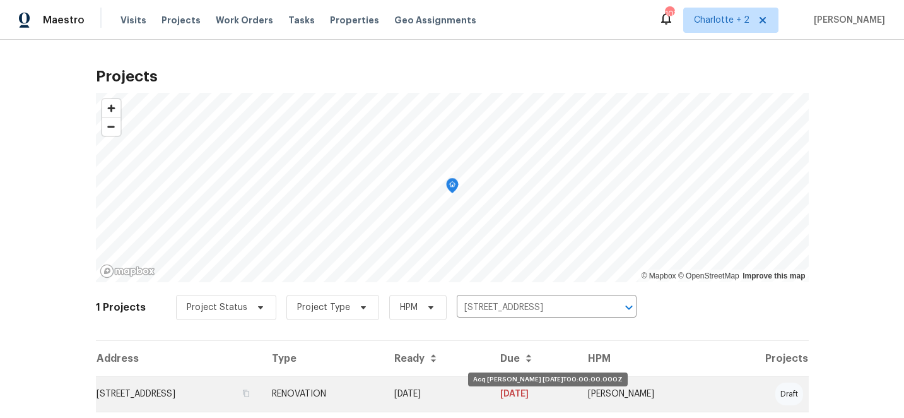
click at [490, 385] on td "[DATE]" at bounding box center [437, 393] width 106 height 35
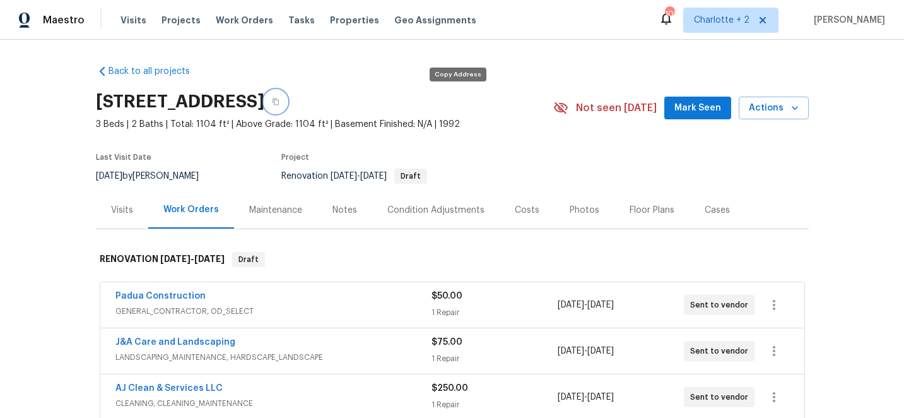
click at [279, 102] on icon "button" at bounding box center [276, 101] width 6 height 7
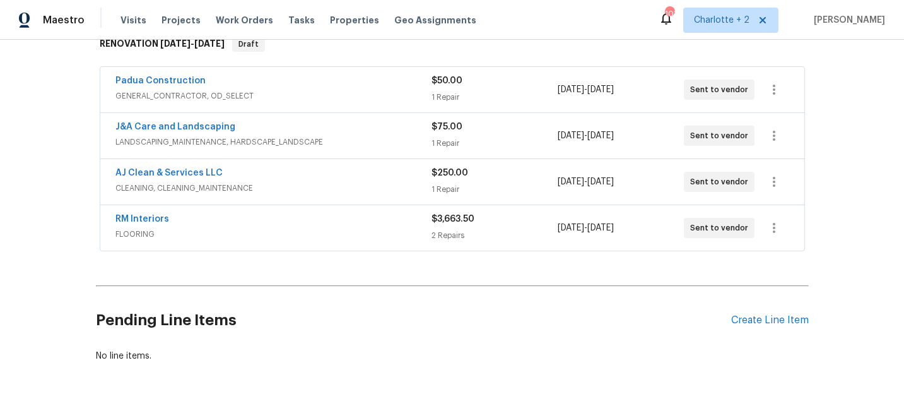
scroll to position [246, 0]
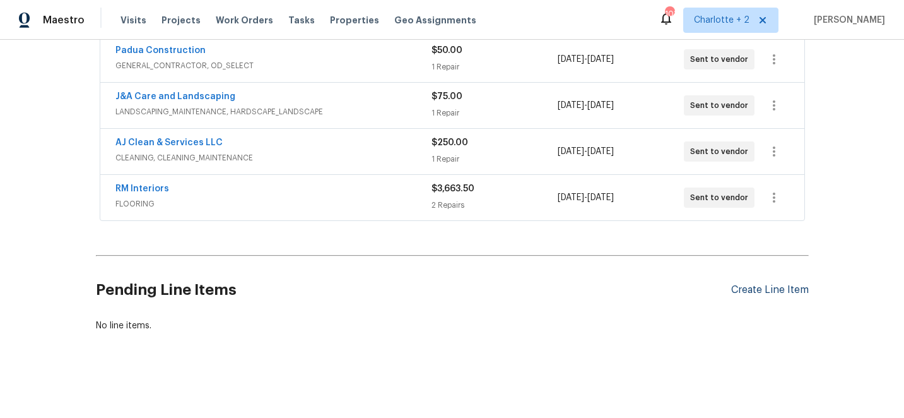
click at [784, 290] on div "Create Line Item" at bounding box center [771, 290] width 78 height 12
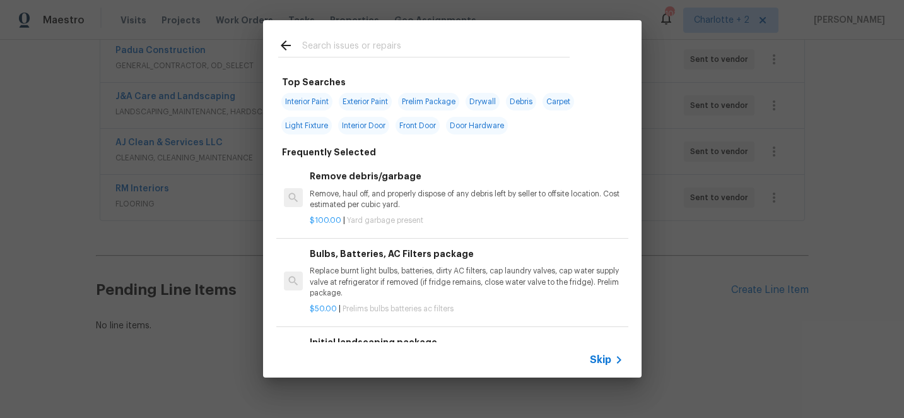
click at [327, 49] on input "text" at bounding box center [436, 47] width 268 height 19
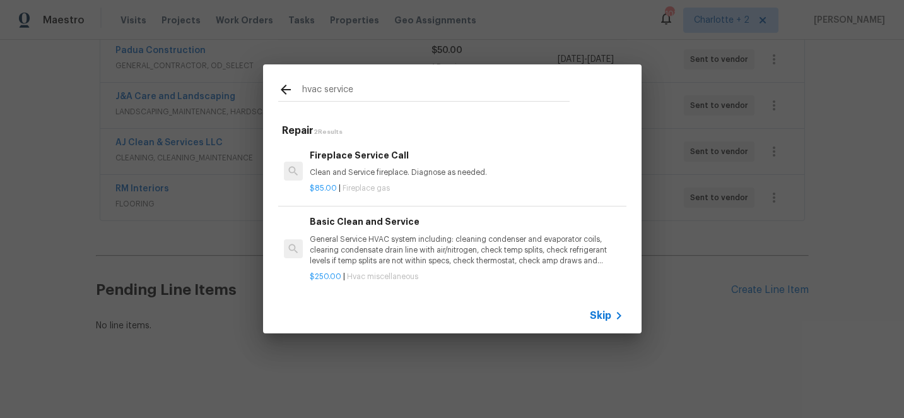
type input "hvac service"
click at [389, 253] on p "General Service HVAC system including: cleaning condenser and evaporator coils,…" at bounding box center [466, 250] width 313 height 32
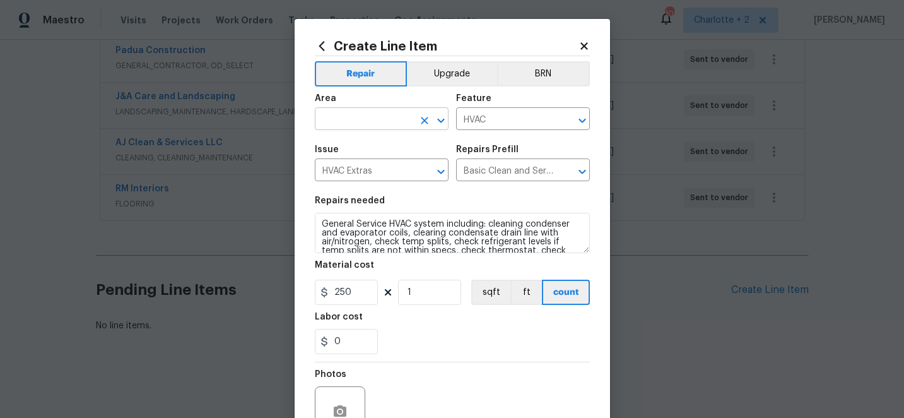
click at [379, 119] on input "text" at bounding box center [364, 120] width 98 height 20
click at [377, 147] on li "HVAC" at bounding box center [382, 148] width 134 height 21
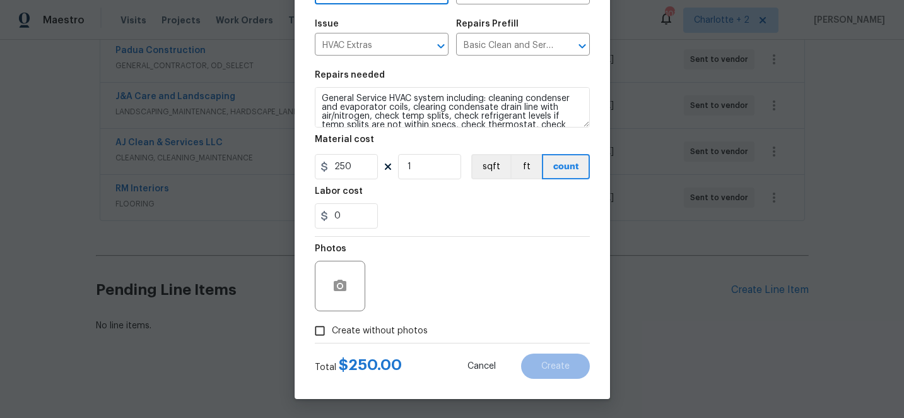
type input "HVAC"
click at [323, 331] on input "Create without photos" at bounding box center [320, 331] width 24 height 24
checkbox input "true"
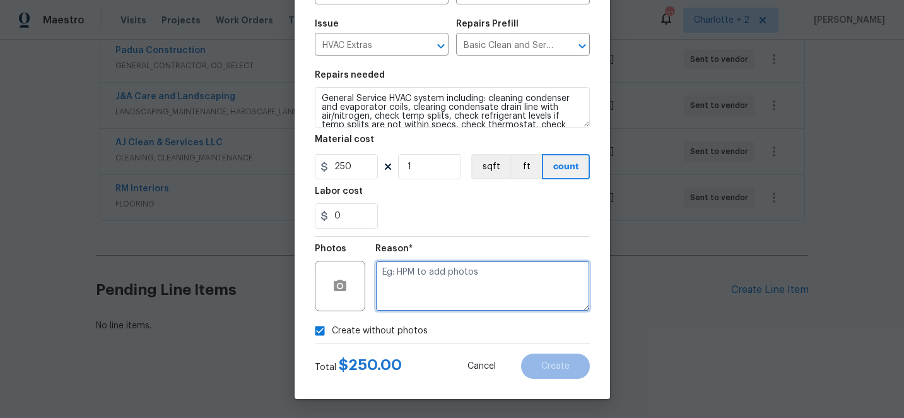
click at [462, 297] on textarea at bounding box center [483, 286] width 215 height 50
type textarea "edit"
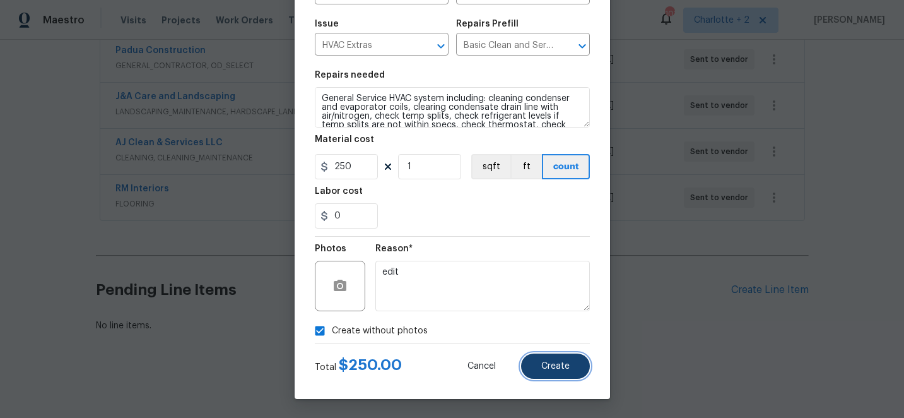
click at [562, 365] on span "Create" at bounding box center [556, 366] width 28 height 9
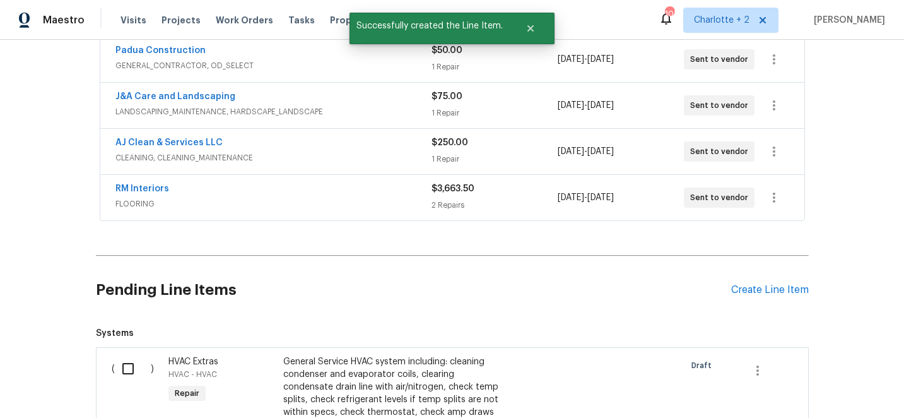
scroll to position [299, 0]
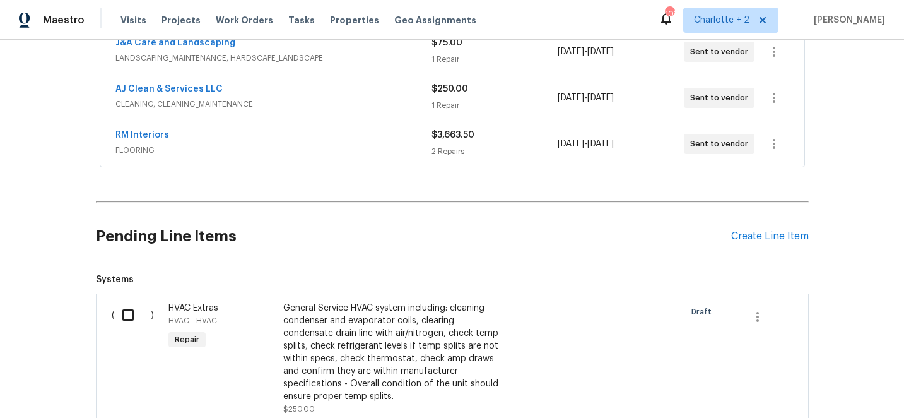
click at [128, 317] on input "checkbox" at bounding box center [133, 315] width 36 height 27
checkbox input "true"
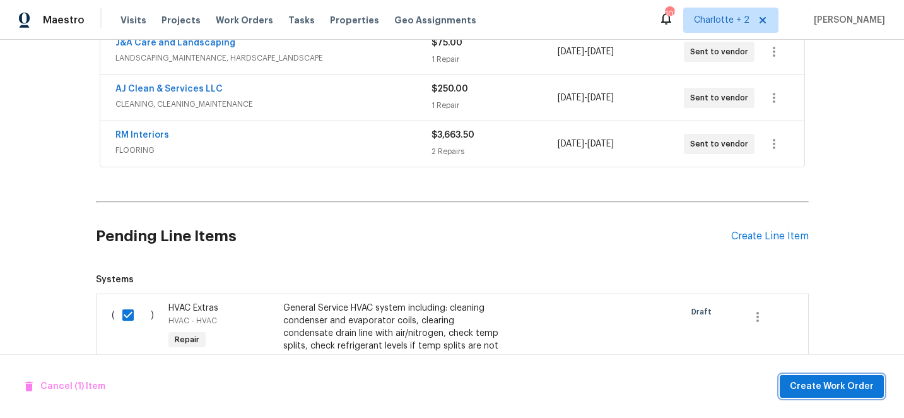
click at [856, 387] on span "Create Work Order" at bounding box center [832, 387] width 84 height 16
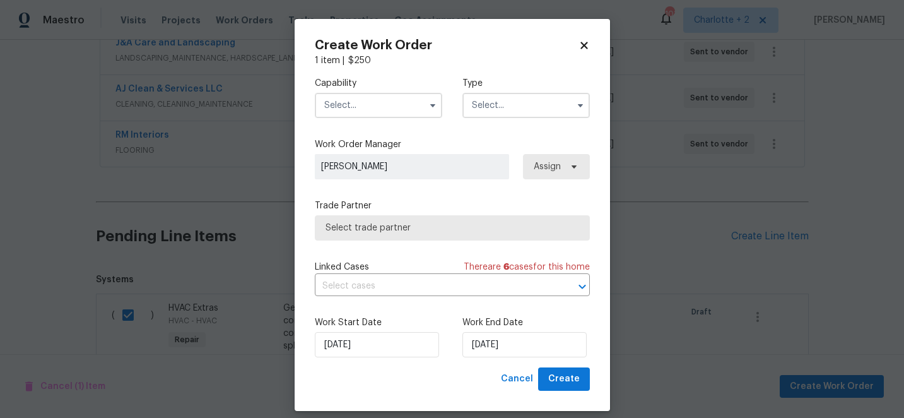
click at [377, 107] on input "text" at bounding box center [378, 105] width 127 height 25
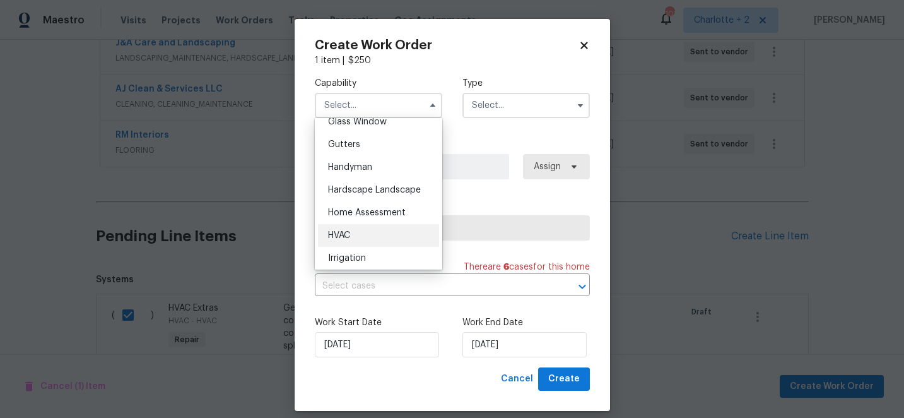
scroll to position [659, 0]
click at [343, 235] on span "HVAC" at bounding box center [339, 236] width 22 height 9
type input "HVAC"
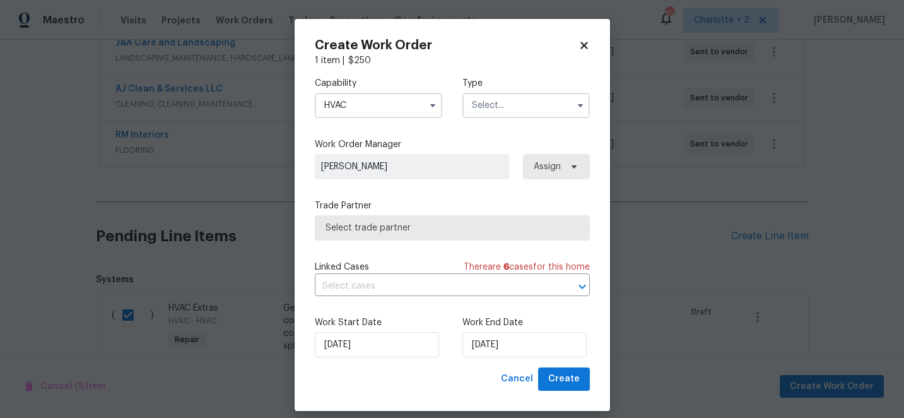
click at [497, 98] on input "text" at bounding box center [526, 105] width 127 height 25
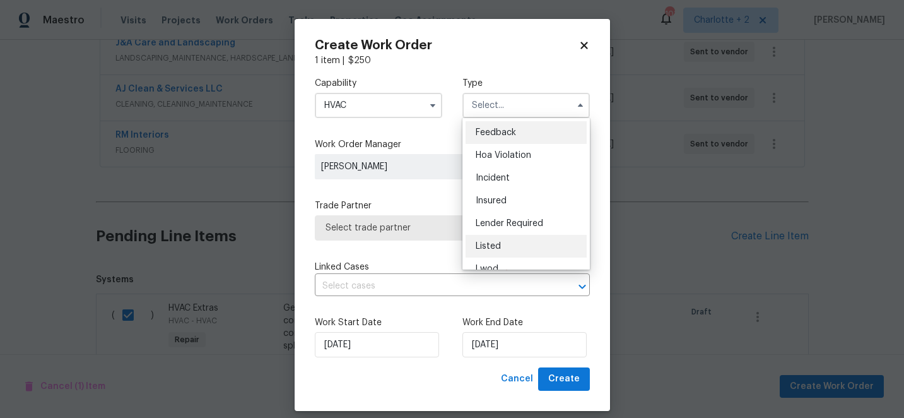
scroll to position [150, 0]
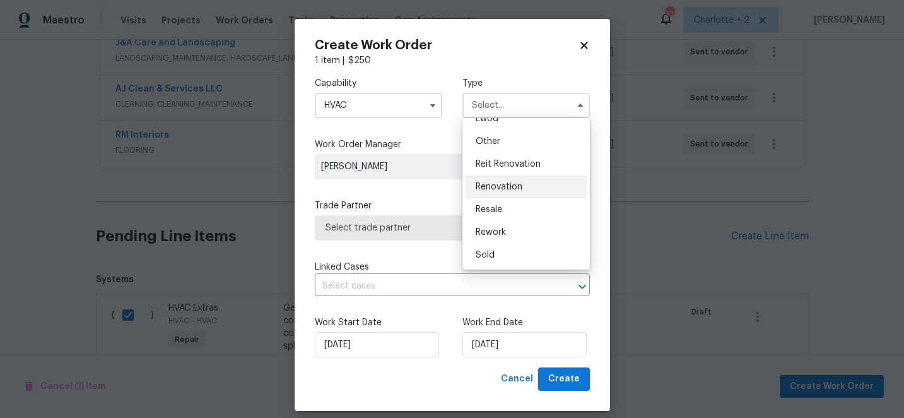
click at [518, 186] on span "Renovation" at bounding box center [499, 186] width 47 height 9
type input "Renovation"
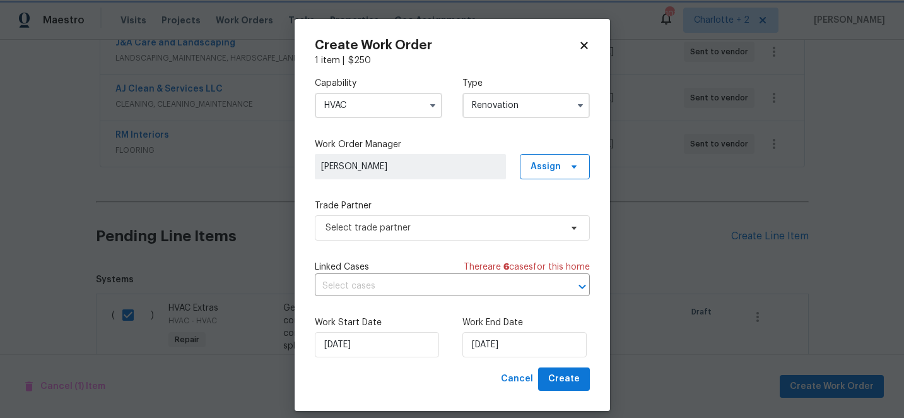
scroll to position [0, 0]
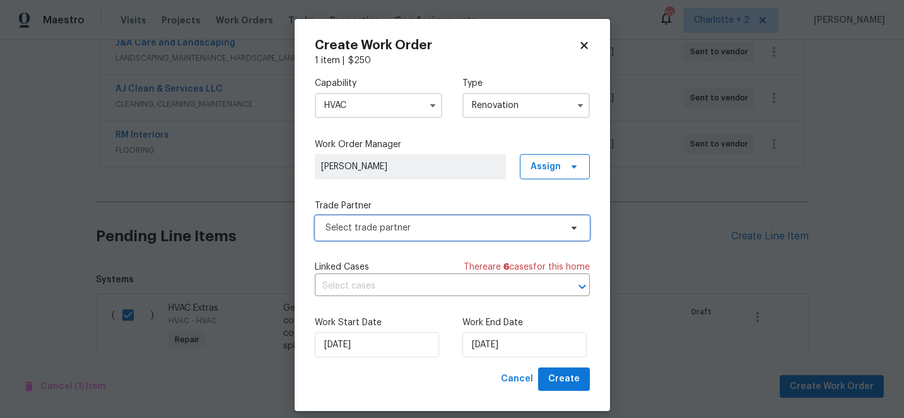
click at [456, 234] on span "Select trade partner" at bounding box center [443, 228] width 235 height 13
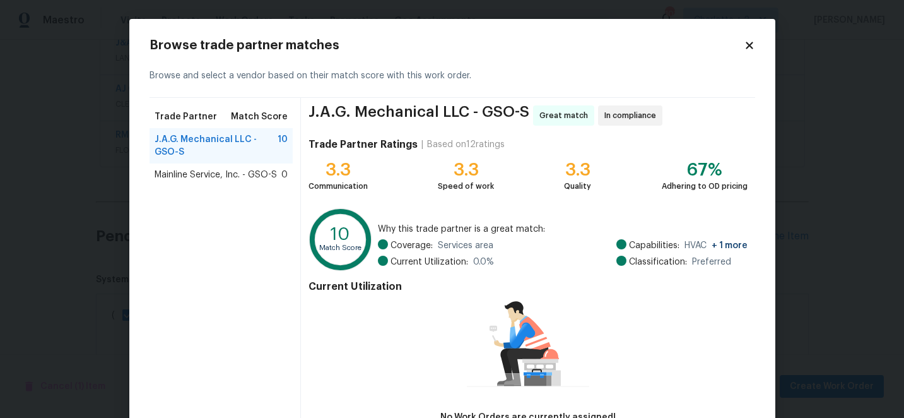
scroll to position [87, 0]
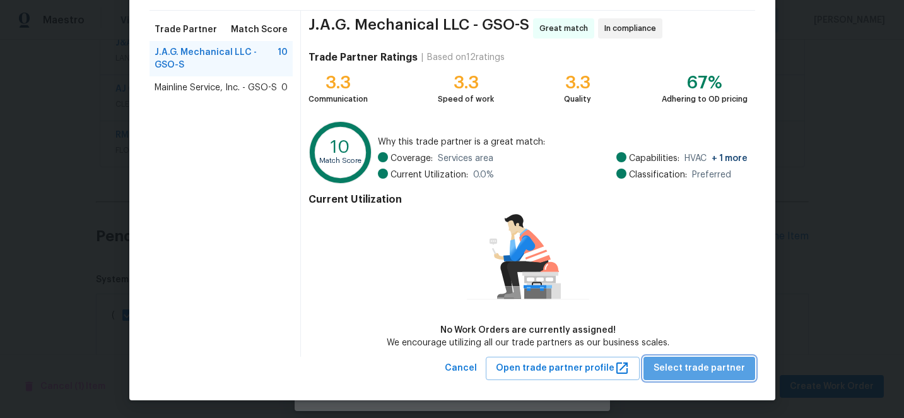
click at [750, 377] on button "Select trade partner" at bounding box center [700, 368] width 112 height 23
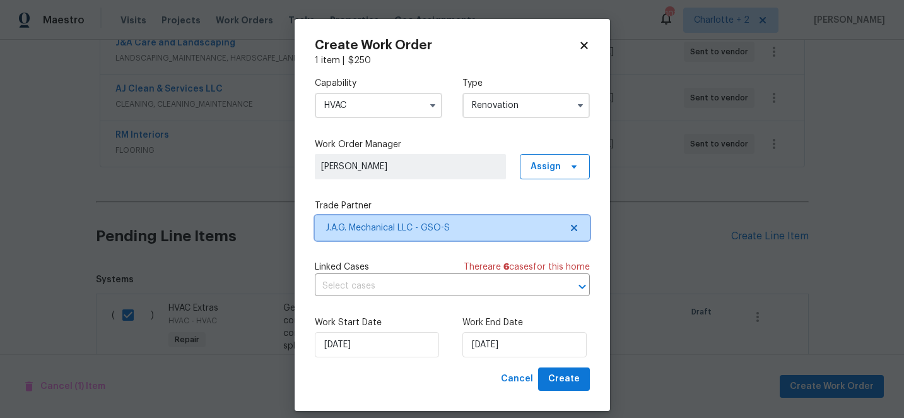
scroll to position [0, 0]
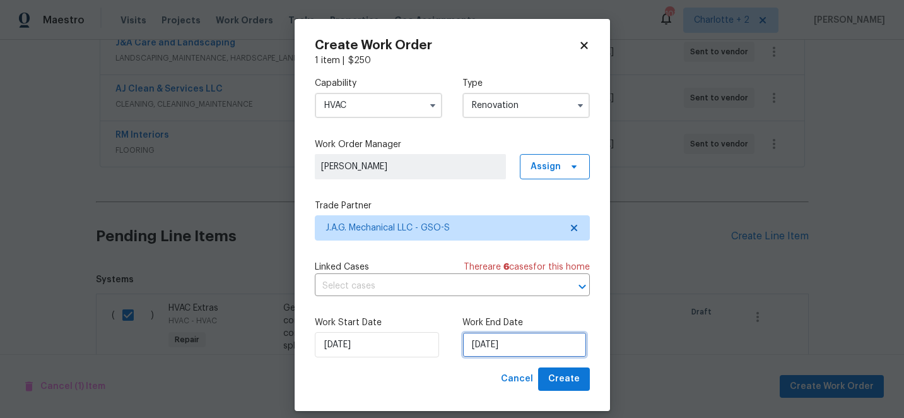
click at [523, 348] on input "[DATE]" at bounding box center [525, 344] width 124 height 25
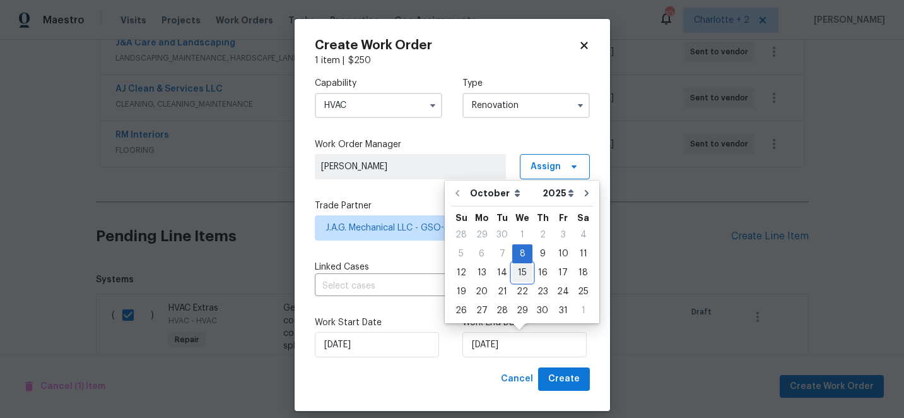
click at [523, 275] on div "15" at bounding box center [522, 273] width 20 height 18
type input "[DATE]"
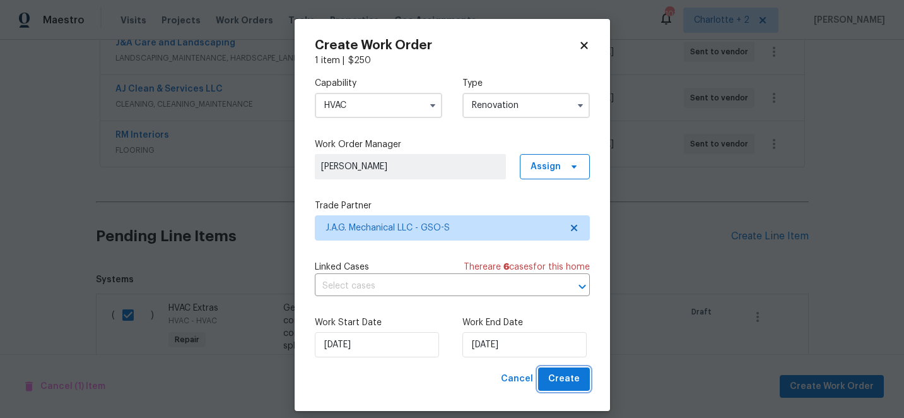
click at [579, 378] on span "Create" at bounding box center [564, 379] width 32 height 16
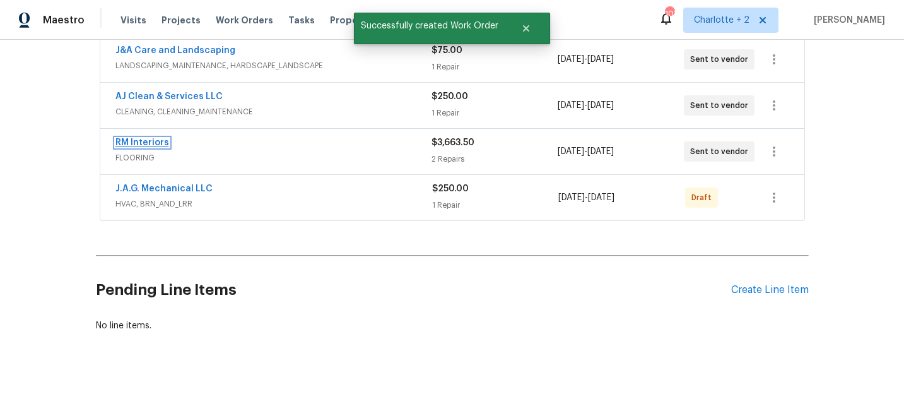
click at [145, 144] on link "RM Interiors" at bounding box center [143, 142] width 54 height 9
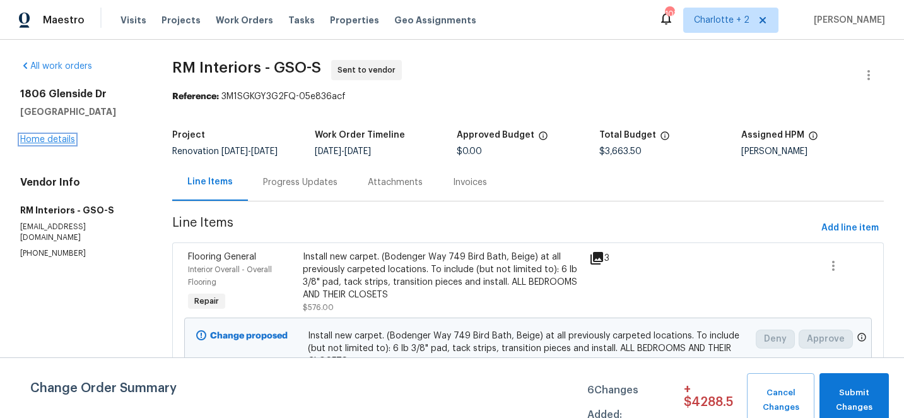
click at [44, 139] on link "Home details" at bounding box center [47, 139] width 55 height 9
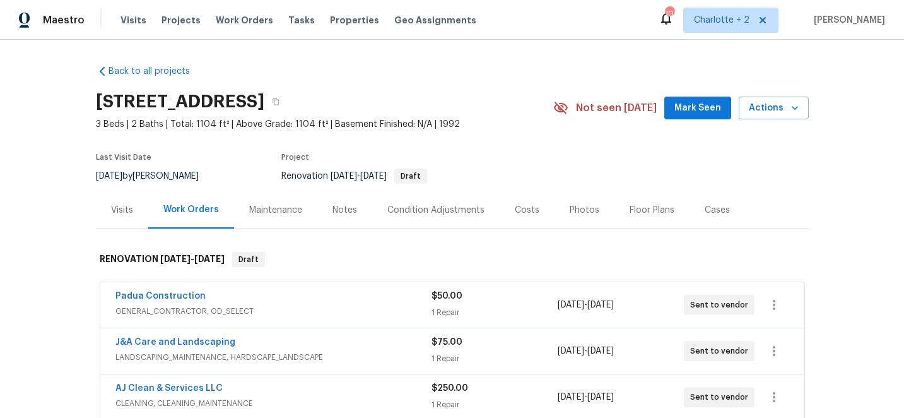
click at [519, 209] on div "Costs" at bounding box center [527, 210] width 25 height 13
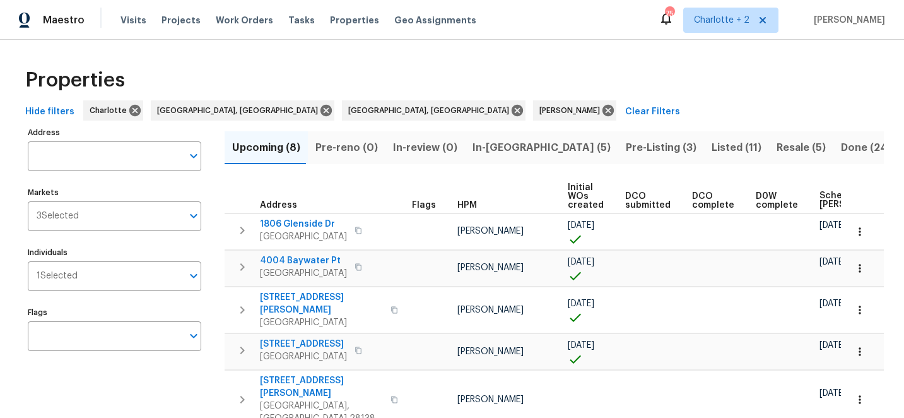
scroll to position [73, 0]
